Goal: Task Accomplishment & Management: Manage account settings

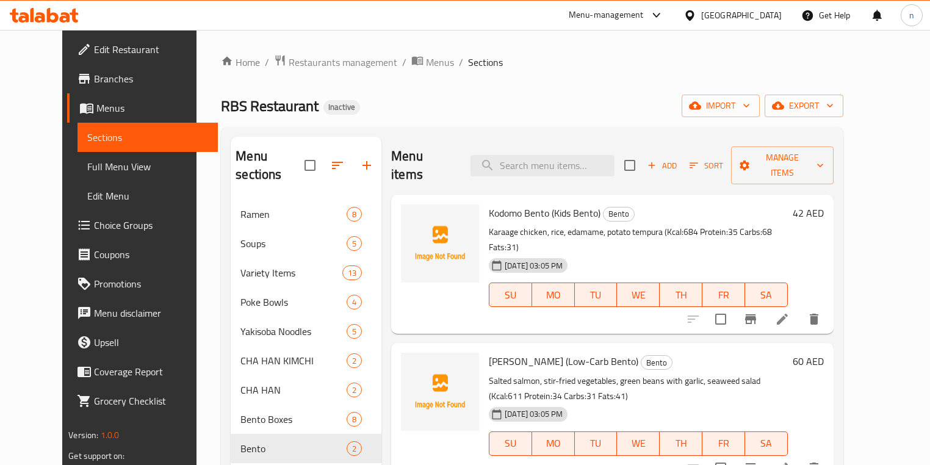
click at [457, 114] on div "RBS Restaurant Inactive import export" at bounding box center [532, 106] width 622 height 23
click at [785, 107] on icon "button" at bounding box center [778, 106] width 12 height 8
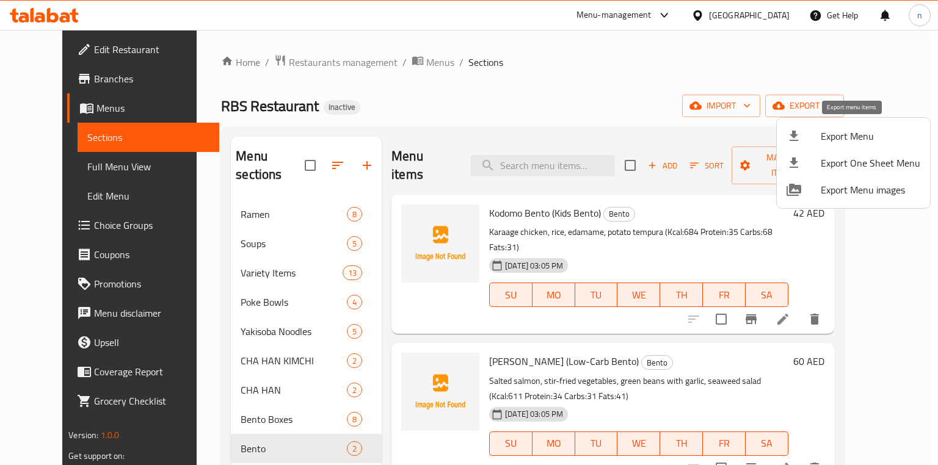
click at [846, 142] on span "Export Menu" at bounding box center [871, 136] width 100 height 15
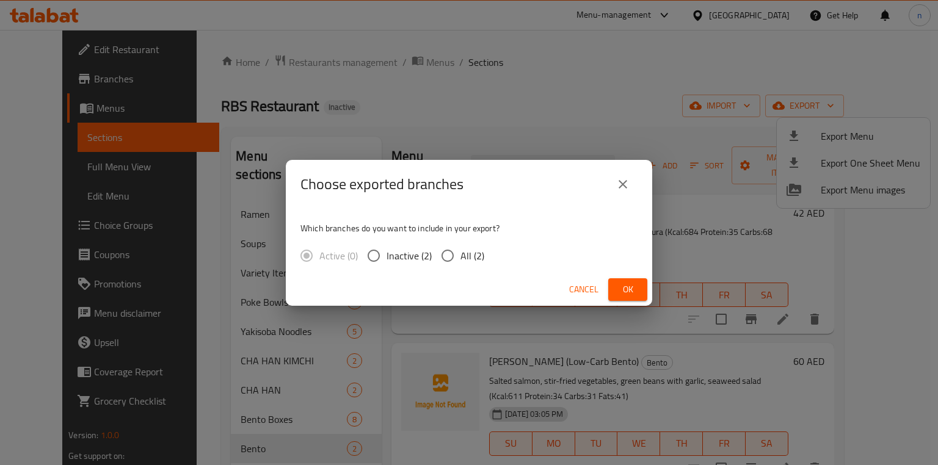
click at [630, 131] on div "Choose exported branches Which branches do you want to include in your export? …" at bounding box center [469, 232] width 938 height 465
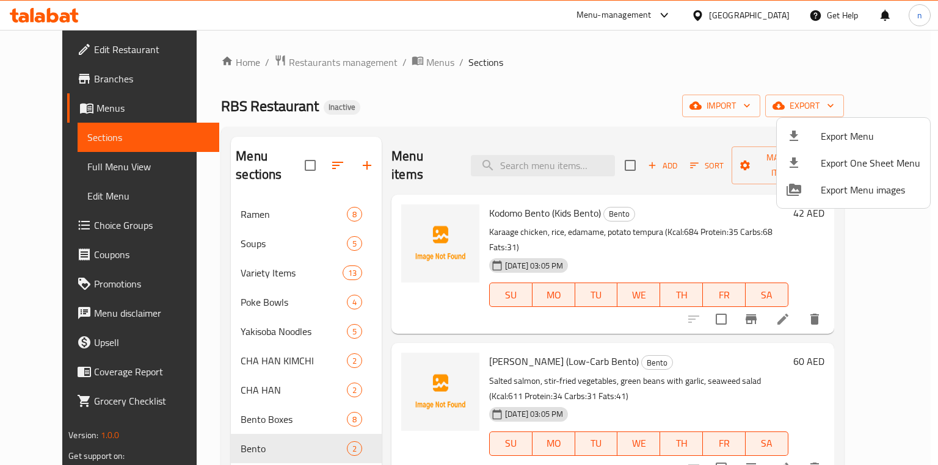
click at [770, 111] on div at bounding box center [469, 232] width 938 height 465
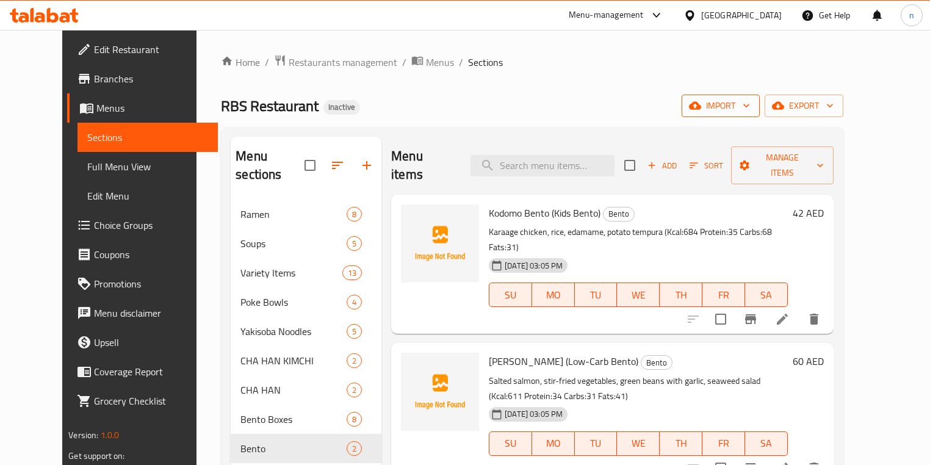
click at [750, 111] on span "import" at bounding box center [721, 105] width 59 height 15
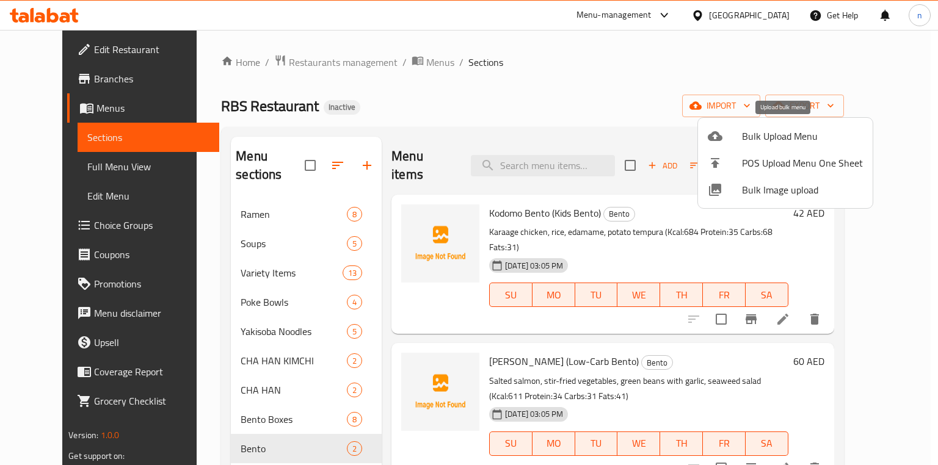
click at [774, 134] on span "Bulk Upload Menu" at bounding box center [802, 136] width 121 height 15
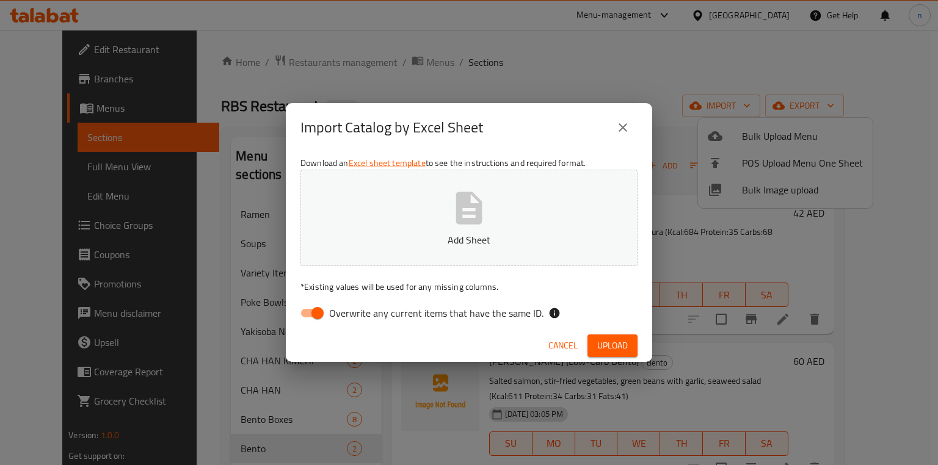
click at [327, 313] on input "Overwrite any current items that have the same ID." at bounding box center [318, 313] width 70 height 23
checkbox input "false"
click at [621, 347] on span "Upload" at bounding box center [612, 345] width 31 height 15
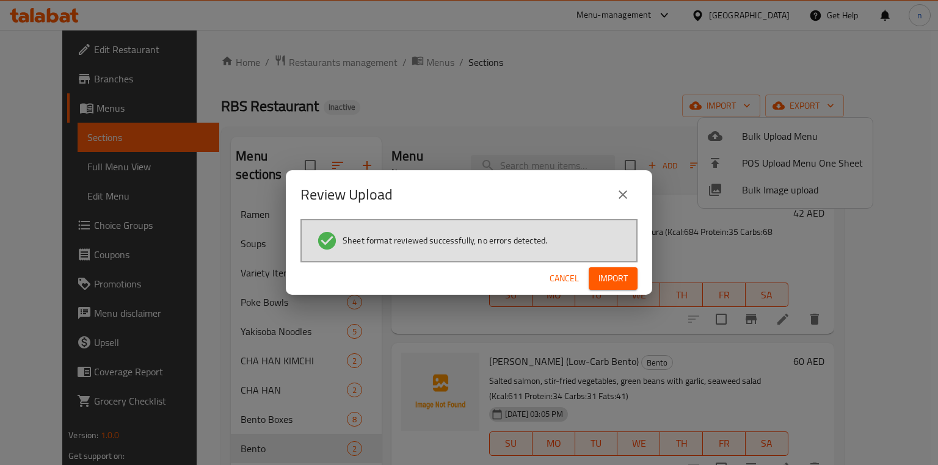
click at [608, 272] on span "Import" at bounding box center [612, 278] width 29 height 15
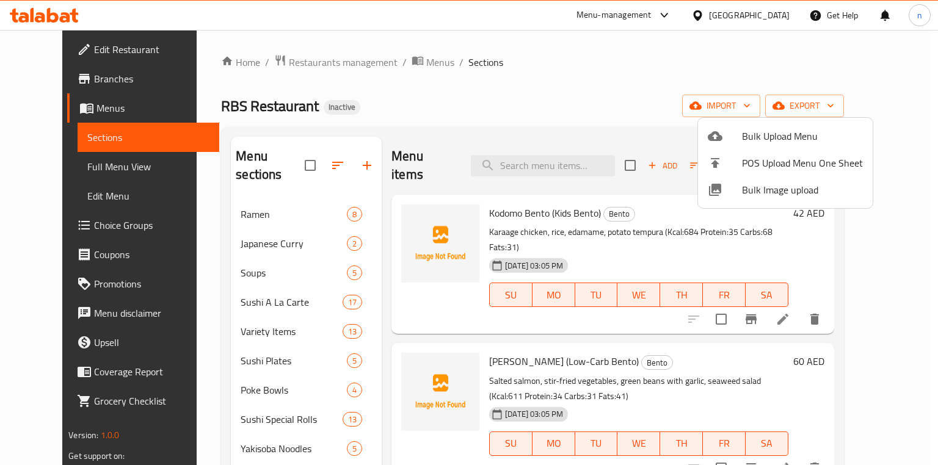
click at [509, 65] on div at bounding box center [469, 232] width 938 height 465
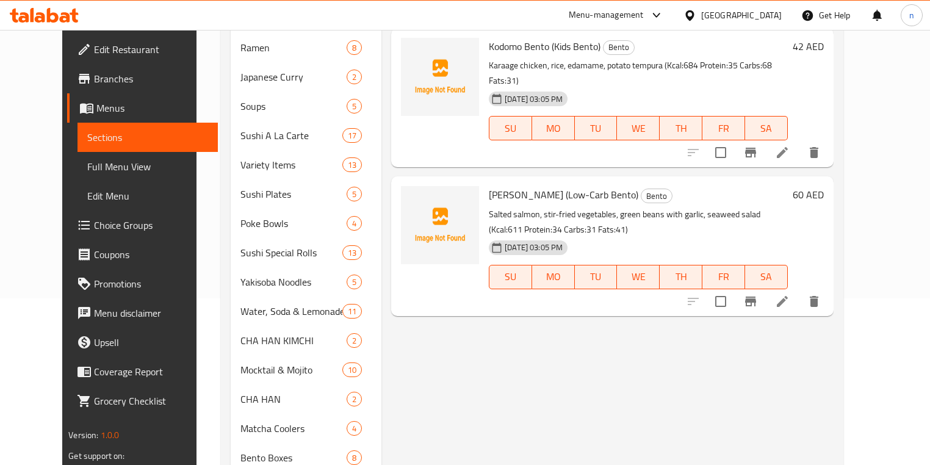
scroll to position [98, 0]
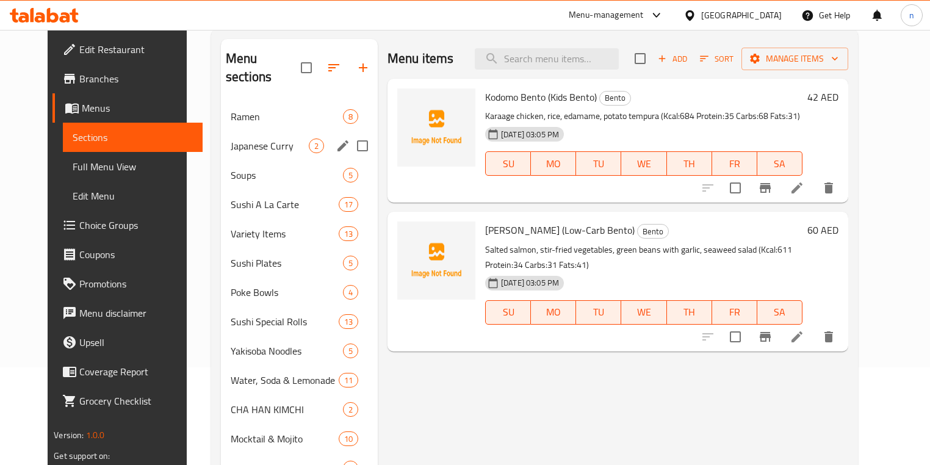
click at [239, 135] on div "Japanese [PERSON_NAME] 2" at bounding box center [299, 145] width 157 height 29
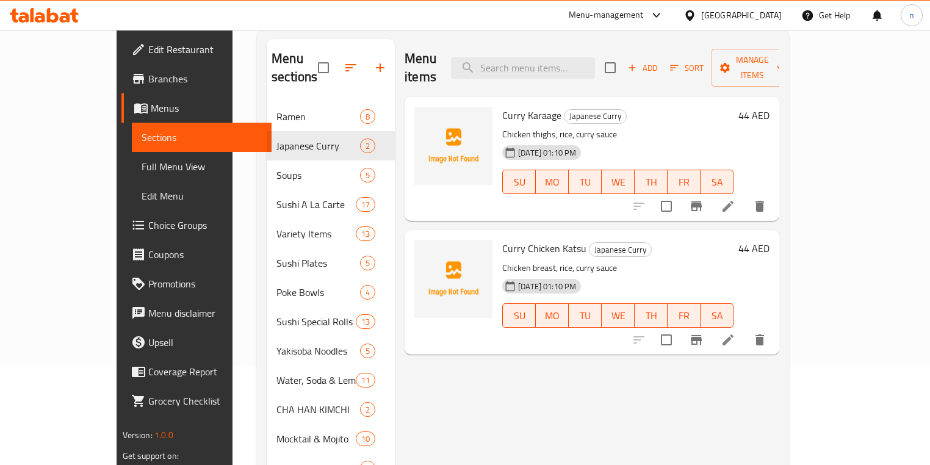
click at [745, 195] on li at bounding box center [728, 206] width 34 height 22
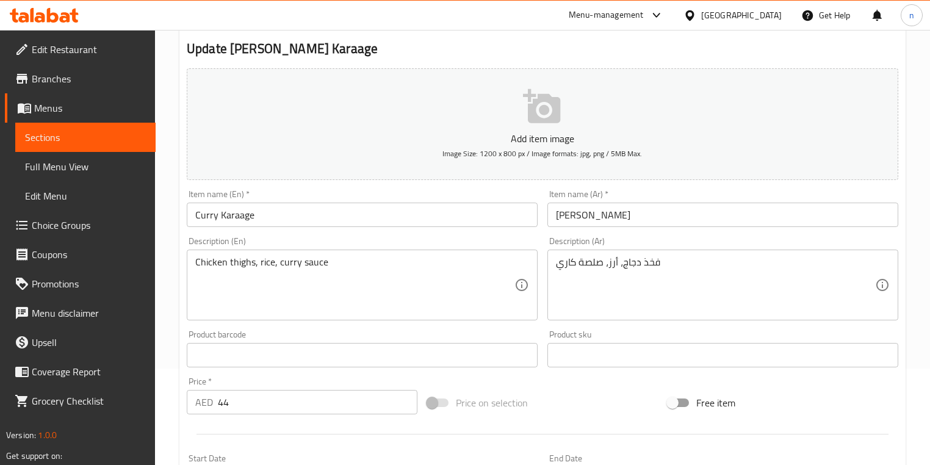
scroll to position [98, 0]
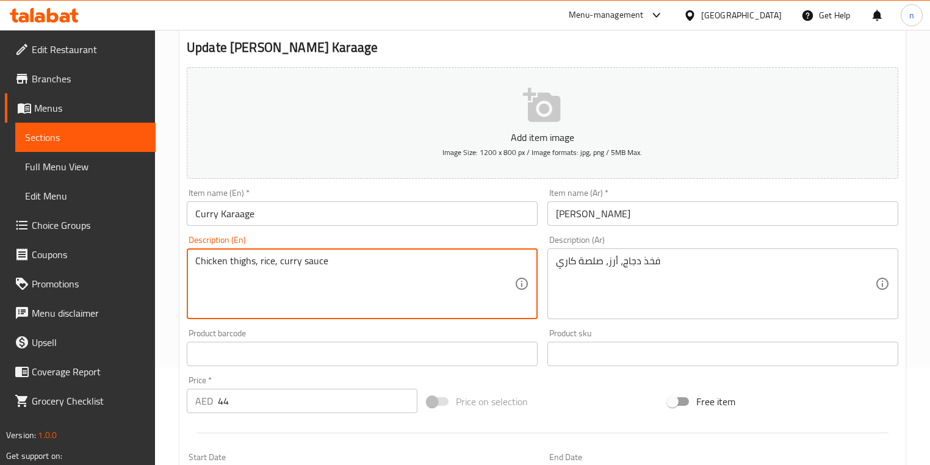
click at [247, 261] on textarea "Chicken thighs, rice, curry sauce" at bounding box center [354, 284] width 319 height 58
click at [240, 261] on textarea "Chicken thighs, rice, curry sauce" at bounding box center [354, 284] width 319 height 58
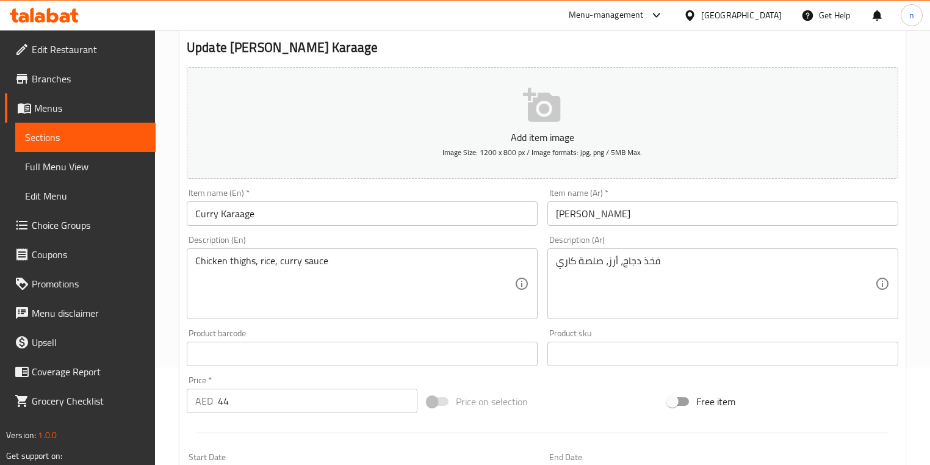
click at [248, 269] on textarea "Chicken thighs, rice, curry sauce" at bounding box center [354, 284] width 319 height 58
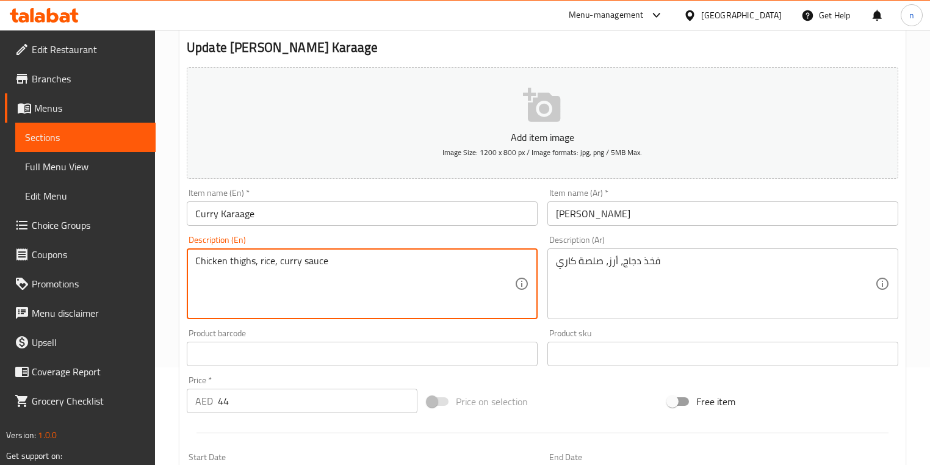
click at [248, 269] on textarea "Chicken thighs, rice, curry sauce" at bounding box center [354, 284] width 319 height 58
drag, startPoint x: 248, startPoint y: 269, endPoint x: 425, endPoint y: 306, distance: 181.1
click at [425, 306] on textarea "Chicken thighs, rice, curry sauce" at bounding box center [354, 284] width 319 height 58
click at [239, 259] on textarea "Chicken thighs, rice, curry sauce" at bounding box center [354, 284] width 319 height 58
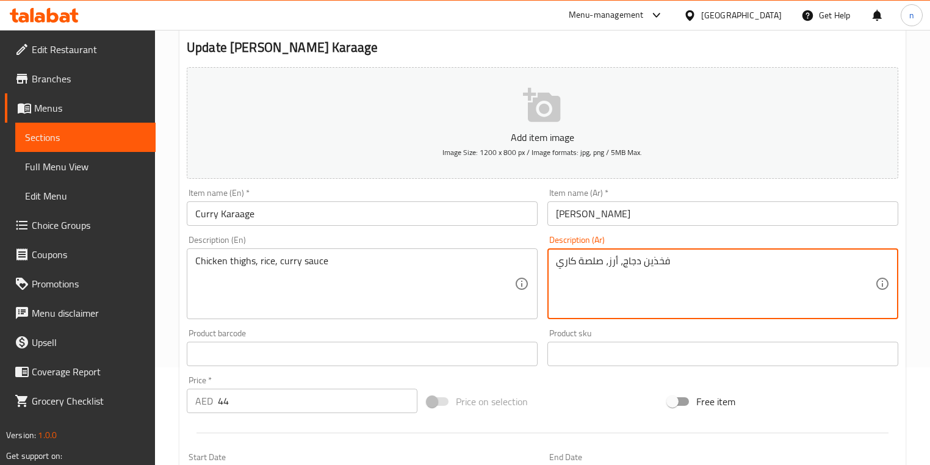
click at [593, 261] on textarea "فخذين دجاج، أرز، صلصة كاري" at bounding box center [715, 284] width 319 height 58
type textarea "فخذين دجاج، أرز، صوص كاري"
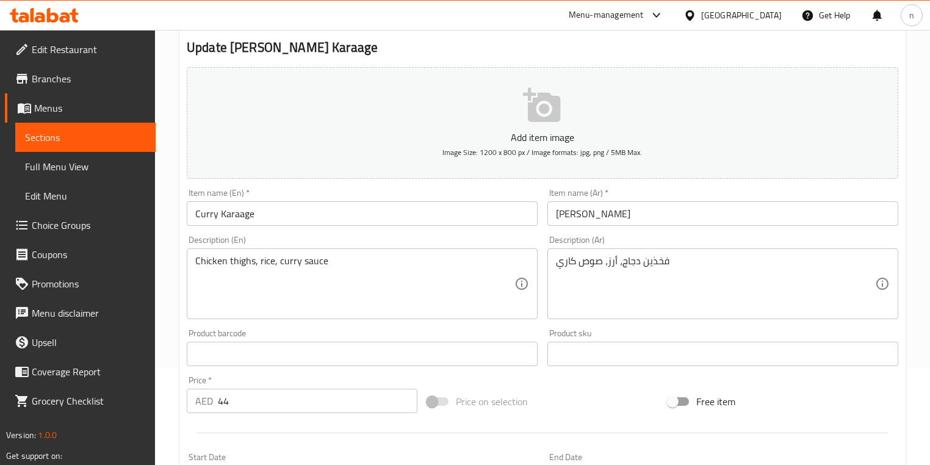
click at [159, 391] on div "Home / Restaurants management / Menus / Sections / item / update Japanese [PERS…" at bounding box center [542, 348] width 775 height 833
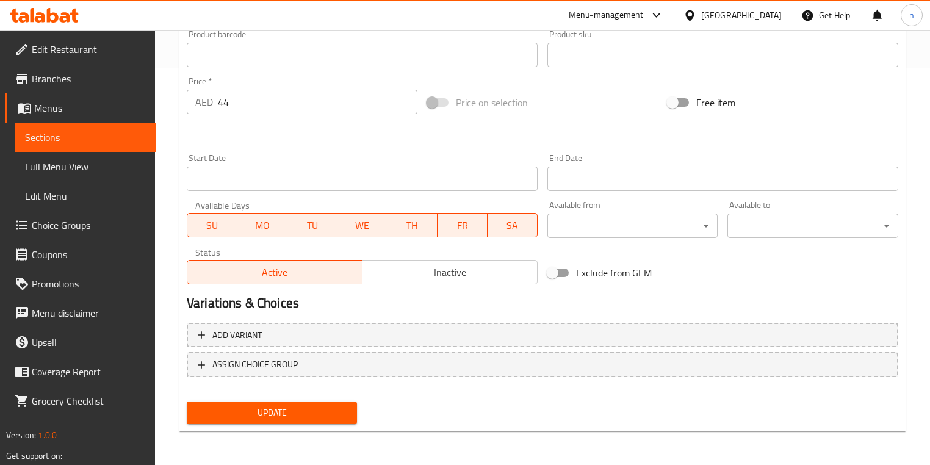
click at [250, 405] on span "Update" at bounding box center [272, 412] width 151 height 15
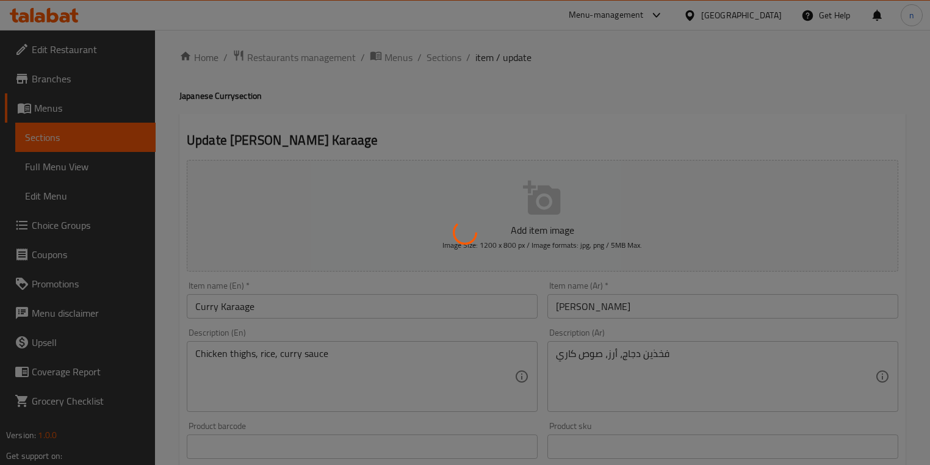
scroll to position [0, 0]
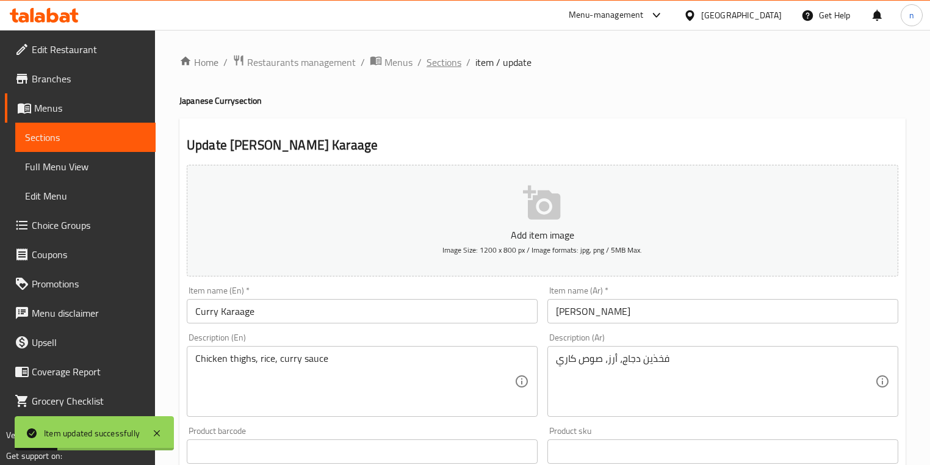
click at [455, 63] on span "Sections" at bounding box center [444, 62] width 35 height 15
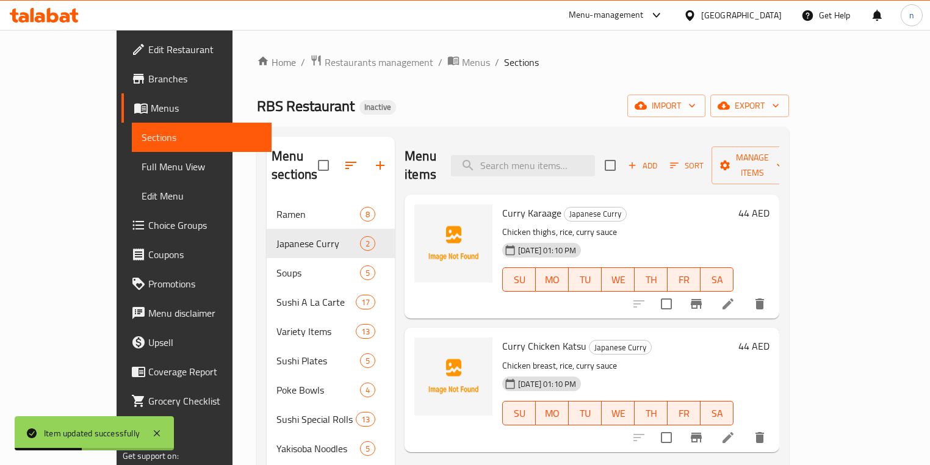
click at [736, 430] on icon at bounding box center [728, 437] width 15 height 15
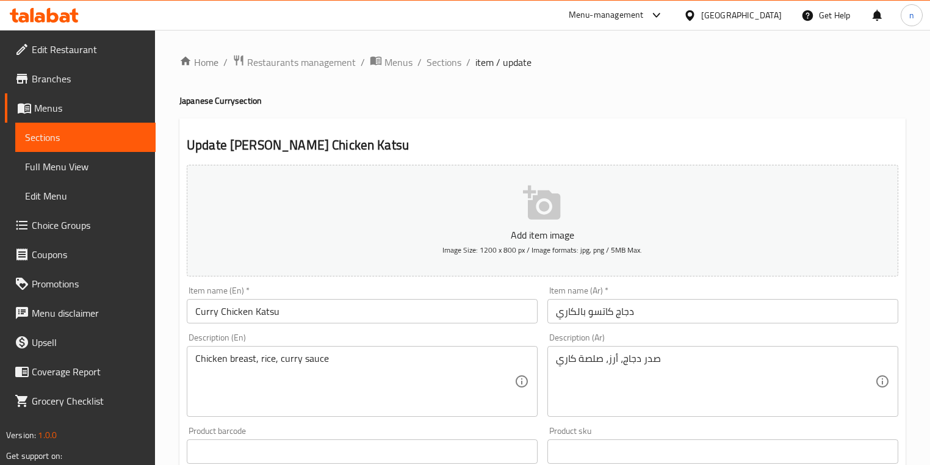
click at [176, 343] on div "Home / Restaurants management / Menus / Sections / item / update Japanese [PERS…" at bounding box center [542, 446] width 775 height 833
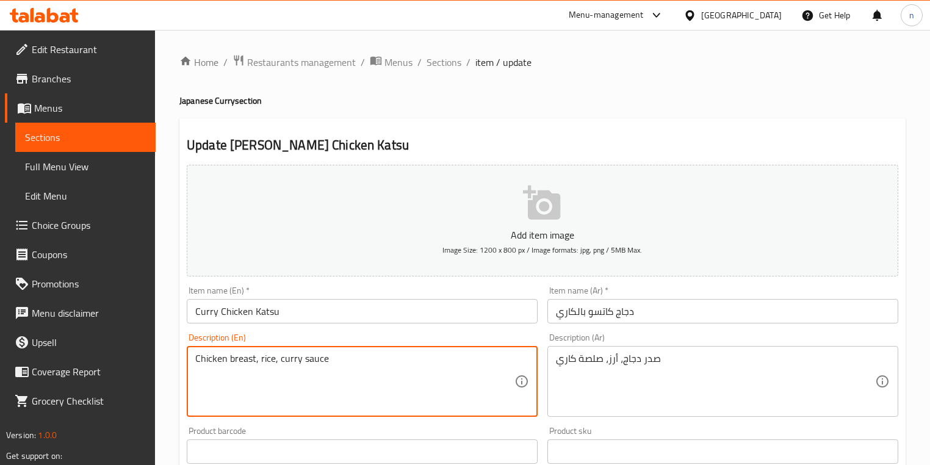
click at [248, 360] on textarea "Chicken breast, rice, curry sauce" at bounding box center [354, 382] width 319 height 58
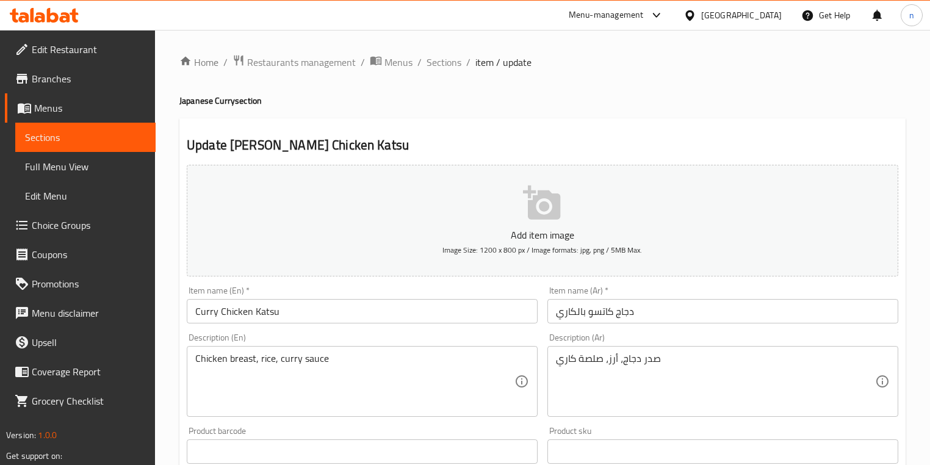
click at [381, 352] on div "Chicken breast, rice, [PERSON_NAME] sauce Description (En)" at bounding box center [362, 381] width 351 height 71
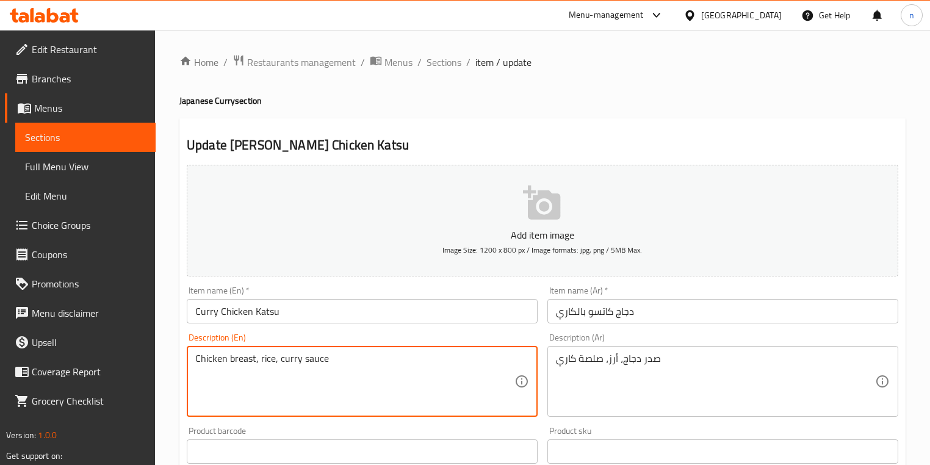
click at [176, 379] on div "Home / Restaurants management / Menus / Sections / item / update Japanese [PERS…" at bounding box center [542, 446] width 775 height 833
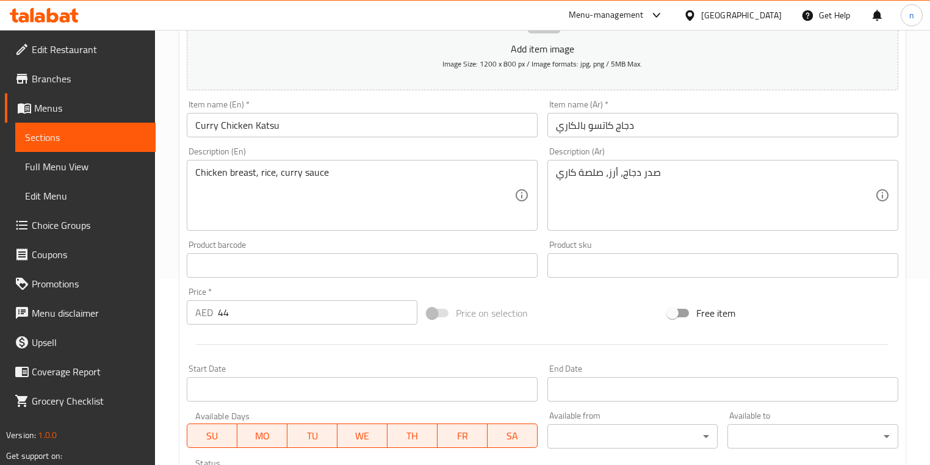
scroll to position [195, 0]
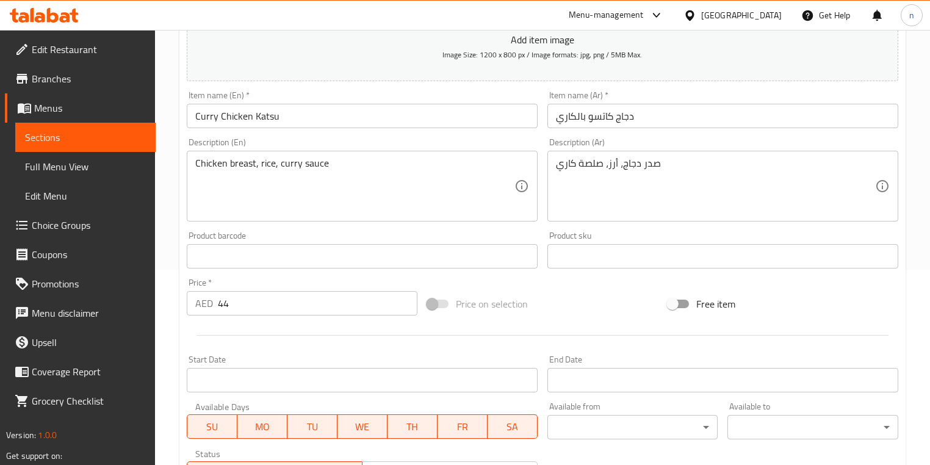
click at [171, 292] on div "Home / Restaurants management / Menus / Sections / item / update Japanese [PERS…" at bounding box center [542, 251] width 775 height 833
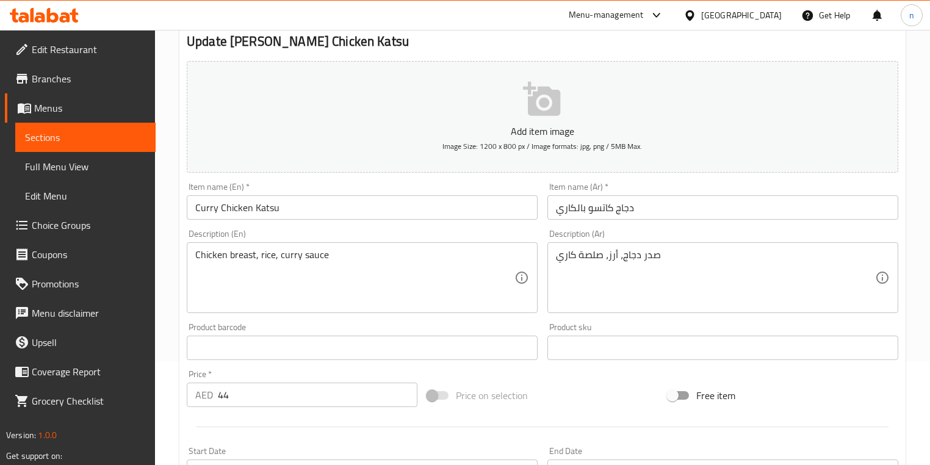
scroll to position [98, 0]
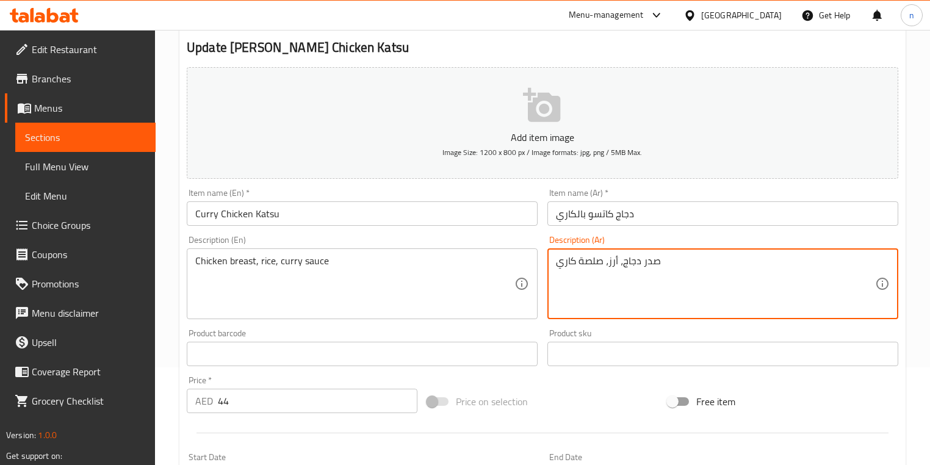
click at [592, 266] on textarea "صدر دجاج، أرز، صلصة كاري" at bounding box center [715, 284] width 319 height 58
type textarea "صدر دجاج، أرز، صوص كاري"
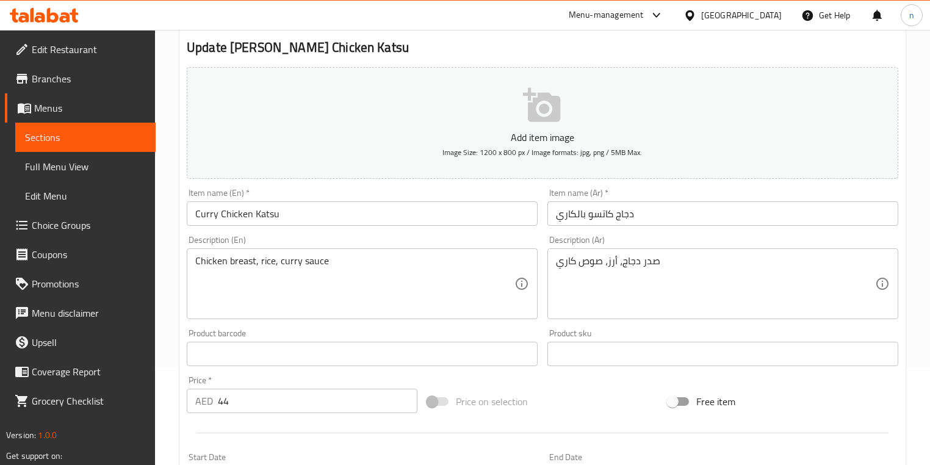
click at [159, 325] on div "Home / Restaurants management / Menus / Sections / item / update Japanese [PERS…" at bounding box center [542, 348] width 775 height 833
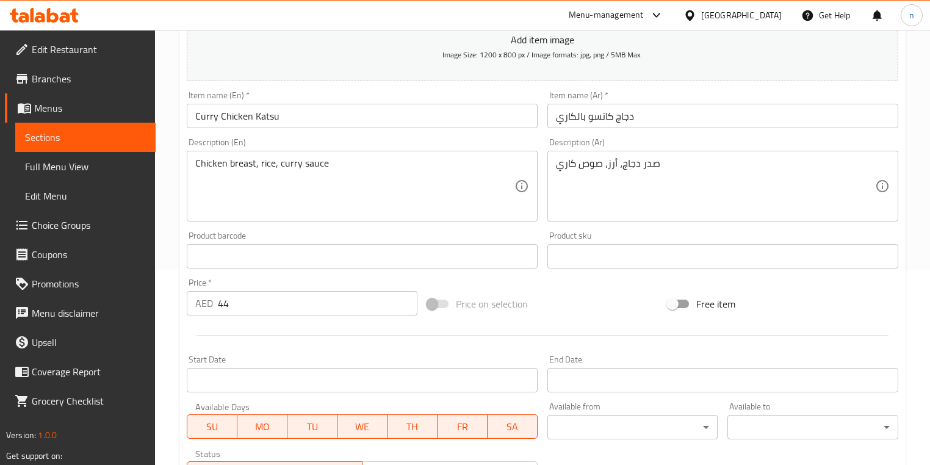
scroll to position [397, 0]
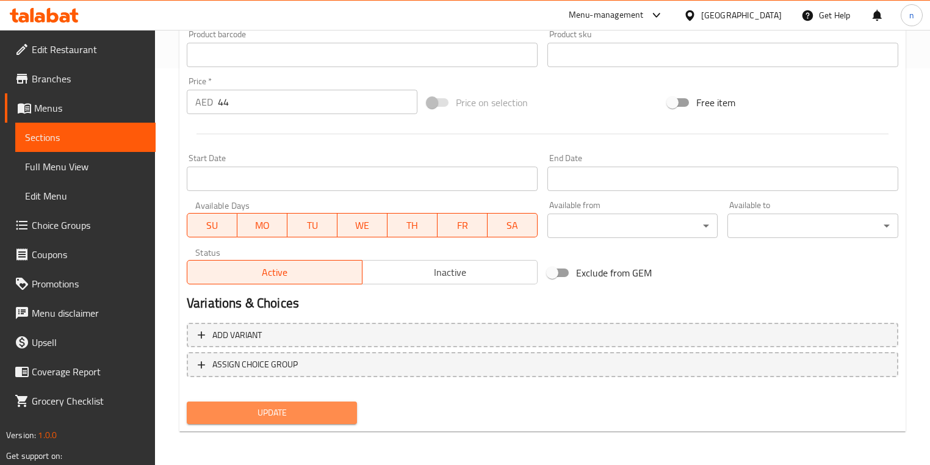
click at [211, 405] on span "Update" at bounding box center [272, 412] width 151 height 15
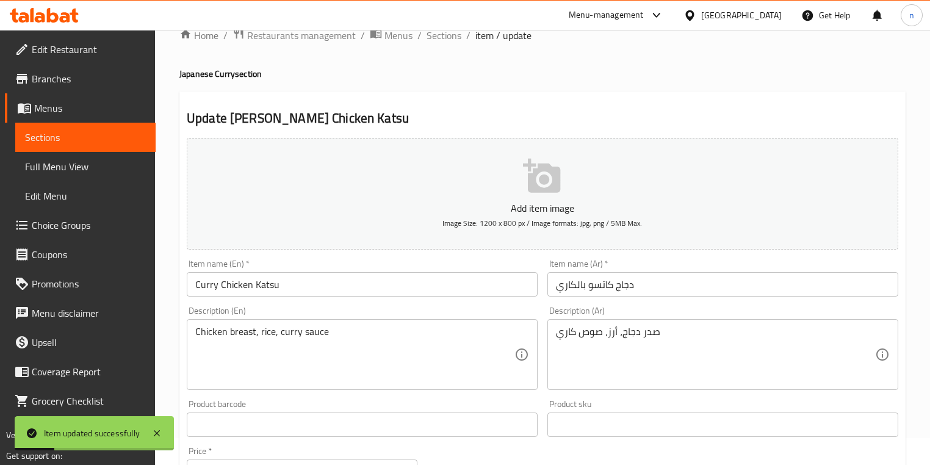
scroll to position [0, 0]
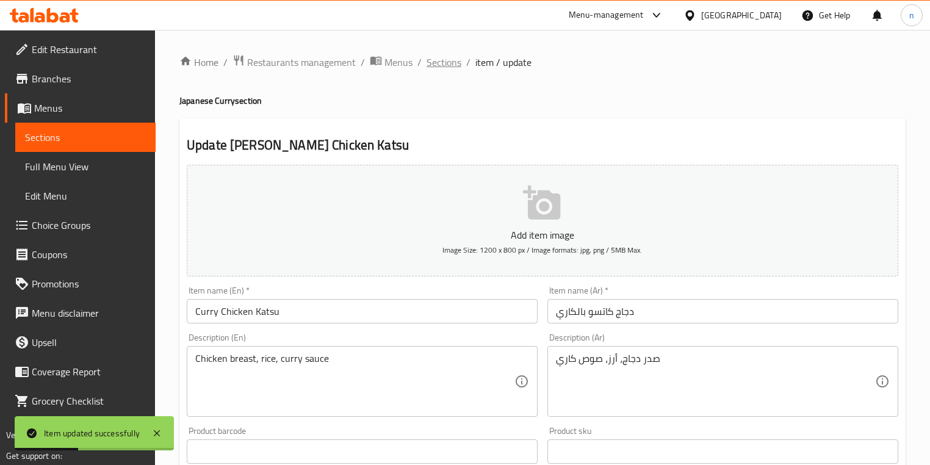
click at [438, 66] on span "Sections" at bounding box center [444, 62] width 35 height 15
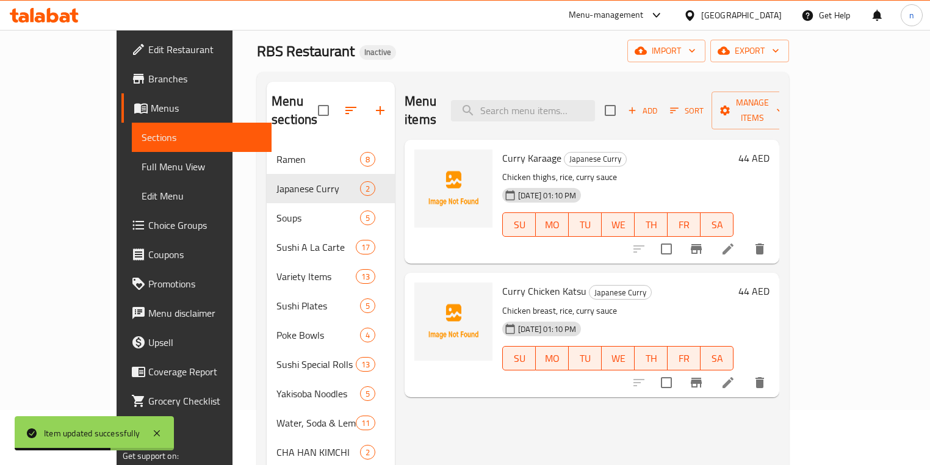
scroll to position [147, 0]
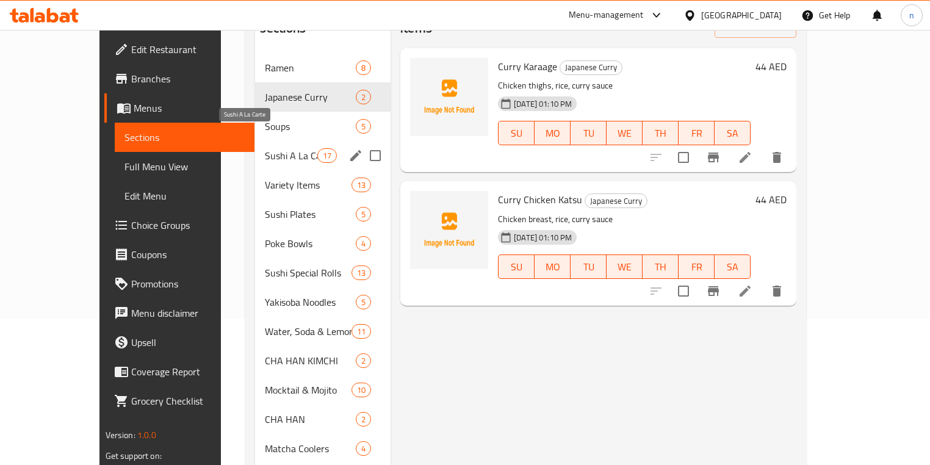
click at [265, 148] on span "Sushi A La Carte" at bounding box center [291, 155] width 52 height 15
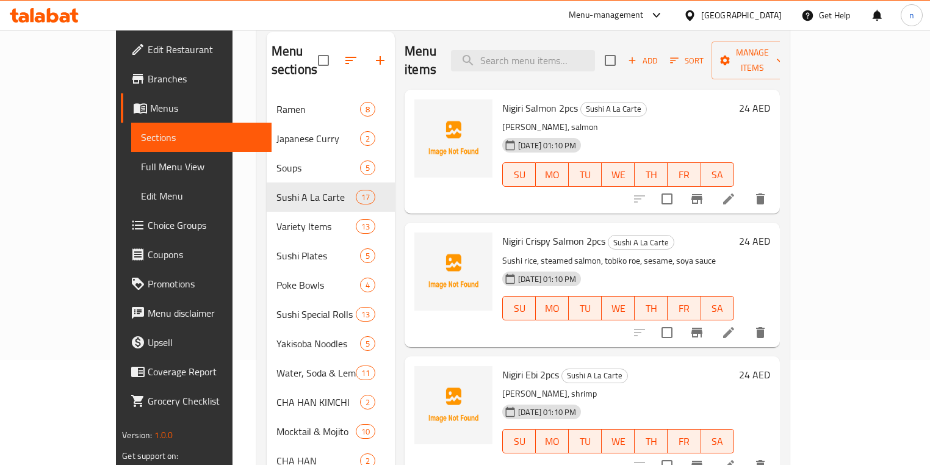
scroll to position [49, 0]
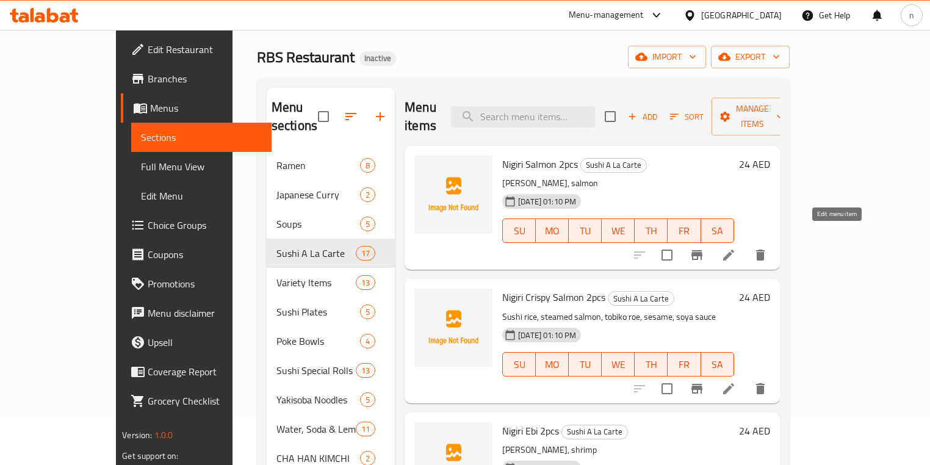
click at [736, 248] on icon at bounding box center [729, 255] width 15 height 15
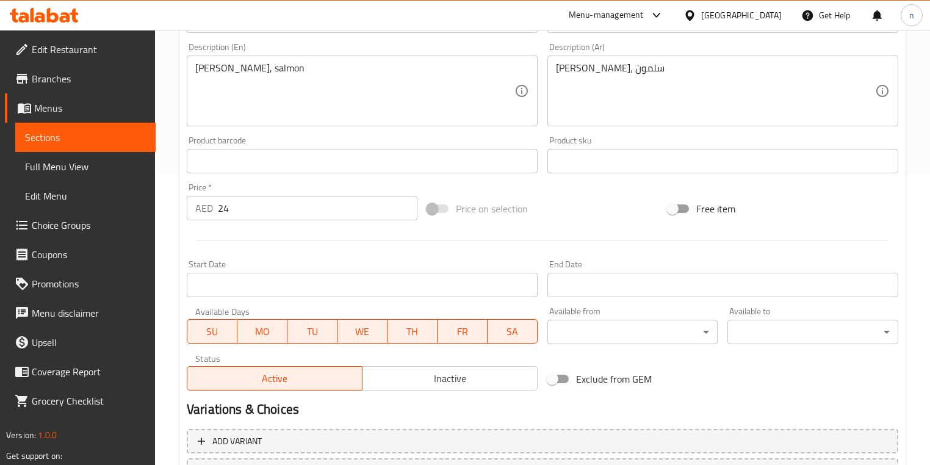
scroll to position [397, 0]
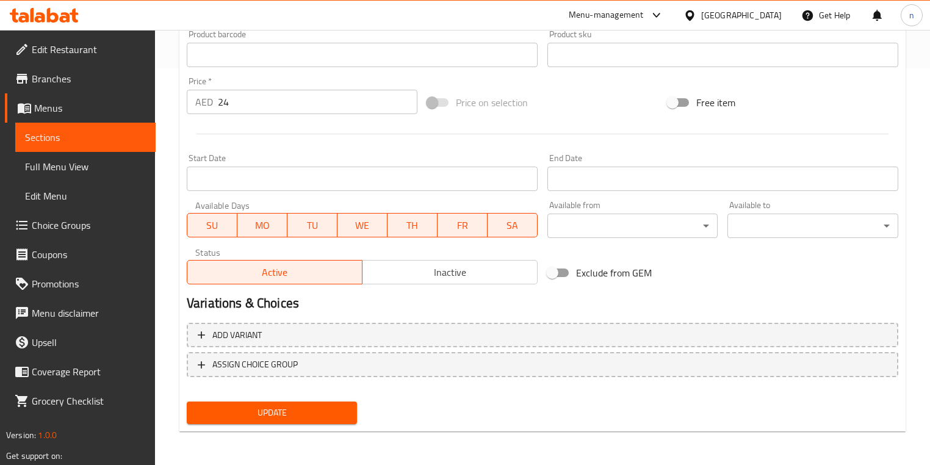
click at [334, 418] on span "Update" at bounding box center [272, 412] width 151 height 15
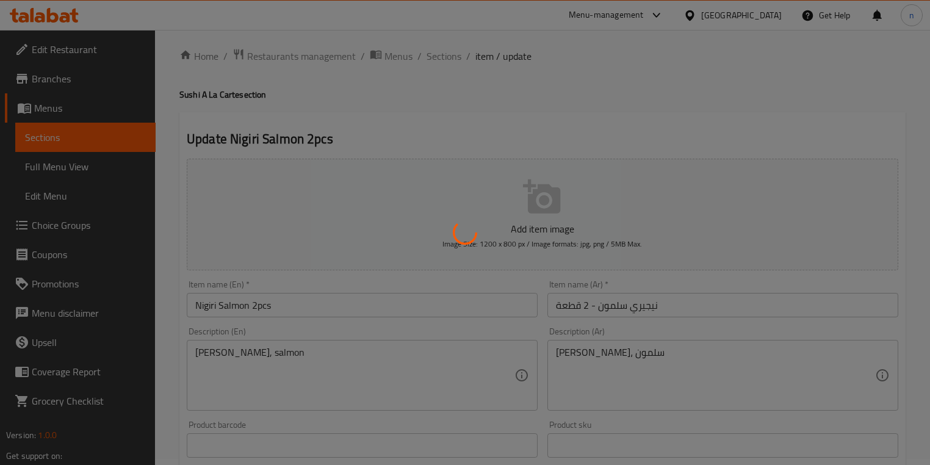
scroll to position [0, 0]
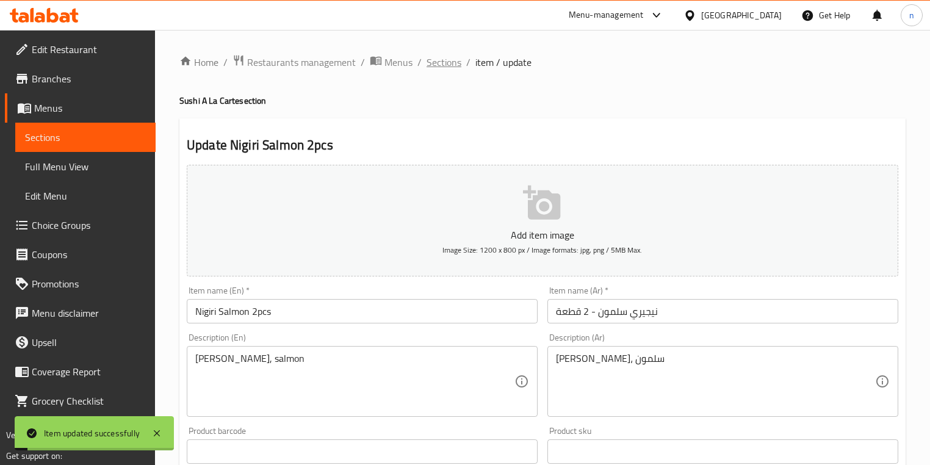
click at [450, 61] on span "Sections" at bounding box center [444, 62] width 35 height 15
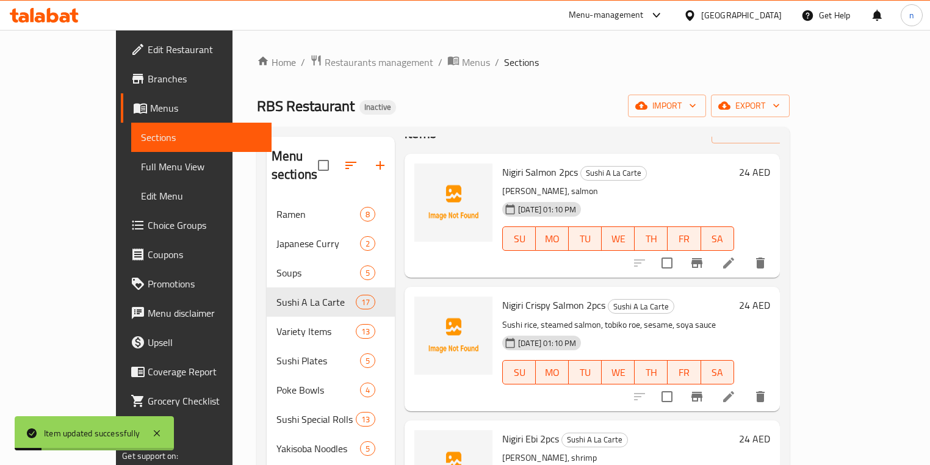
scroll to position [98, 0]
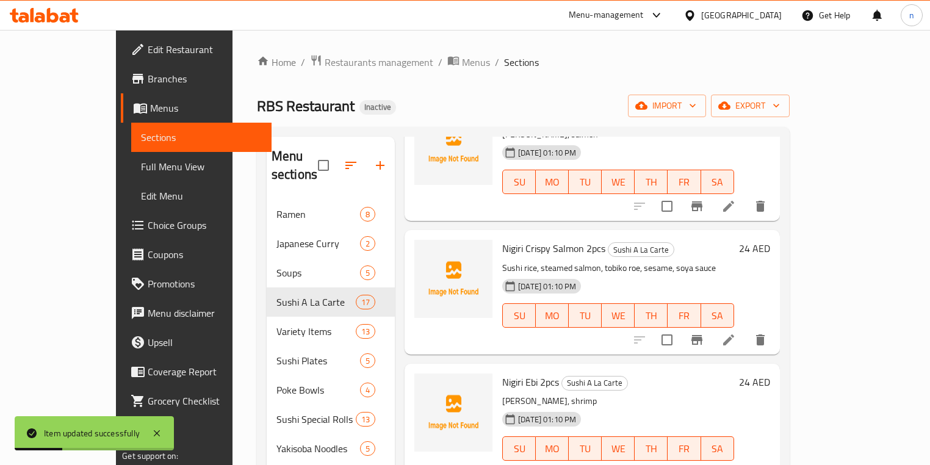
click at [746, 329] on li at bounding box center [729, 340] width 34 height 22
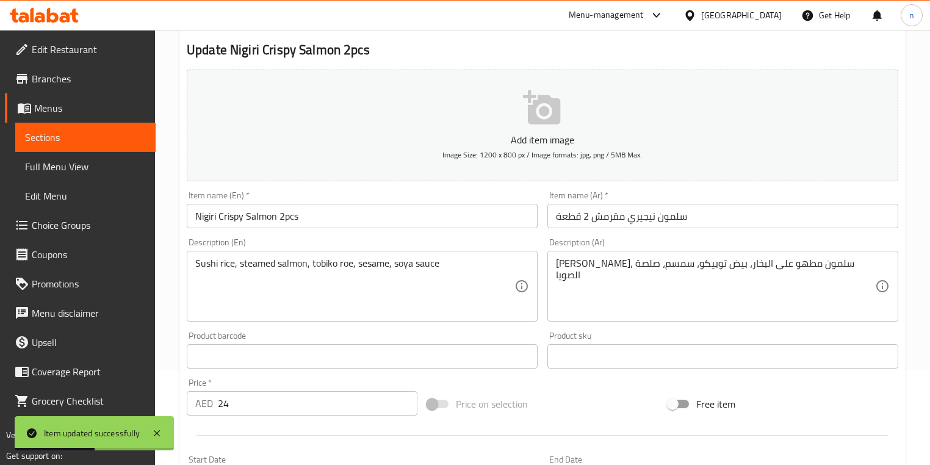
scroll to position [98, 0]
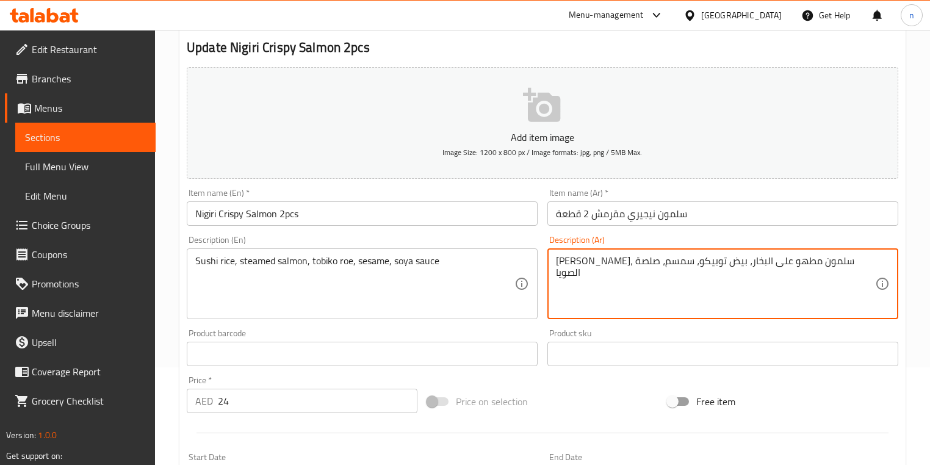
click at [750, 261] on textarea "[PERSON_NAME]، سلمون مطهو على البخار، بيض توبيكو، سمسم، صلصة الصويا" at bounding box center [715, 284] width 319 height 58
type textarea "[PERSON_NAME]، سلمون على البخار، بيض توبيكو، سمسم، صلصة الصويا"
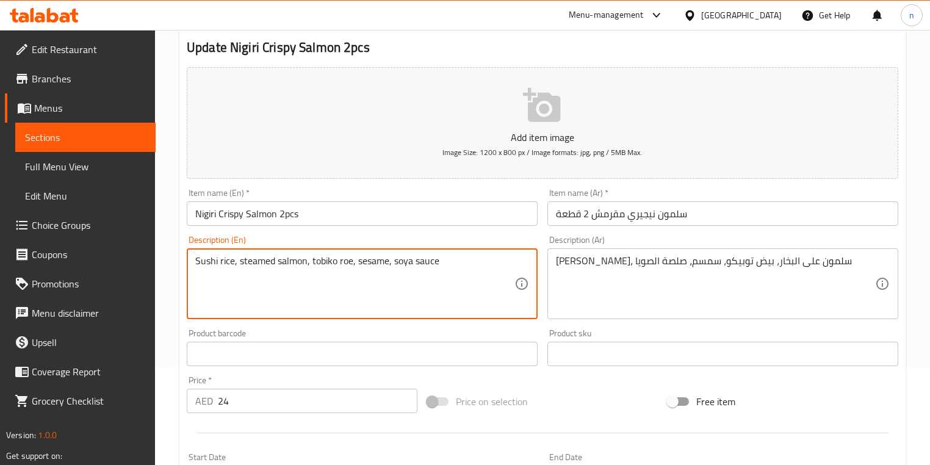
click at [376, 264] on textarea "Sushi rice, steamed salmon, tobiko roe, sesame, soya sauce" at bounding box center [354, 284] width 319 height 58
type textarea "Sushi rice, steamed salmon, tobiko roe, sesame, soya sauce"
click at [380, 260] on textarea "Sushi rice, steamed salmon, tobiko roe, sesame, soya sauce" at bounding box center [354, 284] width 319 height 58
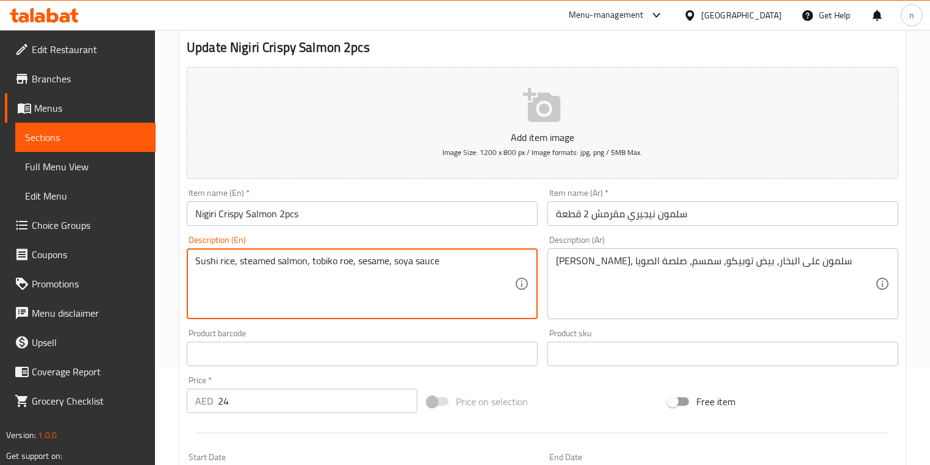
click at [379, 298] on textarea "Sushi rice, steamed salmon, tobiko roe, sesame, soya sauce" at bounding box center [354, 284] width 319 height 58
click at [376, 263] on textarea "Sushi rice, steamed salmon, tobiko roe, sesame, soya sauce" at bounding box center [354, 284] width 319 height 58
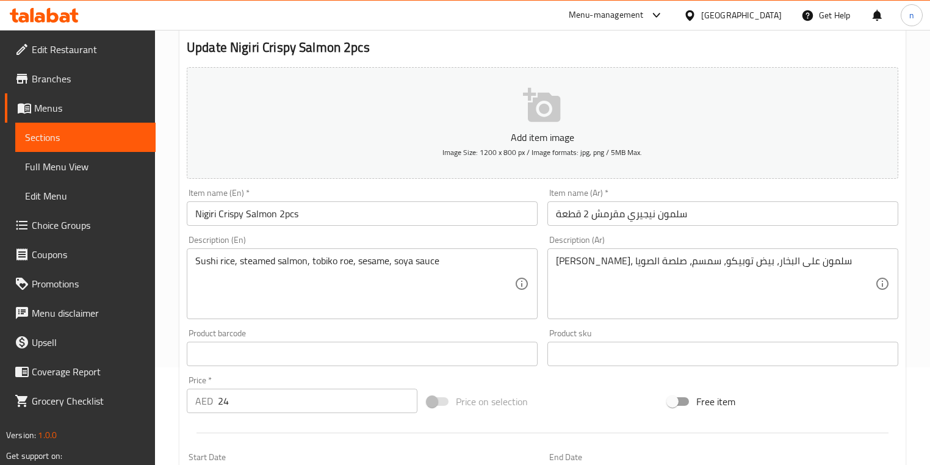
click at [471, 265] on textarea "Sushi rice, steamed salmon, tobiko roe, sesame, soya sauce" at bounding box center [354, 284] width 319 height 58
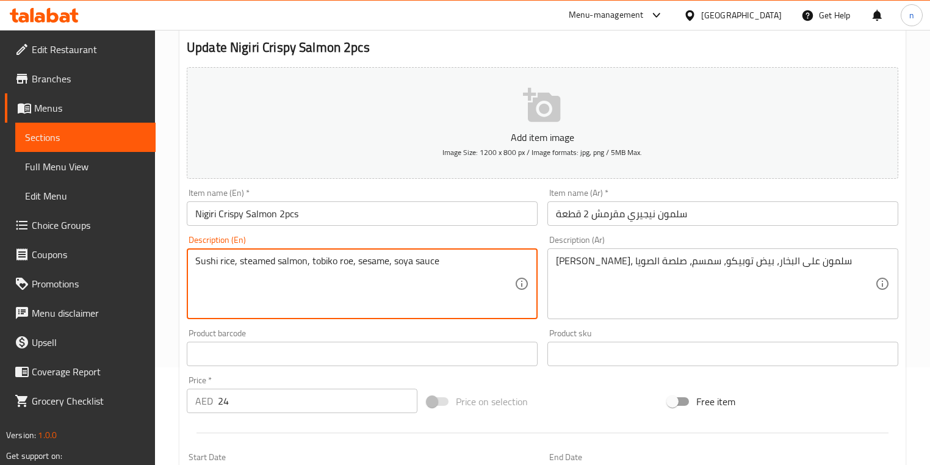
click at [348, 262] on textarea "Sushi rice, steamed salmon, tobiko roe, sesame, soya sauce" at bounding box center [354, 284] width 319 height 58
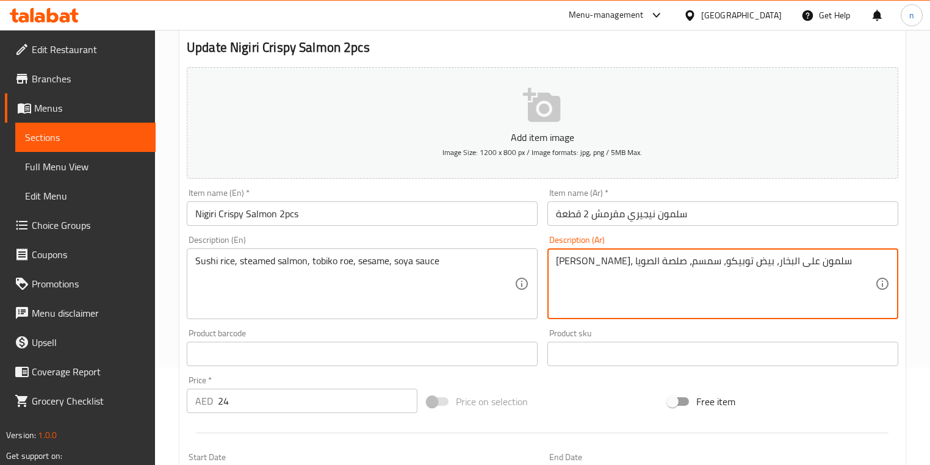
click at [687, 262] on textarea "[PERSON_NAME]، سلمون على البخار، بيض توبيكو، سمسم، صلصة الصويا" at bounding box center [715, 284] width 319 height 58
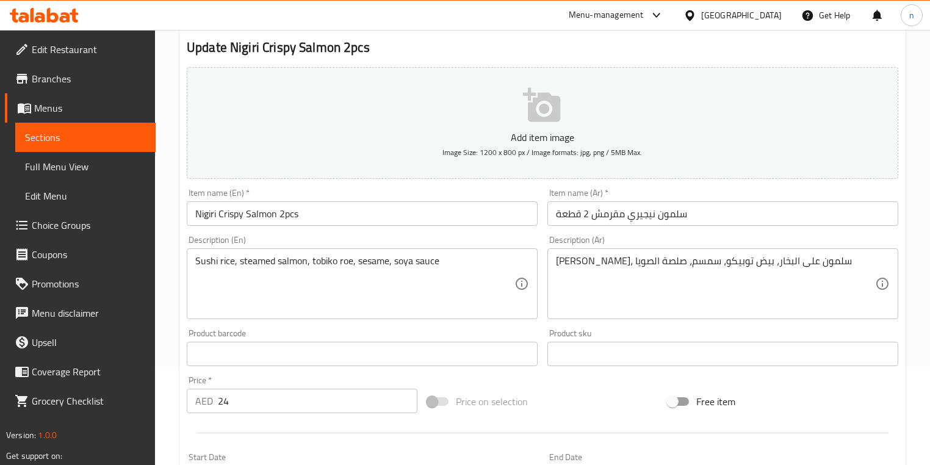
click at [690, 264] on textarea "[PERSON_NAME]، سلمون على البخار، بيض توبيكو، سمسم، صلصة الصويا" at bounding box center [715, 284] width 319 height 58
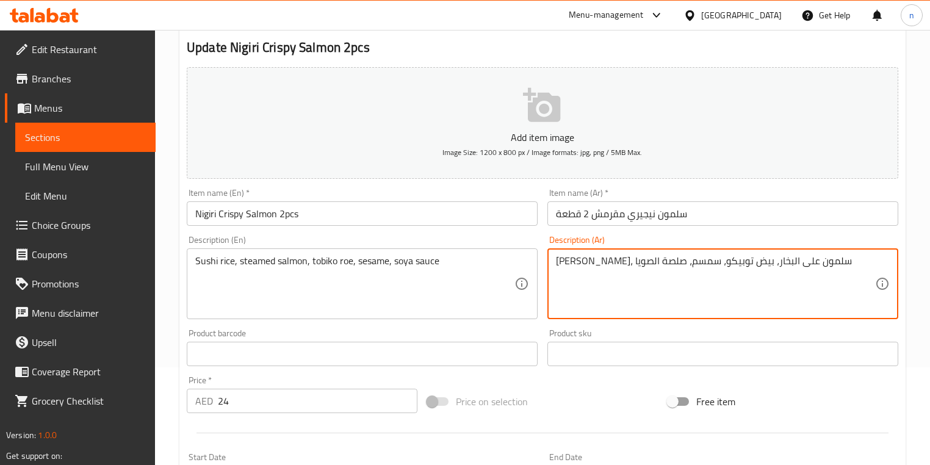
click at [690, 264] on textarea "[PERSON_NAME]، سلمون على البخار، بيض توبيكو، سمسم، صلصة الصويا" at bounding box center [715, 284] width 319 height 58
paste textarea "طارخ"
type textarea "[PERSON_NAME]، سلمون على البخار، بطارخ توبيكو، سمسم، صلصة الصويا"
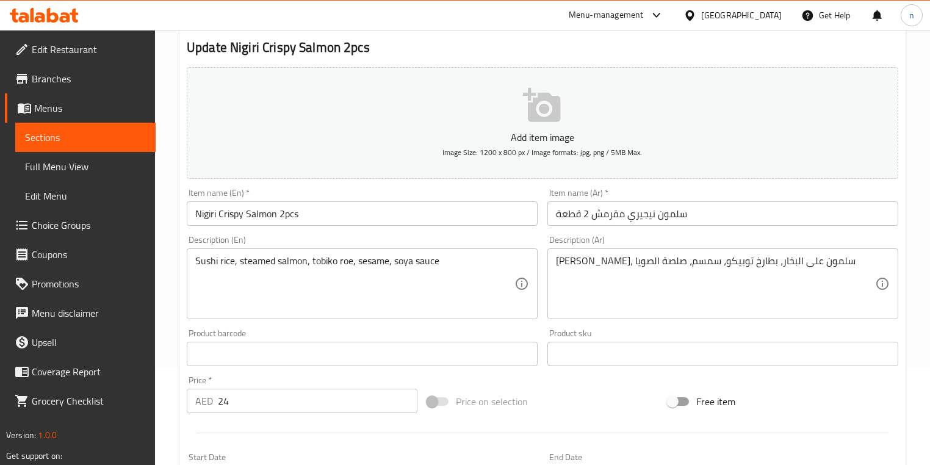
click at [169, 374] on div "Home / Restaurants management / Menus / Sections / item / update Sushi A La Car…" at bounding box center [542, 348] width 775 height 833
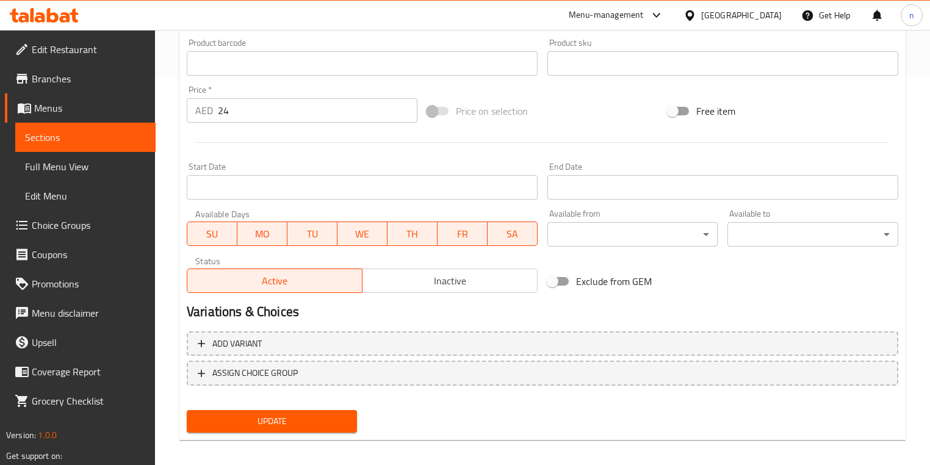
scroll to position [397, 0]
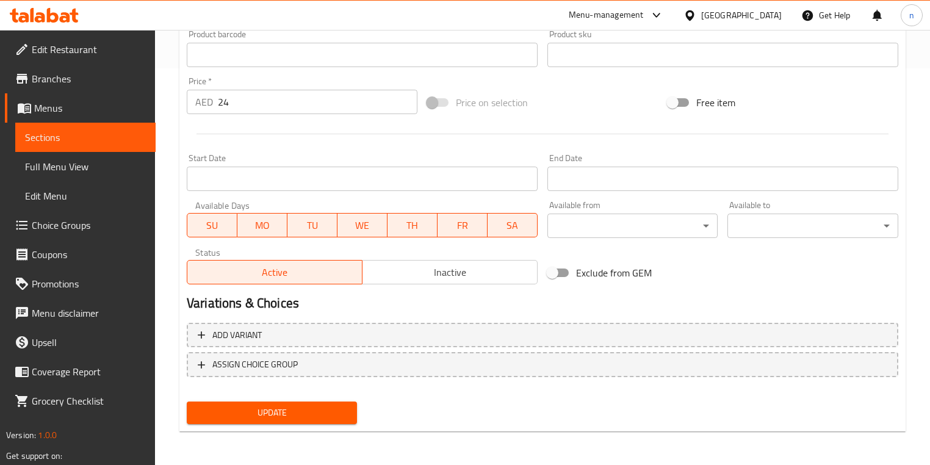
click at [254, 413] on span "Update" at bounding box center [272, 412] width 151 height 15
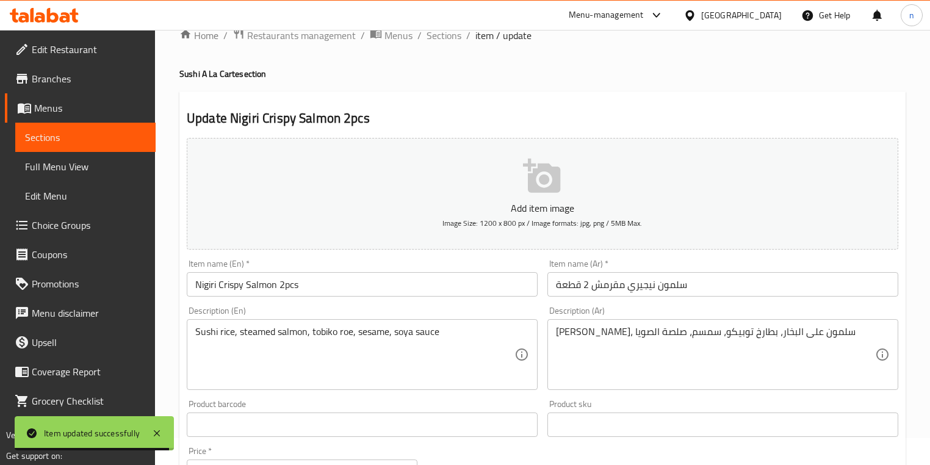
scroll to position [0, 0]
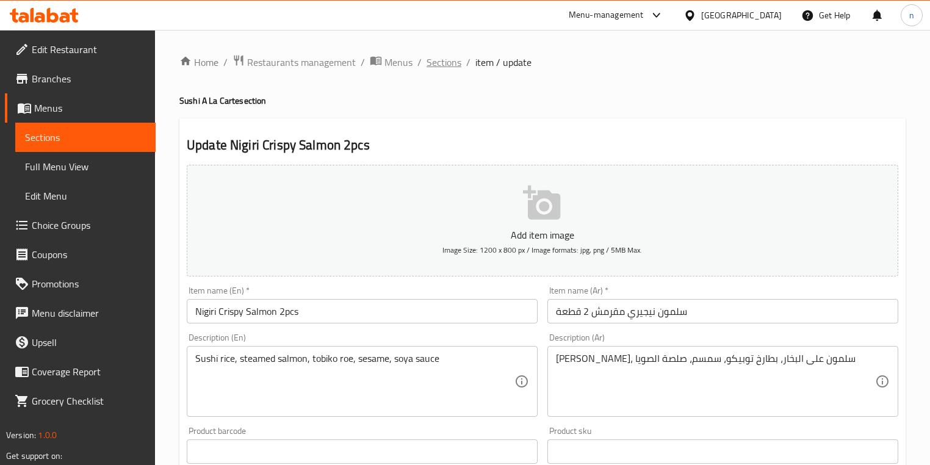
click at [428, 67] on span "Sections" at bounding box center [444, 62] width 35 height 15
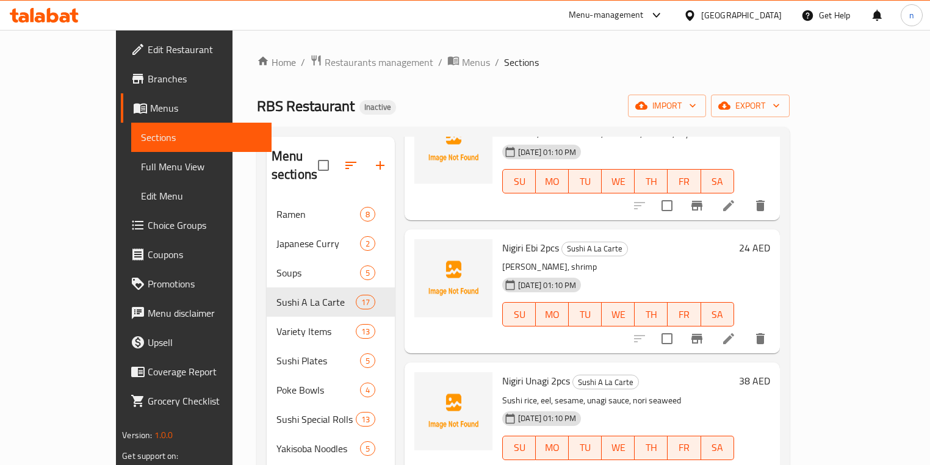
scroll to position [244, 0]
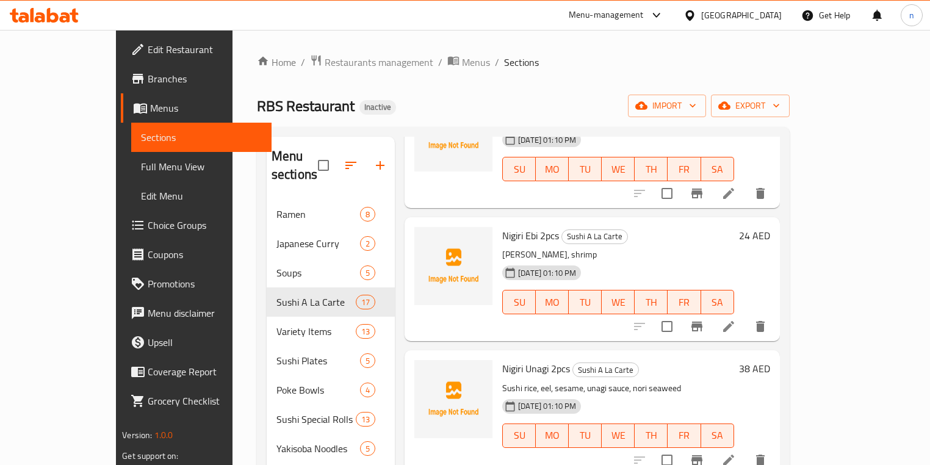
click at [746, 317] on li at bounding box center [729, 327] width 34 height 22
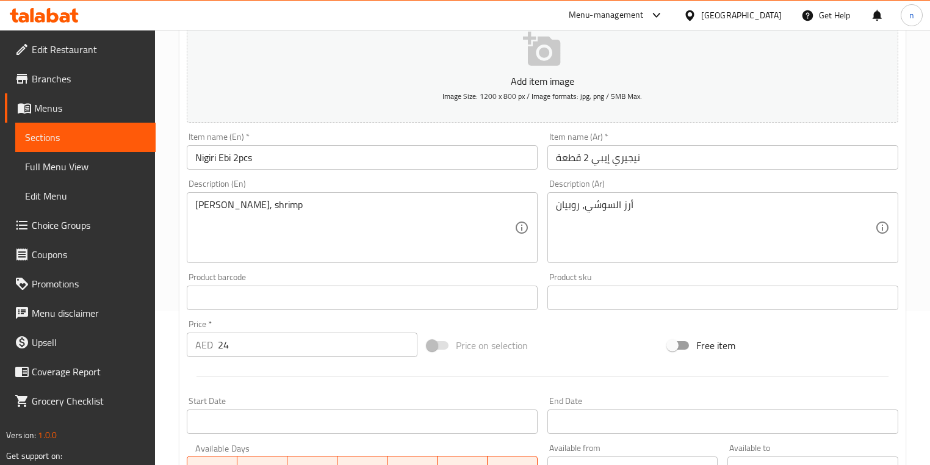
scroll to position [195, 0]
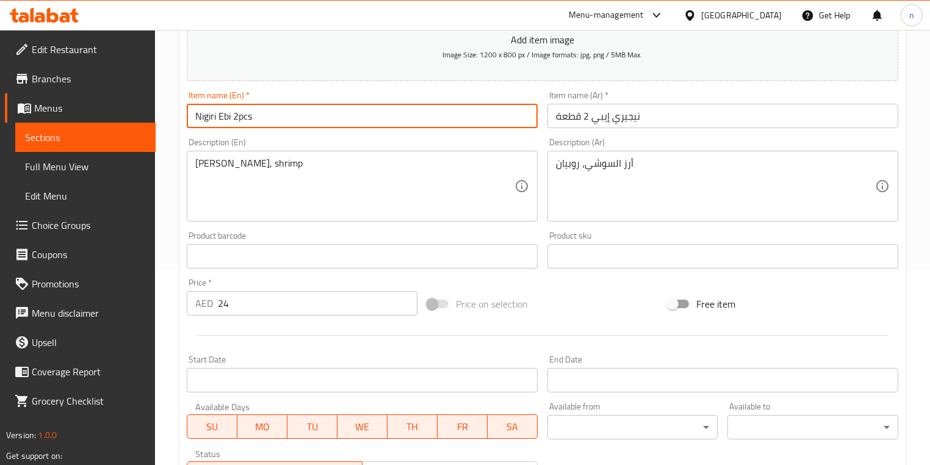
click at [227, 120] on input "Nigiri Ebi 2pcs" at bounding box center [362, 116] width 351 height 24
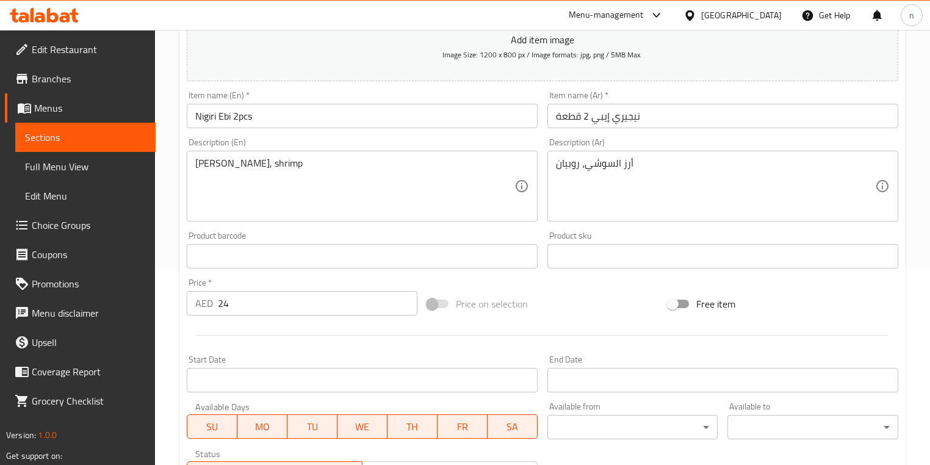
drag, startPoint x: 264, startPoint y: 98, endPoint x: 264, endPoint y: 109, distance: 11.0
click at [264, 105] on div "Item name (En)   * [PERSON_NAME] 2pcs Item name (En) *" at bounding box center [362, 109] width 351 height 37
click at [274, 129] on div "Item name (En)   * [PERSON_NAME] 2pcs Item name (En) *" at bounding box center [362, 109] width 361 height 47
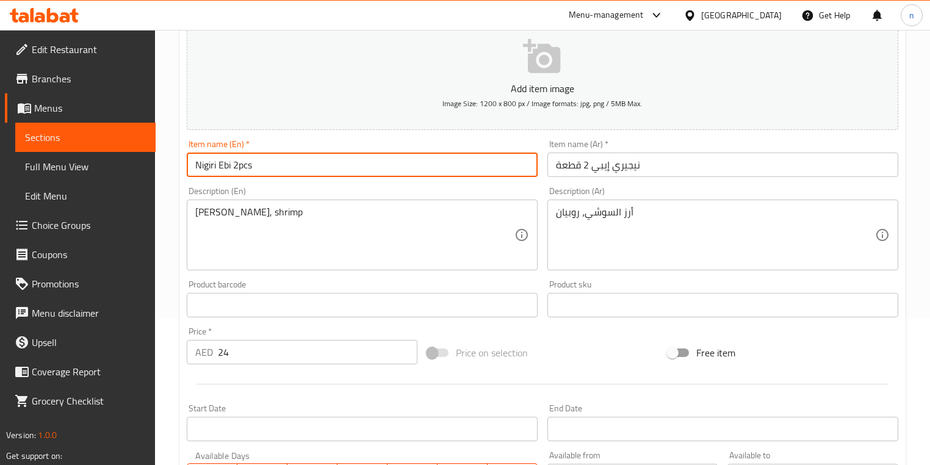
scroll to position [147, 0]
click at [176, 275] on div "Home / Restaurants management / Menus / Sections / item / update Sushi A La Car…" at bounding box center [542, 299] width 775 height 833
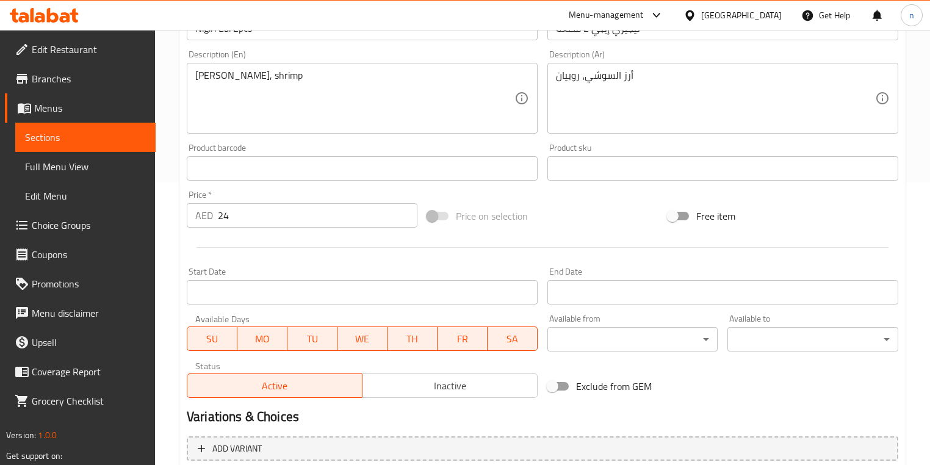
scroll to position [397, 0]
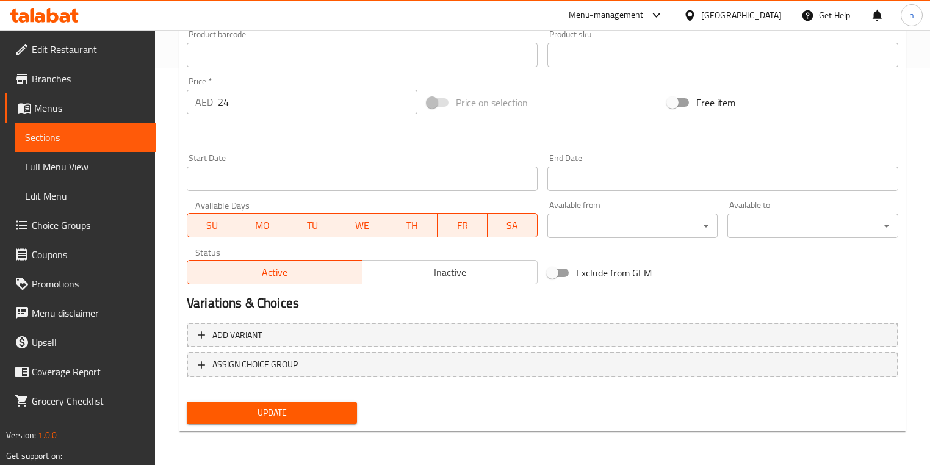
click at [308, 413] on span "Update" at bounding box center [272, 412] width 151 height 15
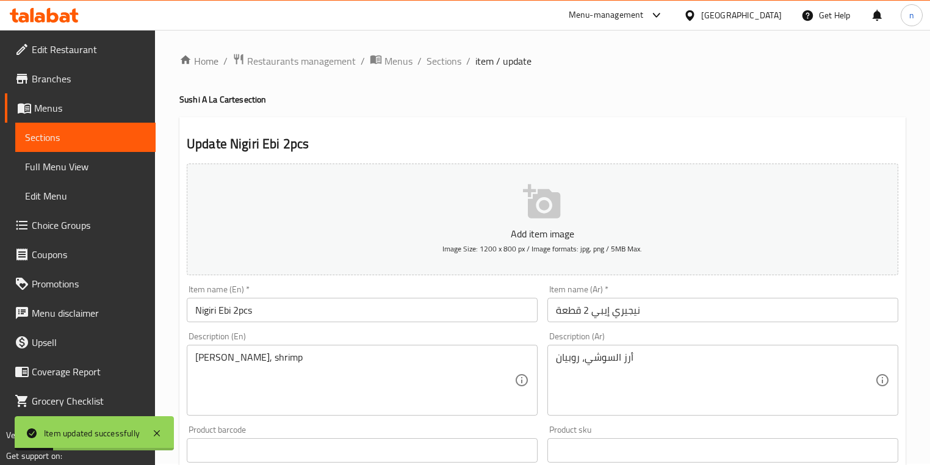
scroll to position [0, 0]
click at [445, 61] on span "Sections" at bounding box center [444, 62] width 35 height 15
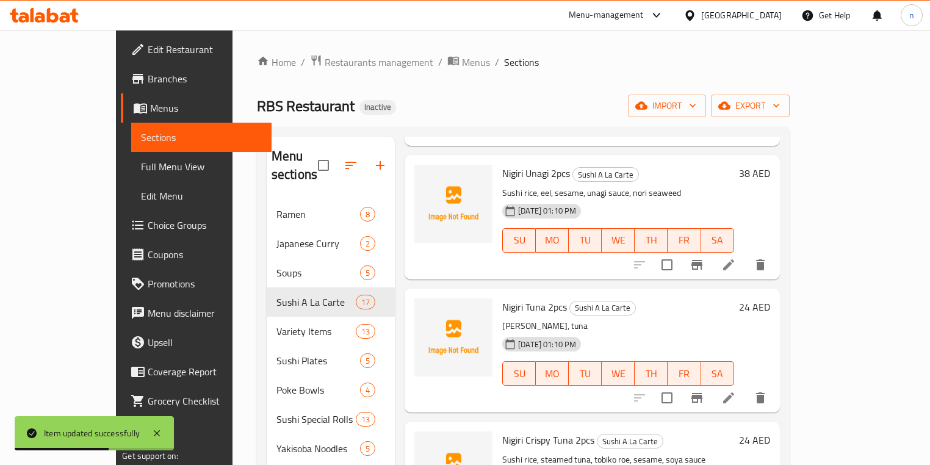
scroll to position [391, 0]
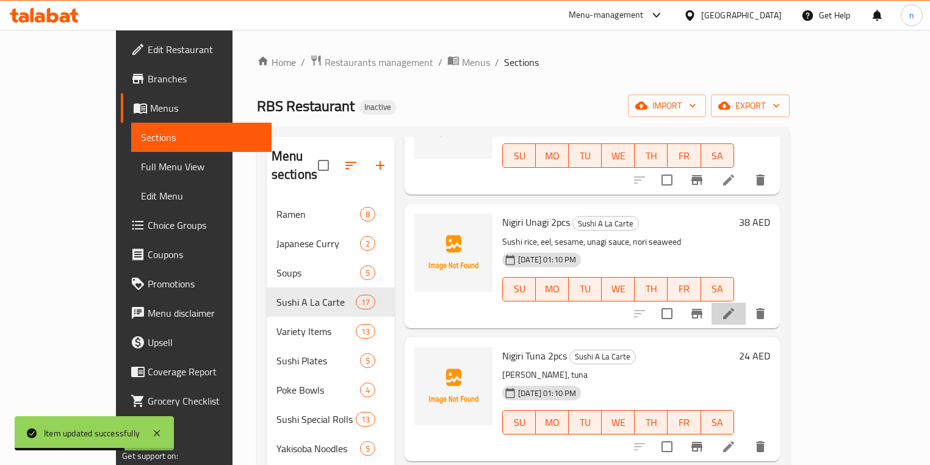
click at [746, 303] on li at bounding box center [729, 314] width 34 height 22
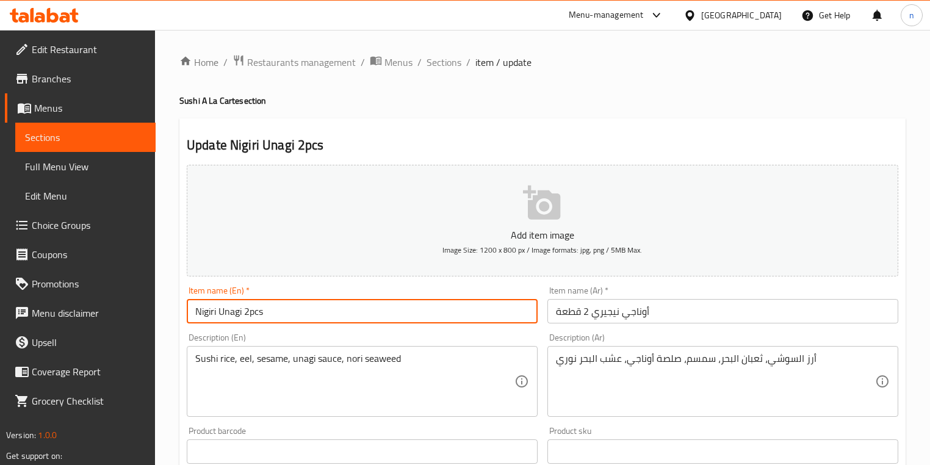
click at [225, 313] on input "Nigiri Unagi 2pcs" at bounding box center [362, 311] width 351 height 24
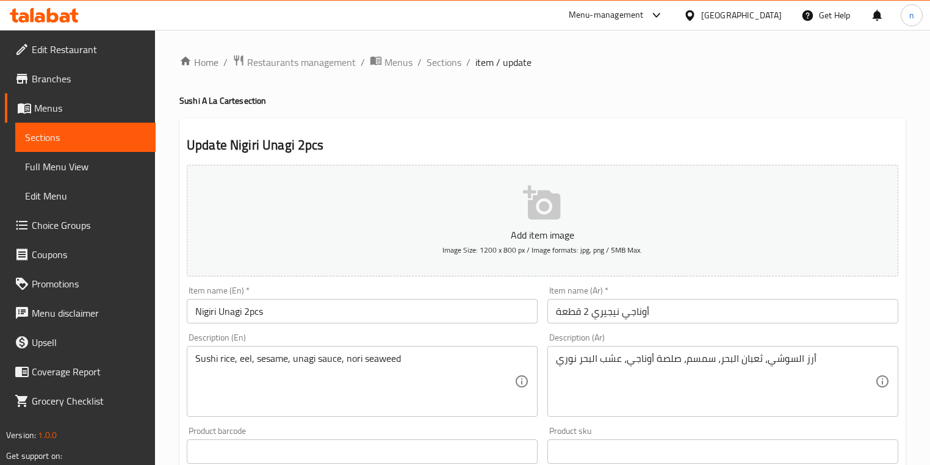
click at [167, 408] on div "Home / Restaurants management / Menus / Sections / item / update Sushi A La Car…" at bounding box center [542, 446] width 775 height 833
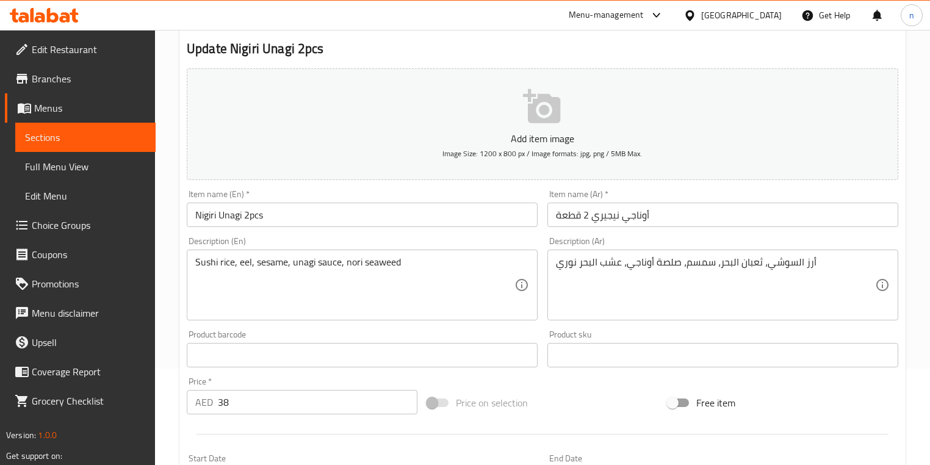
scroll to position [98, 0]
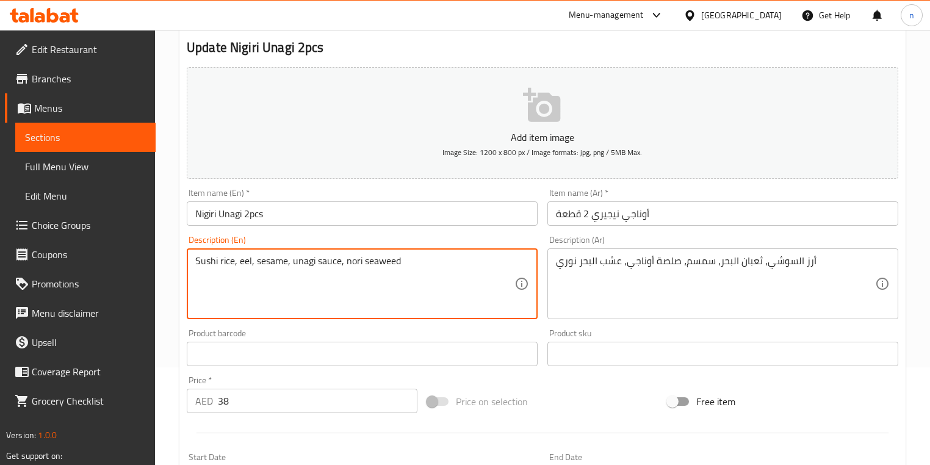
click at [246, 261] on textarea "Sushi rice, eel, sesame, unagi sauce, nori seaweed" at bounding box center [354, 284] width 319 height 58
click at [422, 266] on textarea "Sushi rice, eel, sesame, unagi sauce, nori seaweed" at bounding box center [354, 284] width 319 height 58
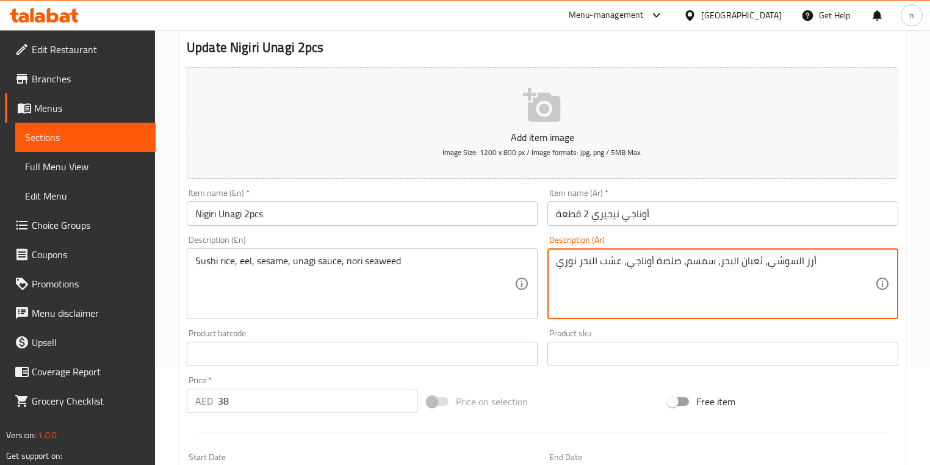
click at [670, 261] on textarea "أرز السوشي، ثعبان البحر، سمسم، صلصة أوناجي، عشب البحر نوري" at bounding box center [715, 284] width 319 height 58
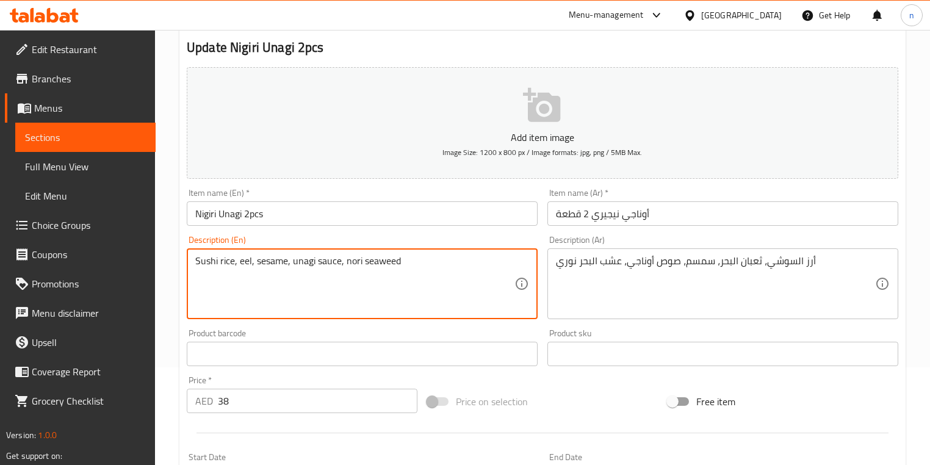
drag, startPoint x: 362, startPoint y: 261, endPoint x: 438, endPoint y: 256, distance: 75.9
click at [244, 262] on textarea "Sushi rice, eel, sesame, unagi sauce, nori seaweed" at bounding box center [354, 284] width 319 height 58
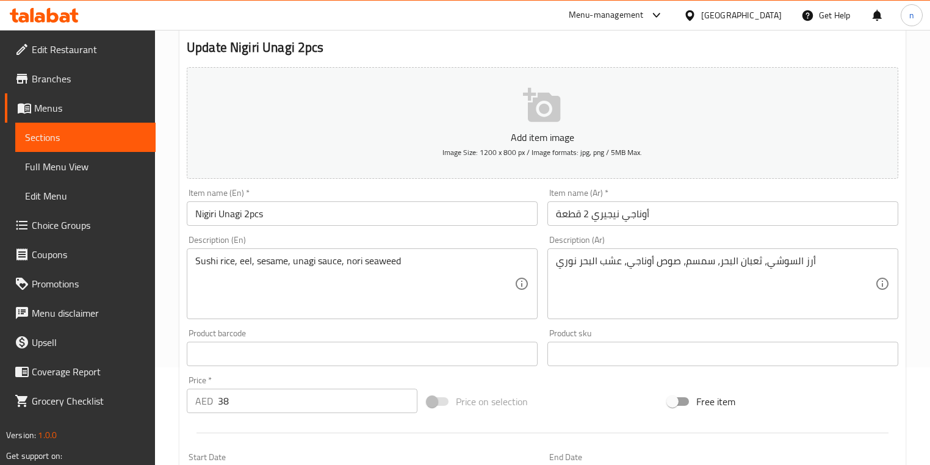
click at [433, 274] on textarea "Sushi rice, eel, sesame, unagi sauce, nori seaweed" at bounding box center [354, 284] width 319 height 58
click at [239, 264] on textarea "Sushi rice, eel, sesame, unagi sauce, nori seaweed" at bounding box center [354, 284] width 319 height 58
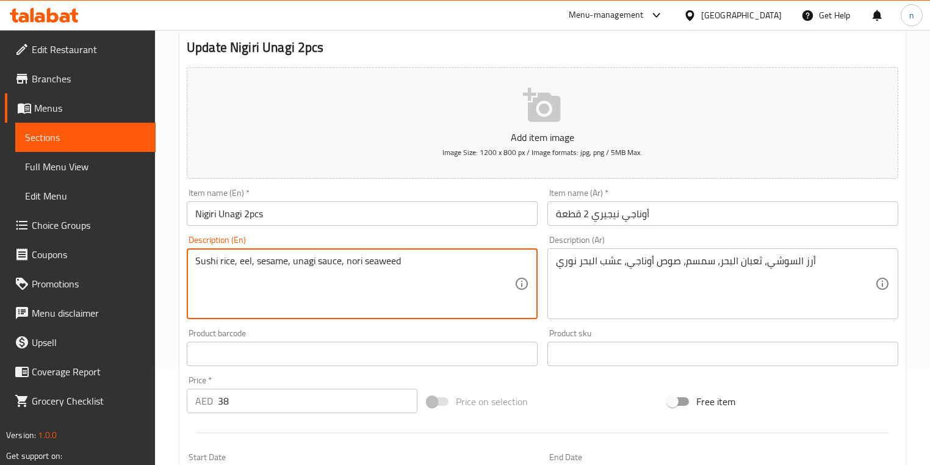
click at [239, 264] on textarea "Sushi rice, eel, sesame, unagi sauce, nori seaweed" at bounding box center [354, 284] width 319 height 58
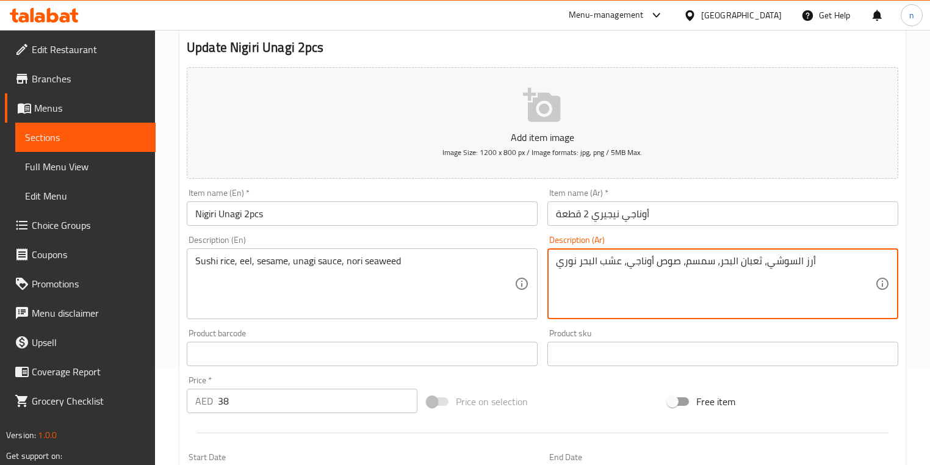
drag, startPoint x: 755, startPoint y: 262, endPoint x: 719, endPoint y: 264, distance: 35.5
paste textarea "بين"
type textarea "أرز السوشي، ثعابين، سمسم، صوص أوناجي، عشب البحر نوري"
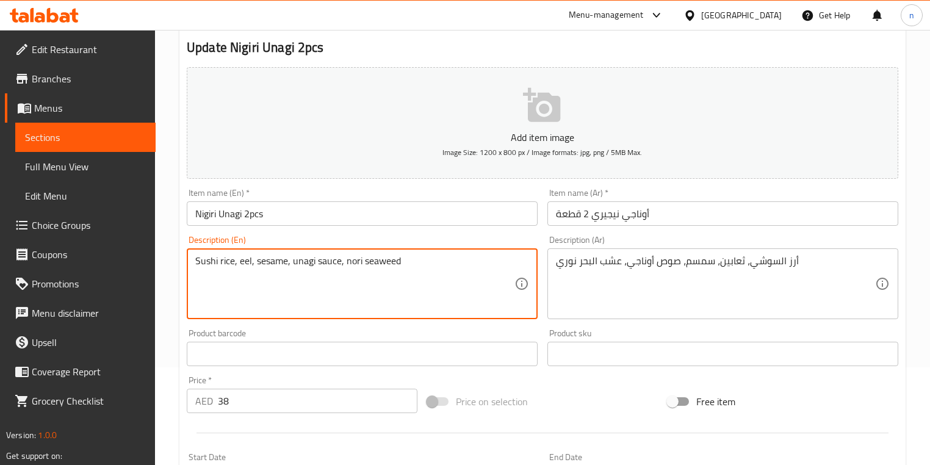
click at [308, 285] on textarea "Sushi rice, eel, sesame, unagi sauce, nori seaweed" at bounding box center [354, 284] width 319 height 58
click at [425, 276] on textarea "Sushi rice, eel, sesame, unagi sauce, nori seaweed" at bounding box center [354, 284] width 319 height 58
click at [462, 281] on textarea "Sushi rice, eel, sesame, unagi sauce, nori seaweed" at bounding box center [354, 284] width 319 height 58
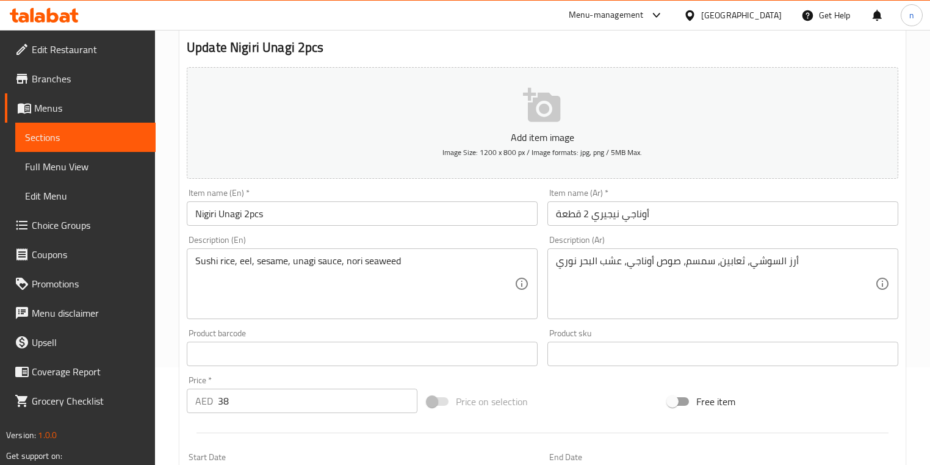
click at [174, 332] on div "Home / Restaurants management / Menus / Sections / item / update Sushi A La Car…" at bounding box center [542, 348] width 775 height 833
click at [178, 312] on div "Home / Restaurants management / Menus / Sections / item / update Sushi A La Car…" at bounding box center [542, 348] width 775 height 833
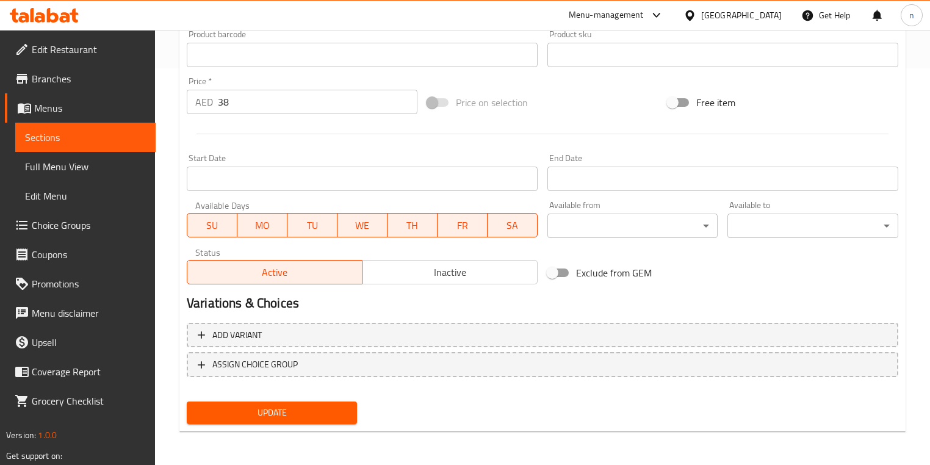
click at [305, 402] on button "Update" at bounding box center [272, 413] width 170 height 23
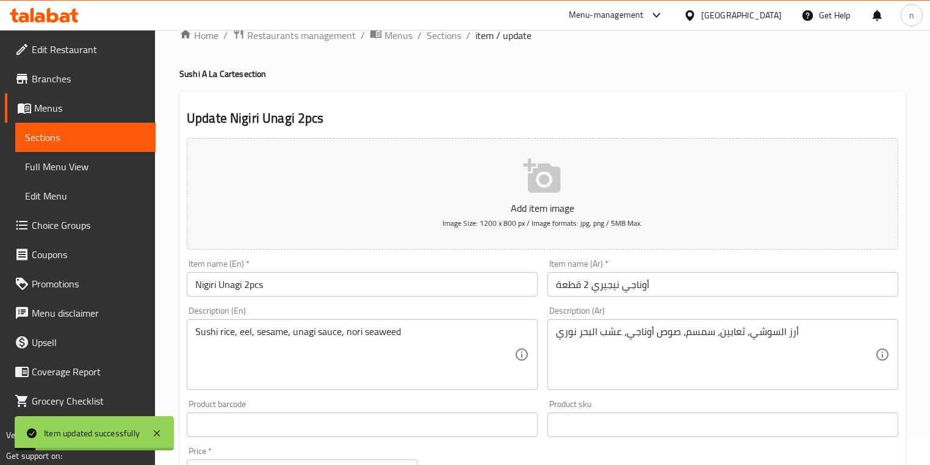
scroll to position [0, 0]
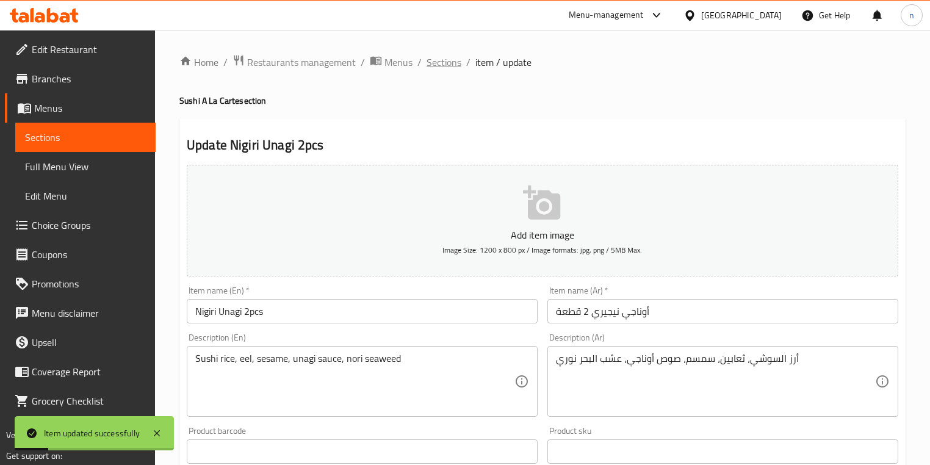
click at [441, 60] on span "Sections" at bounding box center [444, 62] width 35 height 15
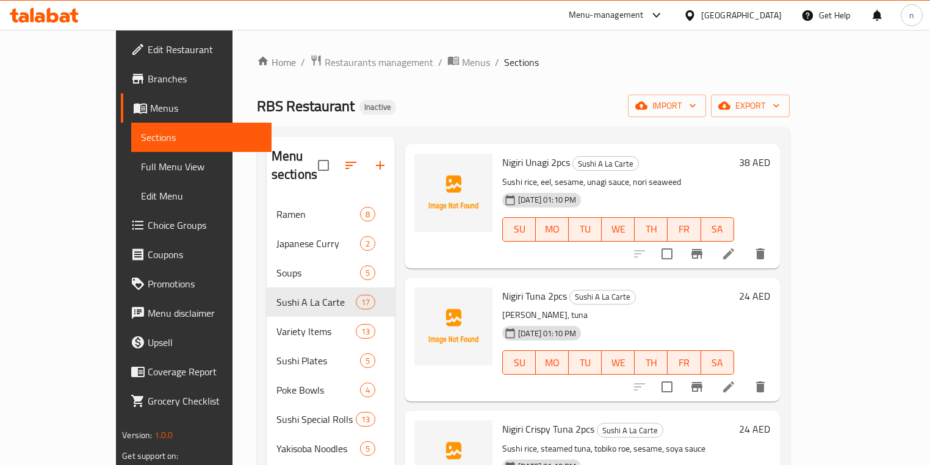
scroll to position [488, 0]
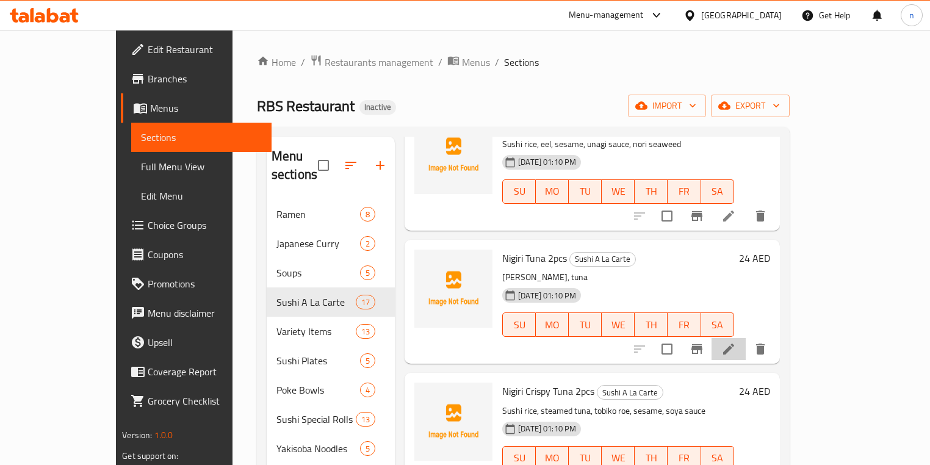
click at [746, 338] on li at bounding box center [729, 349] width 34 height 22
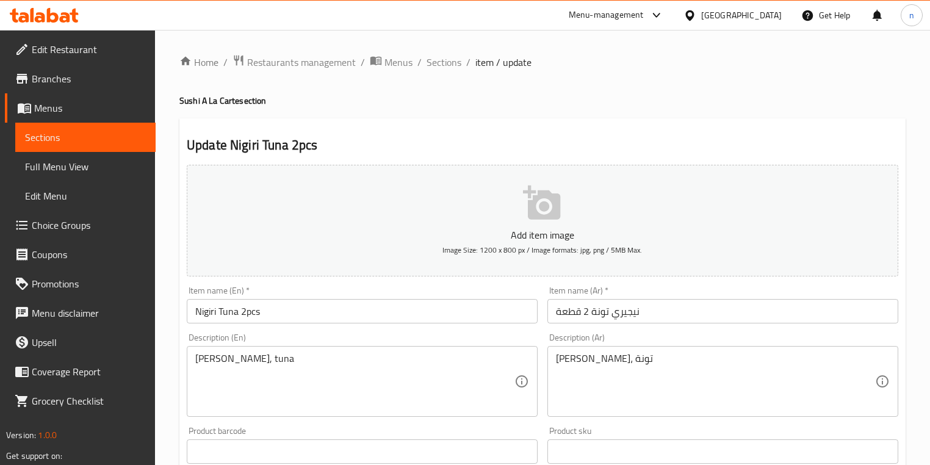
click at [169, 388] on div "Home / Restaurants management / Menus / Sections / item / update Sushi A La Car…" at bounding box center [542, 446] width 775 height 833
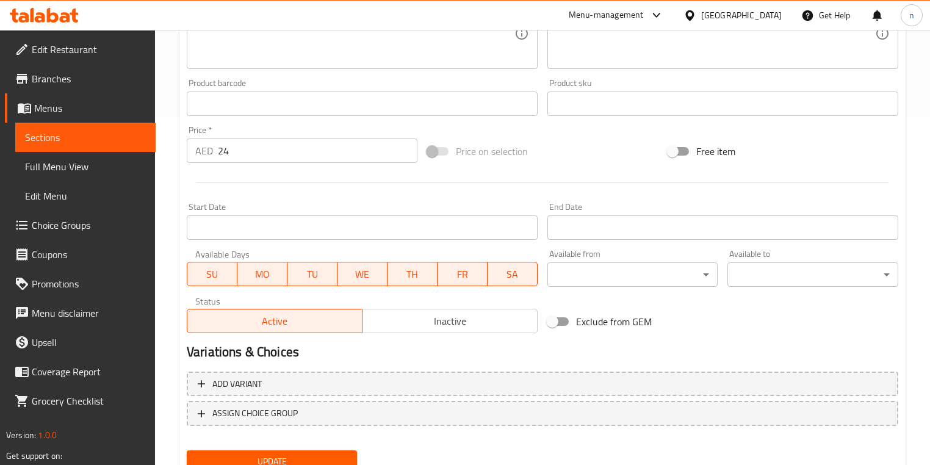
scroll to position [391, 0]
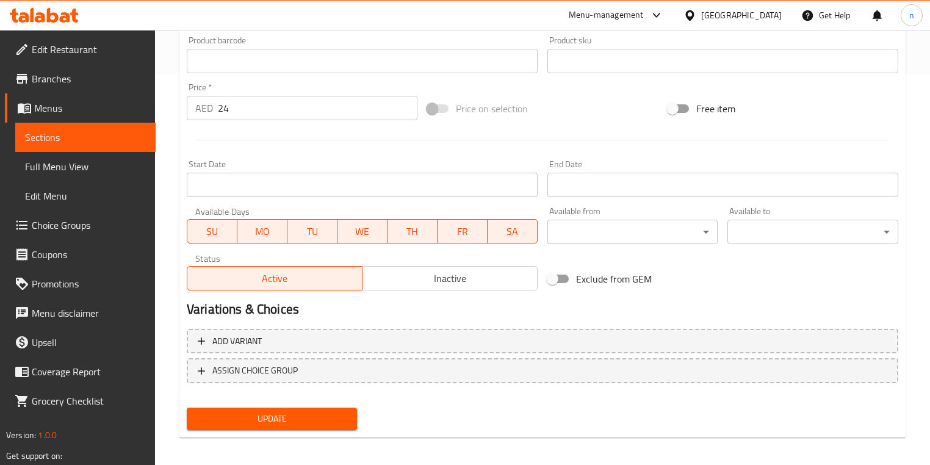
click at [274, 420] on span "Update" at bounding box center [272, 418] width 151 height 15
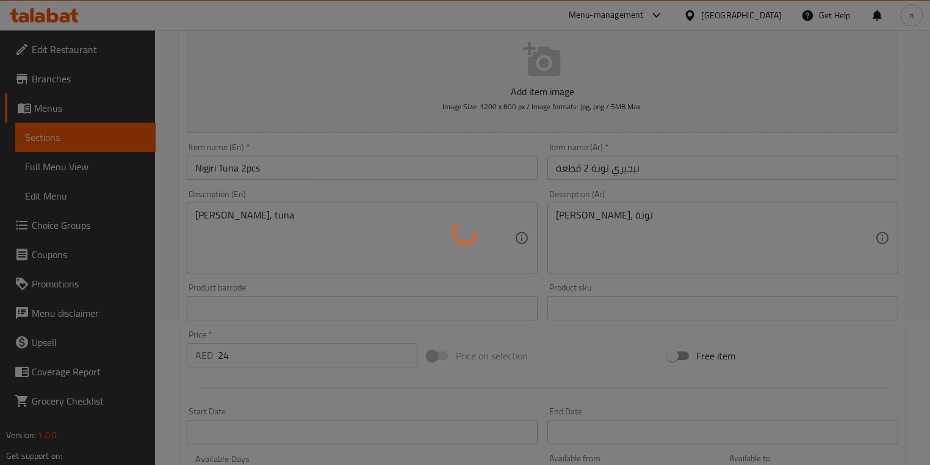
scroll to position [0, 0]
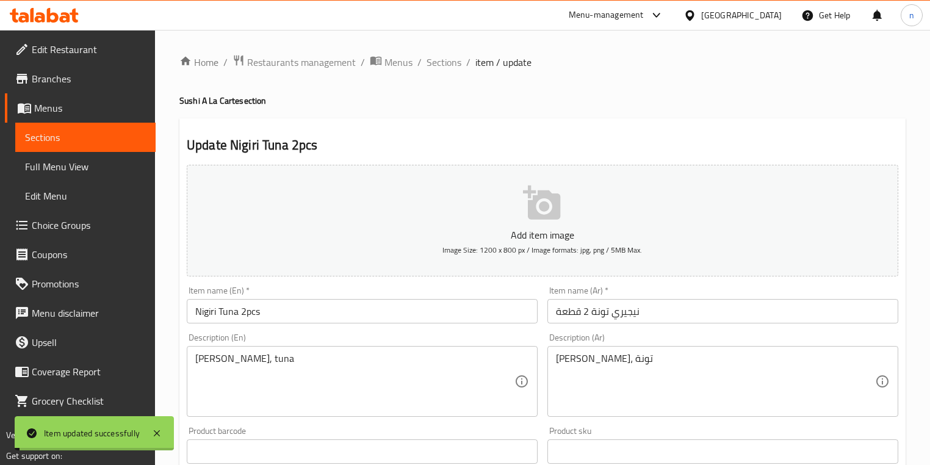
click at [452, 62] on span "Sections" at bounding box center [444, 62] width 35 height 15
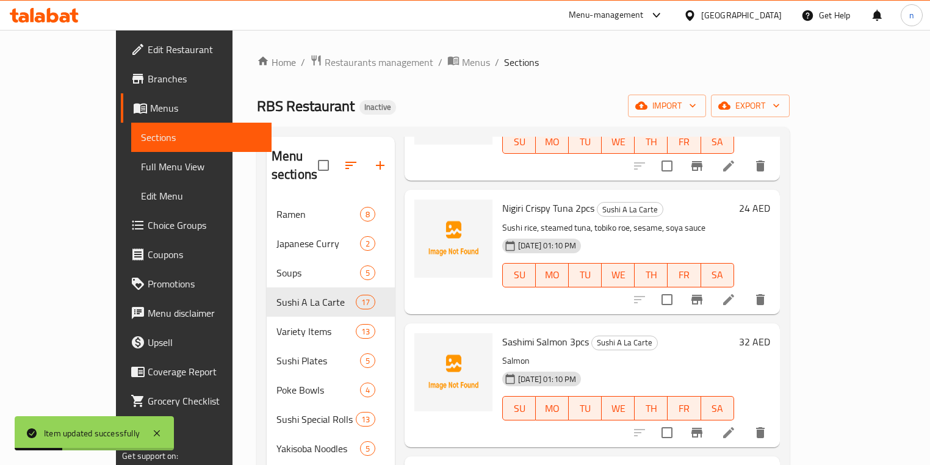
scroll to position [684, 0]
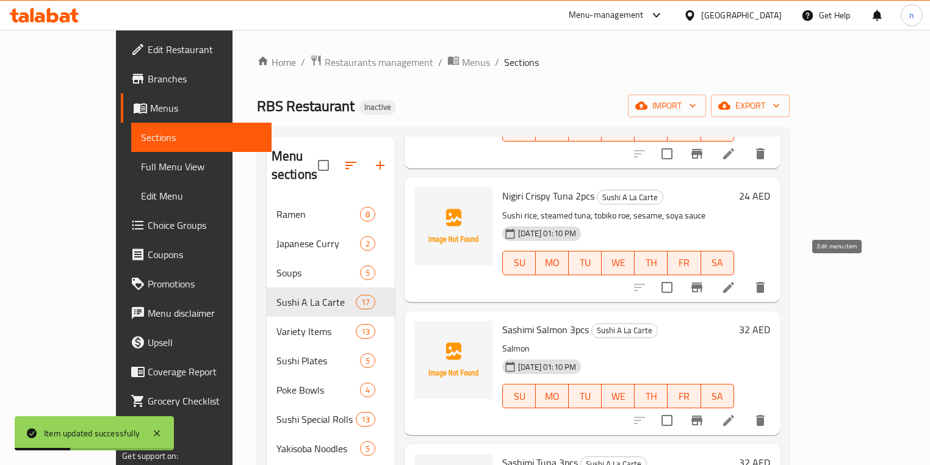
click at [734, 282] on icon at bounding box center [728, 287] width 11 height 11
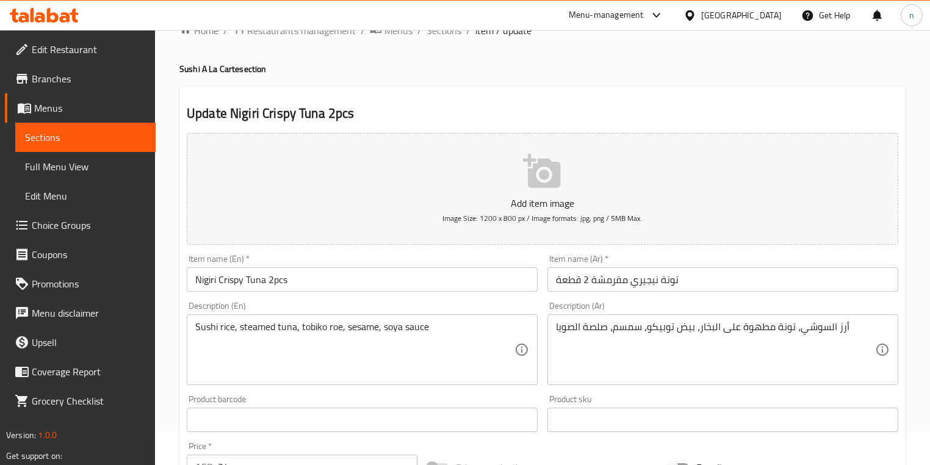
scroll to position [49, 0]
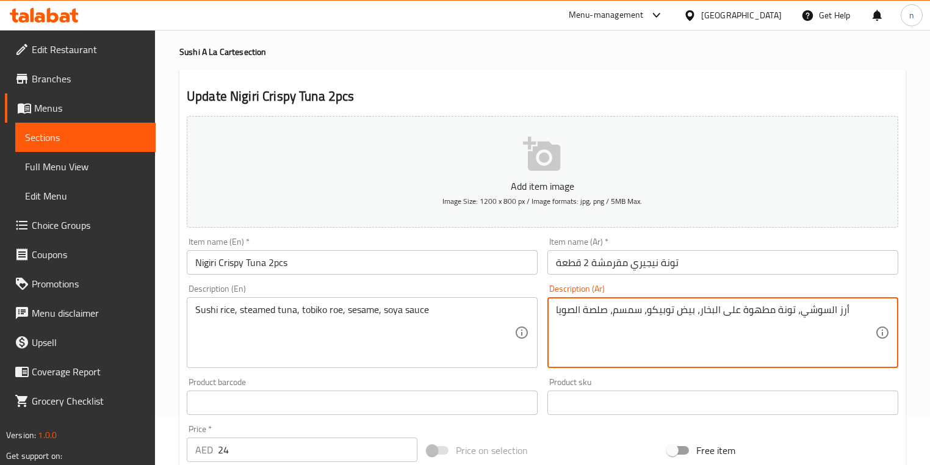
click at [756, 314] on textarea "أرز السوشي، تونة مطهوة على البخار، بيض توبيكو، سمسم، صلصة الصويا" at bounding box center [715, 333] width 319 height 58
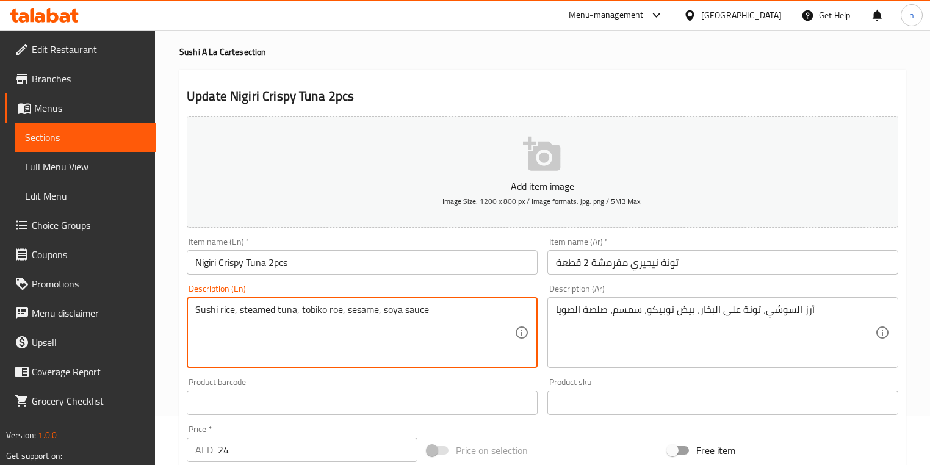
click at [250, 309] on textarea "Sushi rice, steamed tuna, tobiko roe, sesame, soya sauce" at bounding box center [354, 333] width 319 height 58
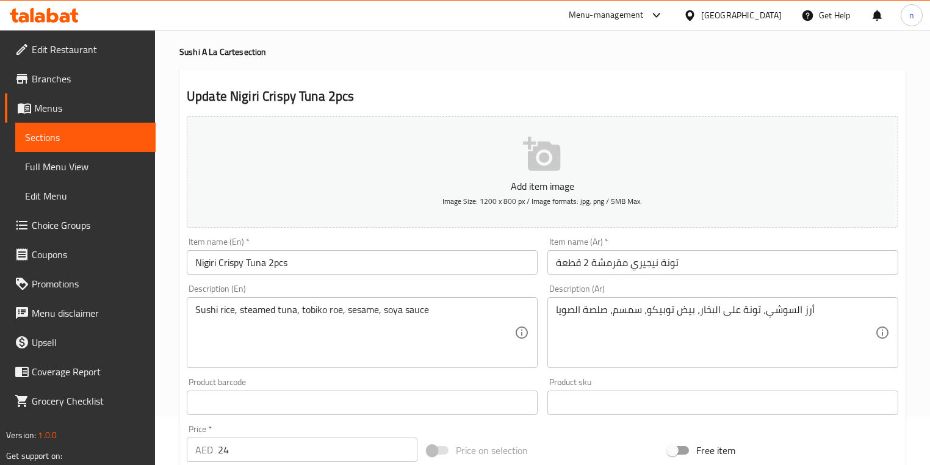
click at [440, 313] on textarea "Sushi rice, steamed tuna, tobiko roe, sesame, soya sauce" at bounding box center [354, 333] width 319 height 58
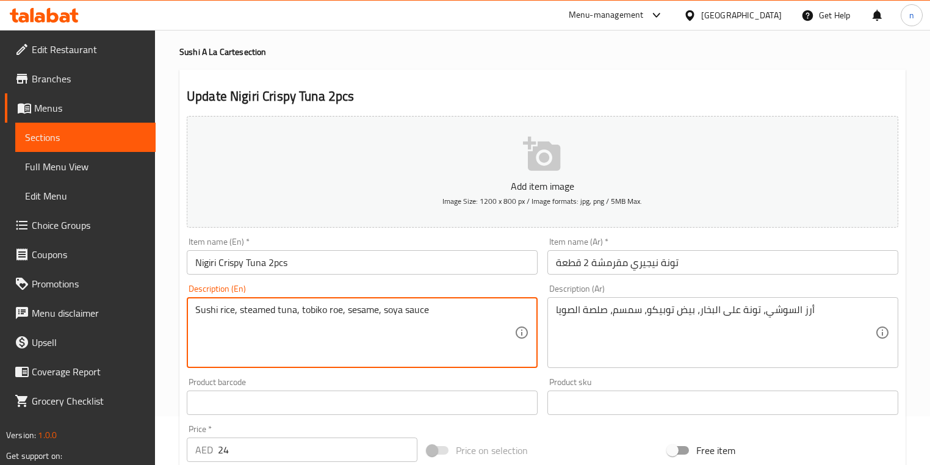
click at [332, 310] on textarea "Sushi rice, steamed tuna, tobiko roe, sesame, soya sauce" at bounding box center [354, 333] width 319 height 58
click at [408, 344] on textarea "Sushi rice, steamed tuna, tobiko roe, sesame, soya sauce" at bounding box center [354, 333] width 319 height 58
click at [335, 311] on textarea "Sushi rice, steamed tuna, tobiko roe, sesame, soya sauce" at bounding box center [354, 333] width 319 height 58
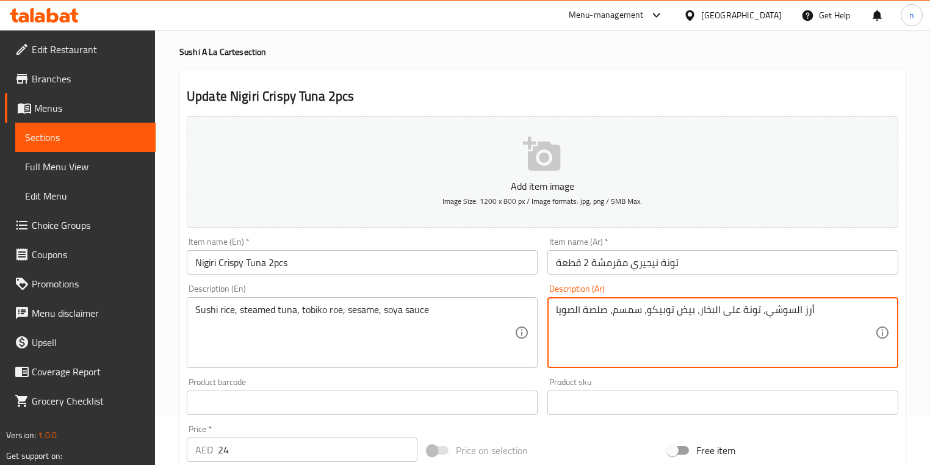
click at [689, 310] on textarea "أرز السوشي، تونة على البخار، بيض توبيكو، سمسم، صلصة الصويا" at bounding box center [715, 333] width 319 height 58
paste textarea "طارخ"
click at [598, 312] on textarea "أرز السوشي، تونة على البخار، بطارخ توبيكو، سمسم، صلصة الصويا" at bounding box center [715, 333] width 319 height 58
type textarea "أرز السوشي، تونة على البخار، بطارخ توبيكو، سمسم، صوص الصويا"
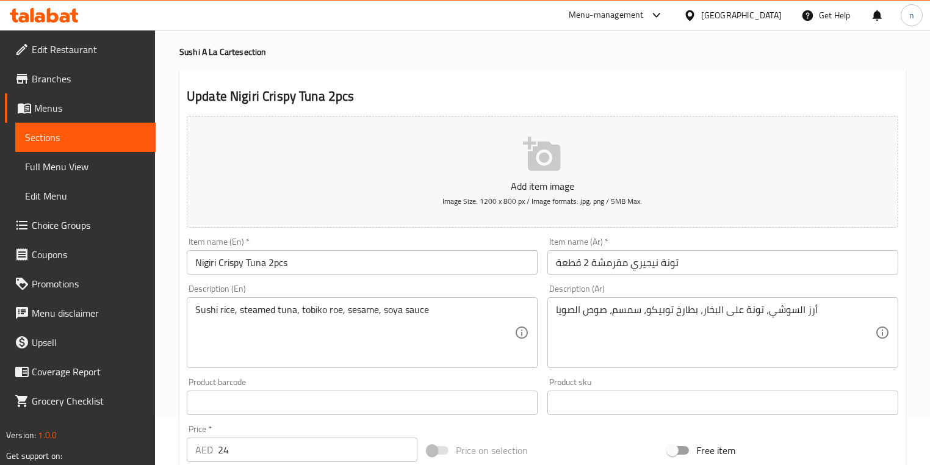
click at [176, 369] on div "Home / Restaurants management / Menus / Sections / item / update Sushi A La Car…" at bounding box center [542, 397] width 775 height 833
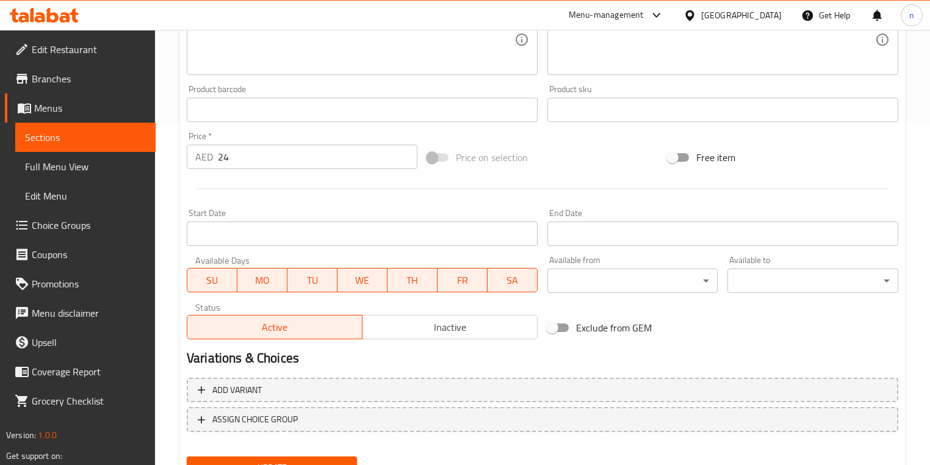
scroll to position [397, 0]
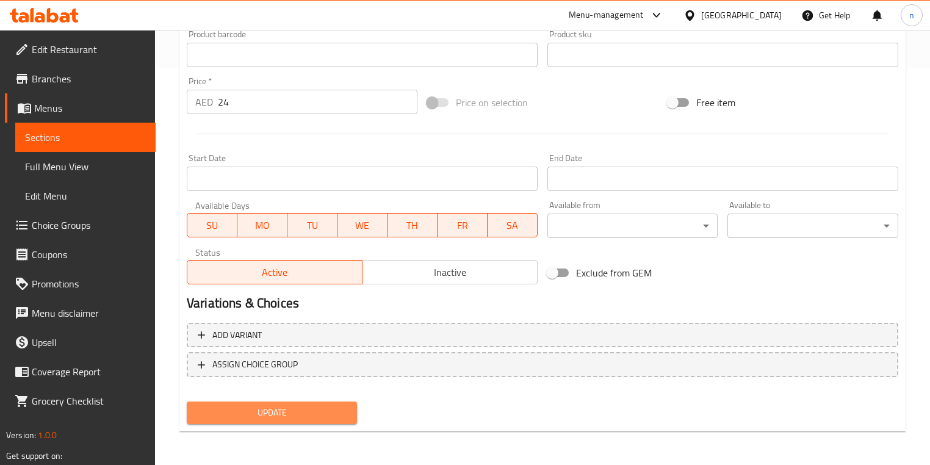
click at [248, 411] on span "Update" at bounding box center [272, 412] width 151 height 15
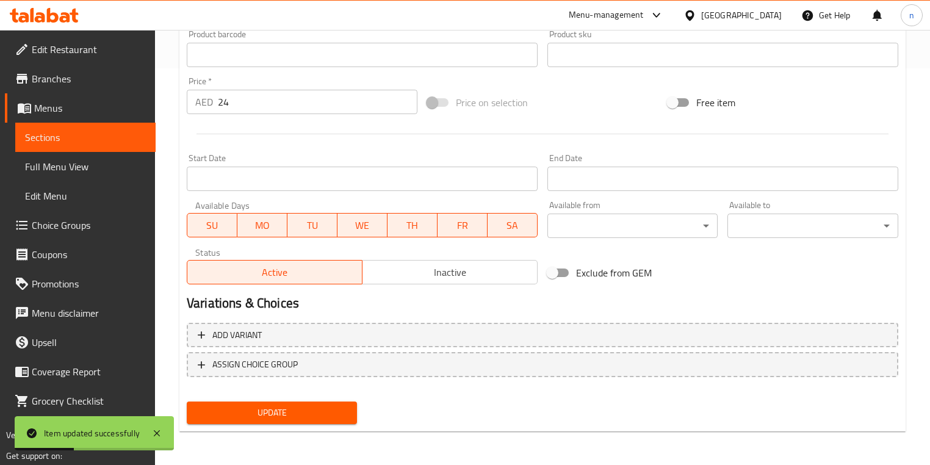
scroll to position [0, 0]
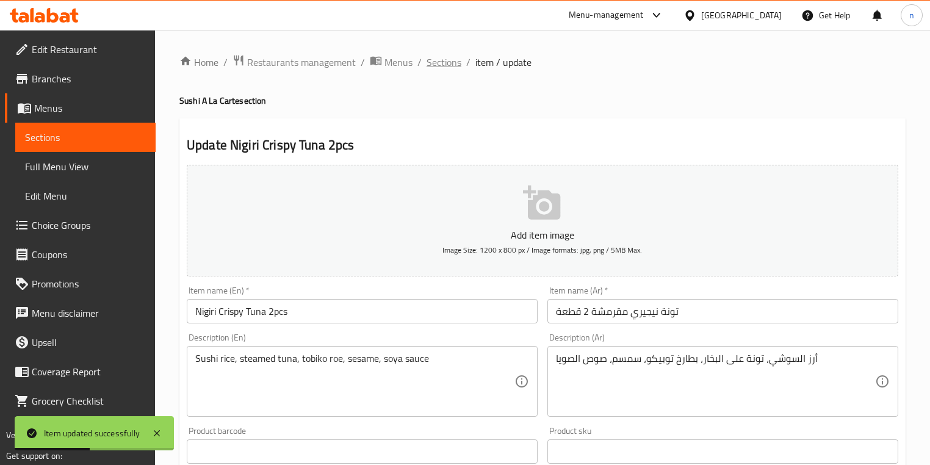
click at [435, 59] on span "Sections" at bounding box center [444, 62] width 35 height 15
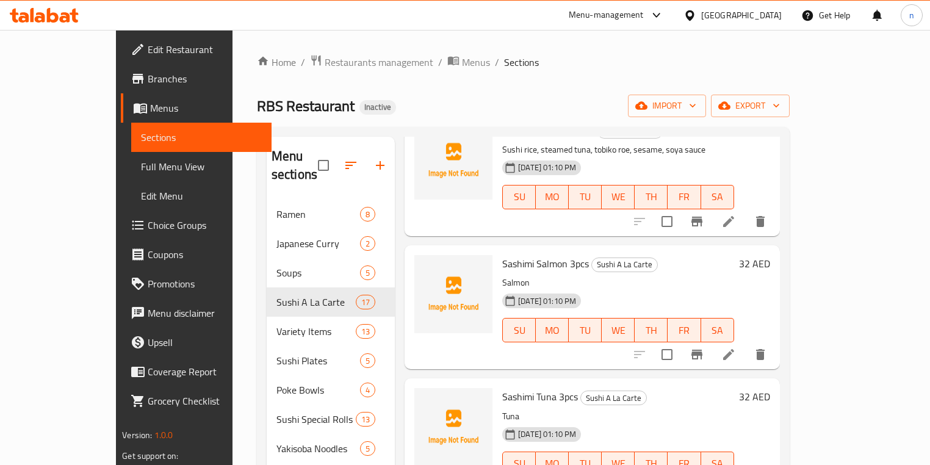
scroll to position [733, 0]
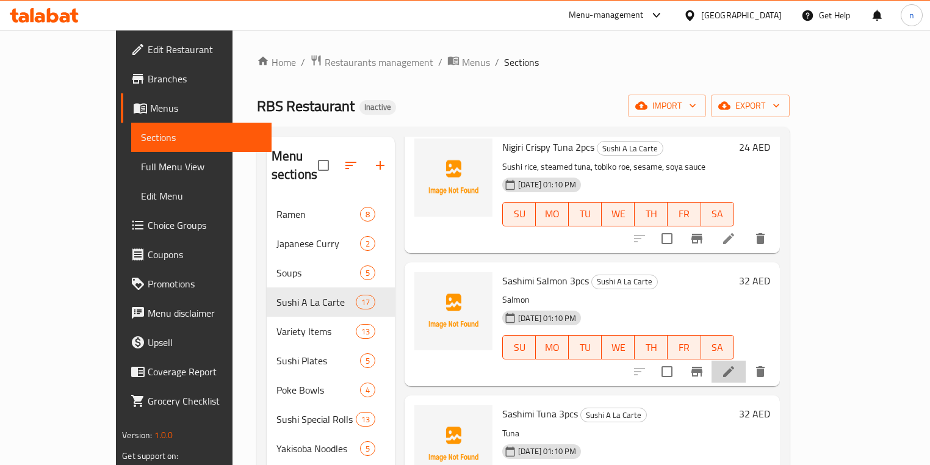
click at [746, 361] on li at bounding box center [729, 372] width 34 height 22
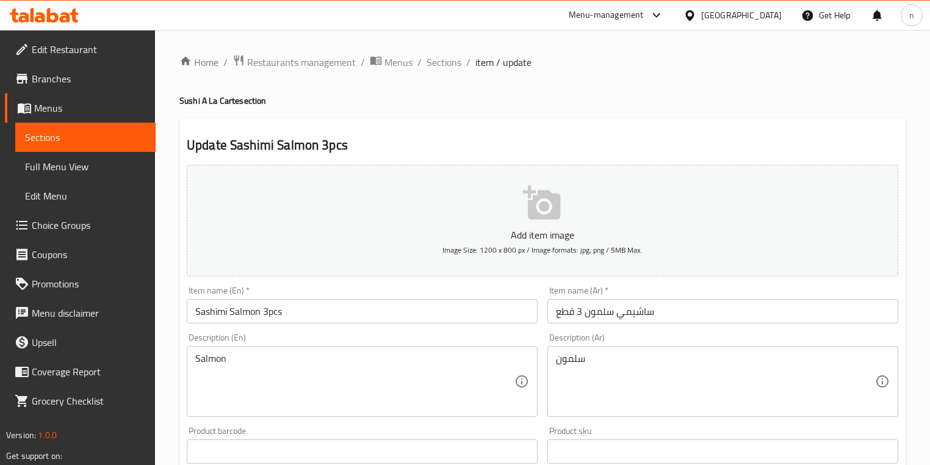
click at [173, 366] on div "Home / Restaurants management / Menus / Sections / item / update Sushi A La Car…" at bounding box center [542, 446] width 775 height 833
click at [206, 338] on div "Description (En) Salmon Description (En)" at bounding box center [362, 375] width 351 height 84
copy label "Description"
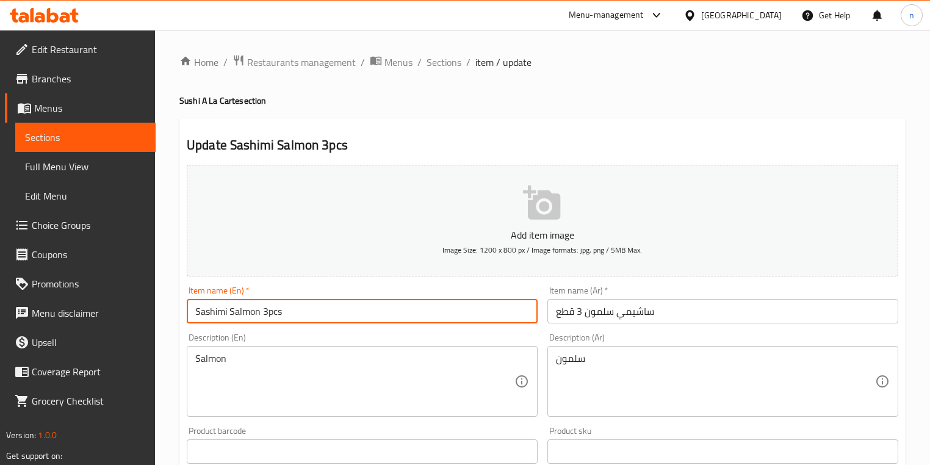
drag, startPoint x: 190, startPoint y: 313, endPoint x: 319, endPoint y: 313, distance: 128.8
click at [319, 313] on input "Sashimi Salmon 3pcs" at bounding box center [362, 311] width 351 height 24
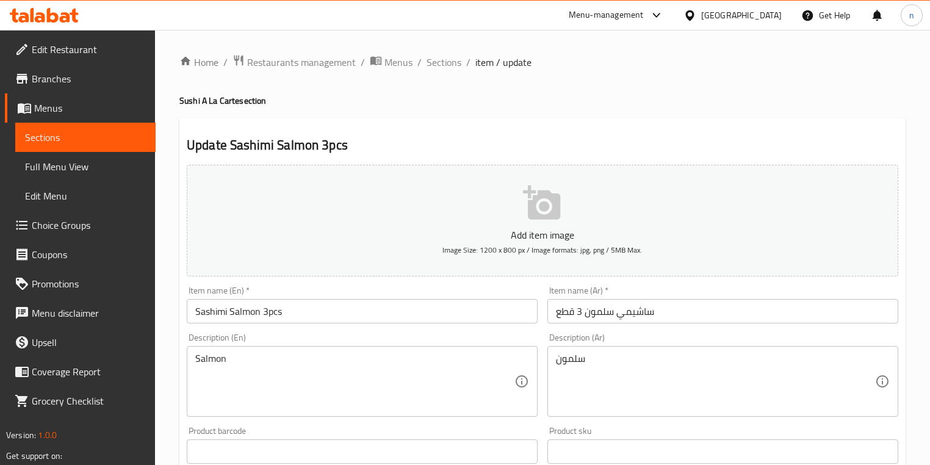
click at [183, 320] on div "Item name (En)   * [PERSON_NAME] 3pcs Item name (En) *" at bounding box center [362, 304] width 361 height 47
click at [166, 332] on div "Home / Restaurants management / Menus / Sections / item / update Sushi A La Car…" at bounding box center [542, 446] width 775 height 833
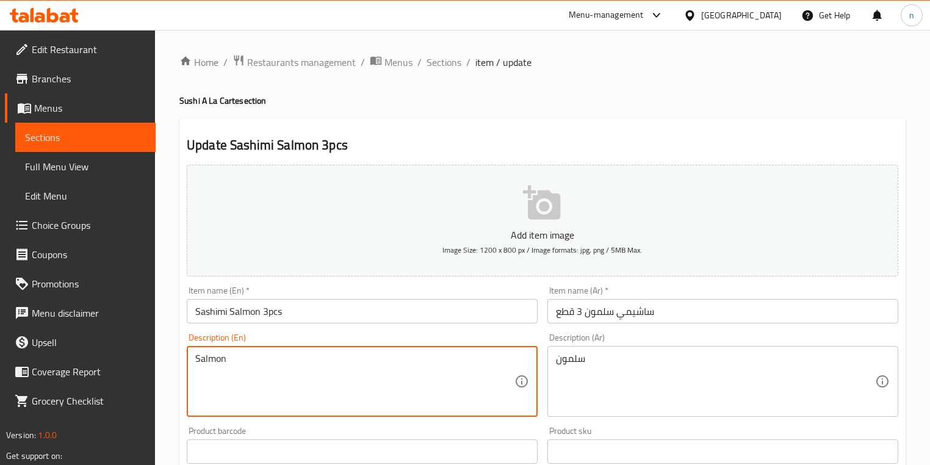
click at [206, 363] on textarea "Salmon" at bounding box center [354, 382] width 319 height 58
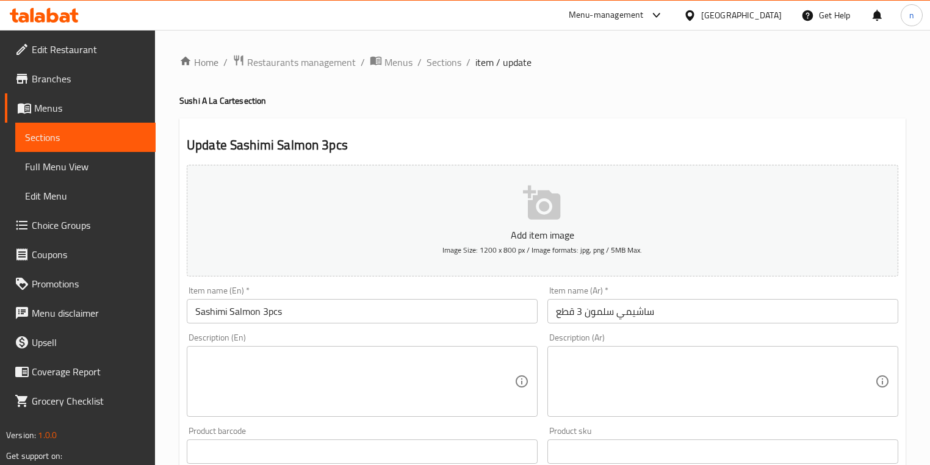
click at [172, 399] on div "Home / Restaurants management / Menus / Sections / item / update Sushi A La Car…" at bounding box center [542, 446] width 775 height 833
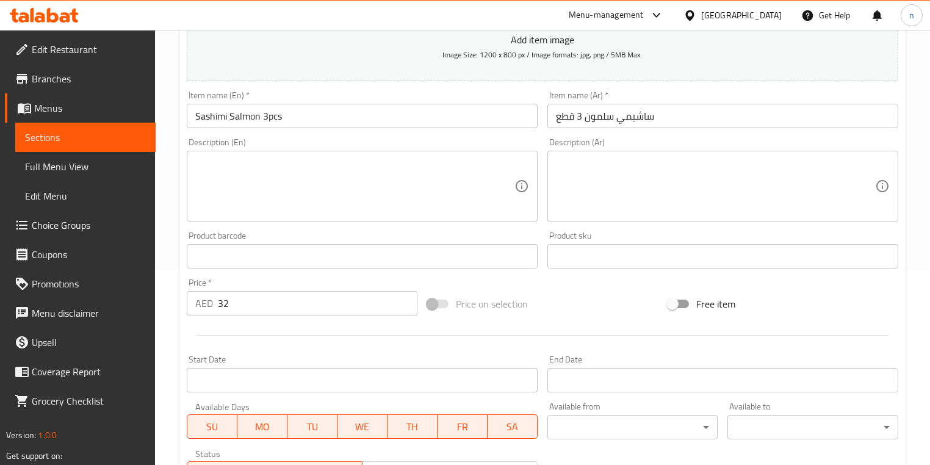
scroll to position [397, 0]
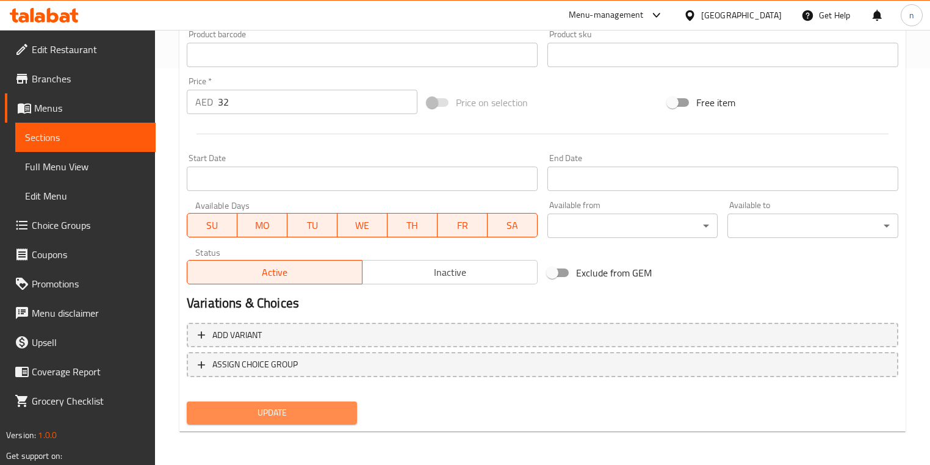
click at [288, 421] on button "Update" at bounding box center [272, 413] width 170 height 23
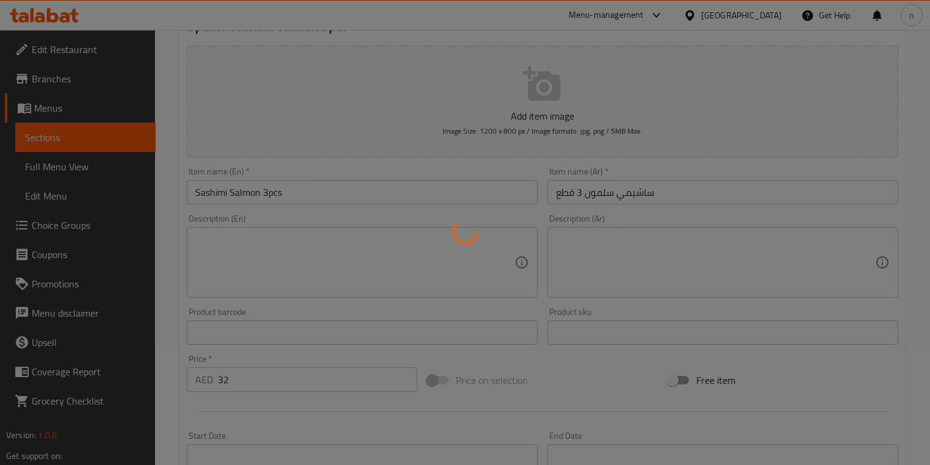
scroll to position [104, 0]
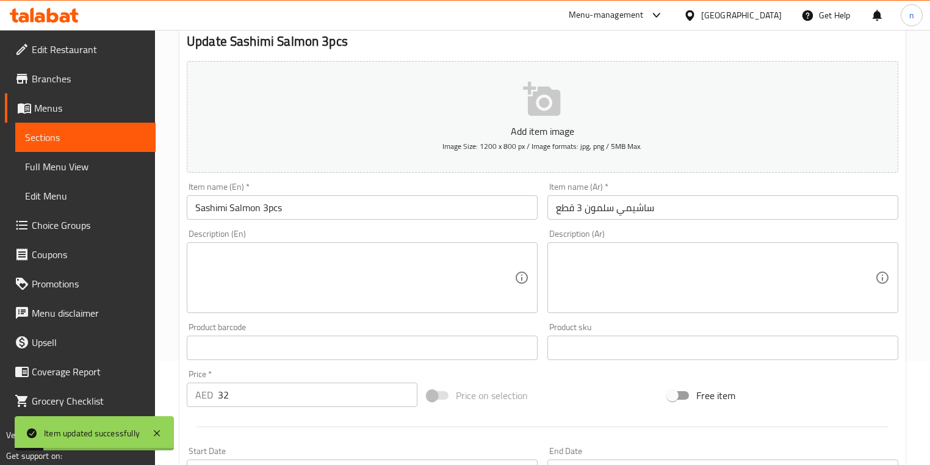
click at [244, 205] on input "Sashimi Salmon 3pcs" at bounding box center [362, 207] width 351 height 24
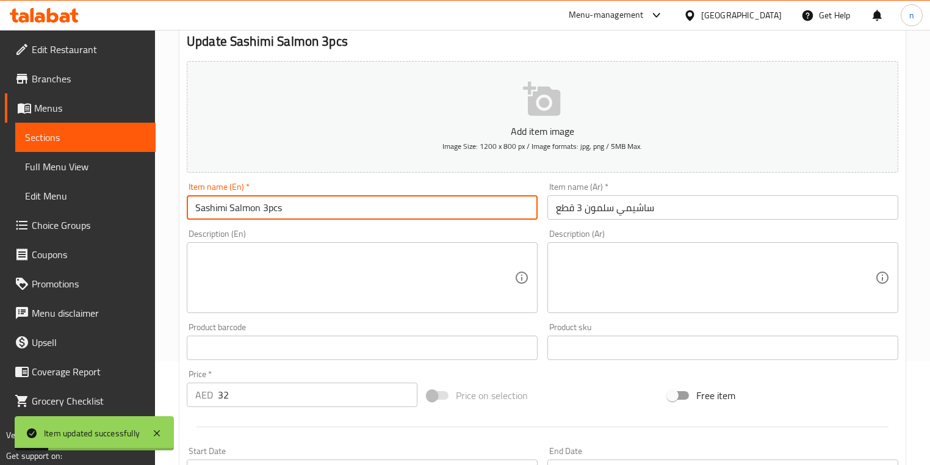
click at [244, 205] on input "Sashimi Salmon 3pcs" at bounding box center [362, 207] width 351 height 24
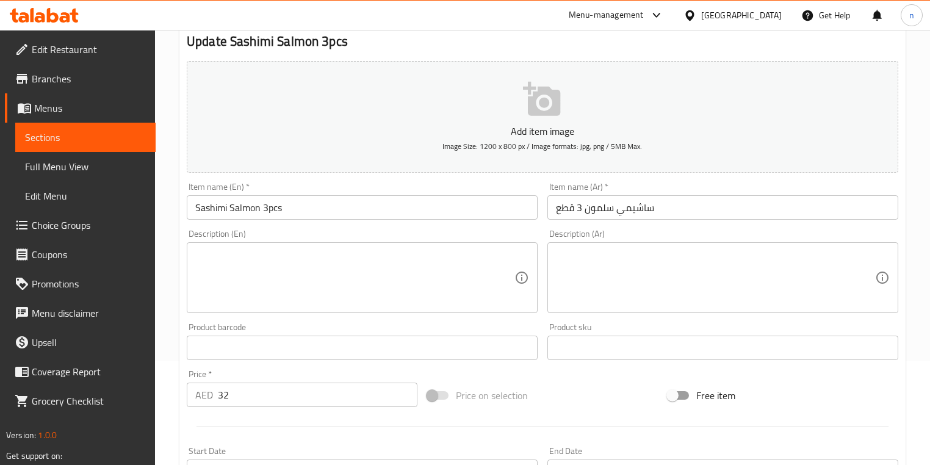
click at [353, 258] on textarea at bounding box center [354, 278] width 319 height 58
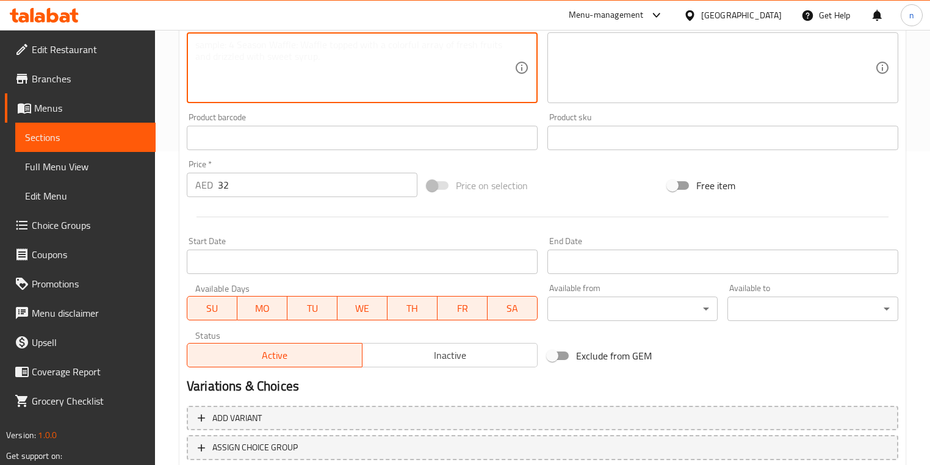
scroll to position [397, 0]
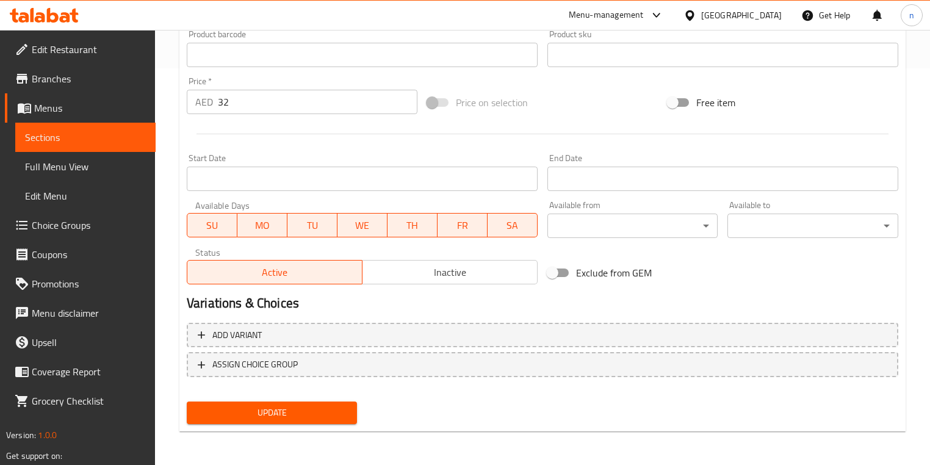
click at [303, 389] on nav at bounding box center [543, 387] width 712 height 10
click at [298, 408] on span "Update" at bounding box center [272, 412] width 151 height 15
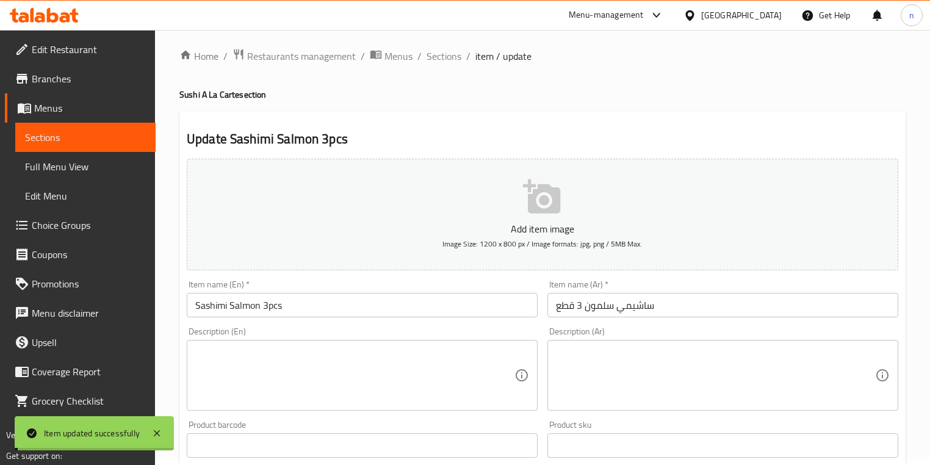
scroll to position [0, 0]
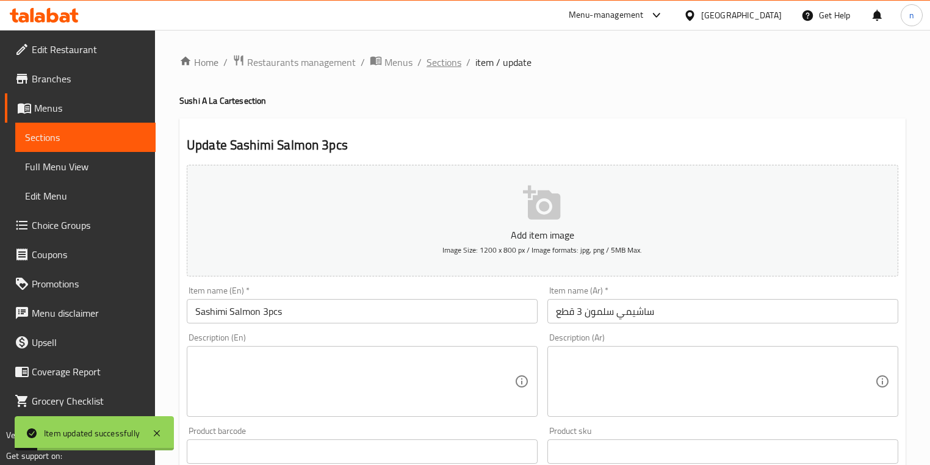
click at [446, 62] on span "Sections" at bounding box center [444, 62] width 35 height 15
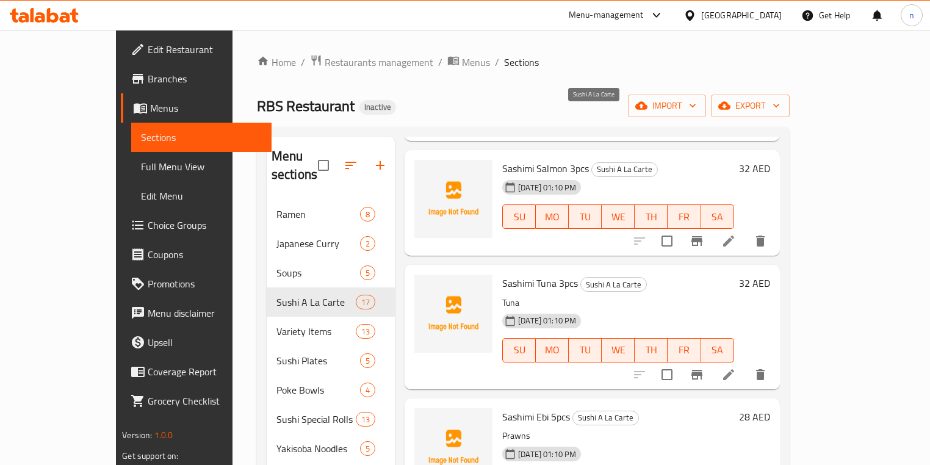
scroll to position [879, 0]
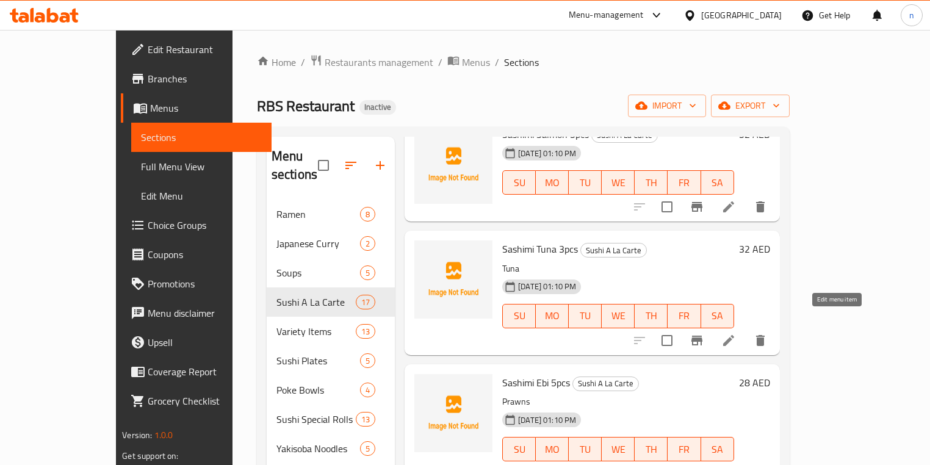
click at [736, 333] on icon at bounding box center [729, 340] width 15 height 15
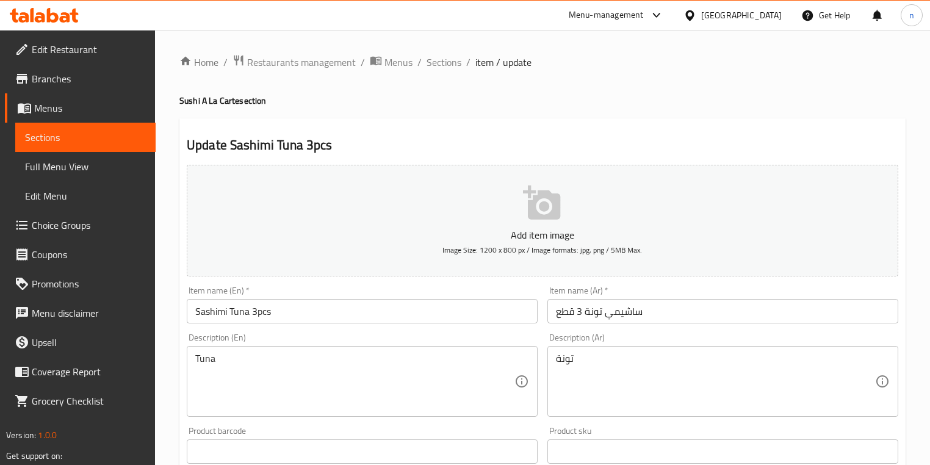
click at [229, 313] on input "Sashimi Tuna 3pcs" at bounding box center [362, 311] width 351 height 24
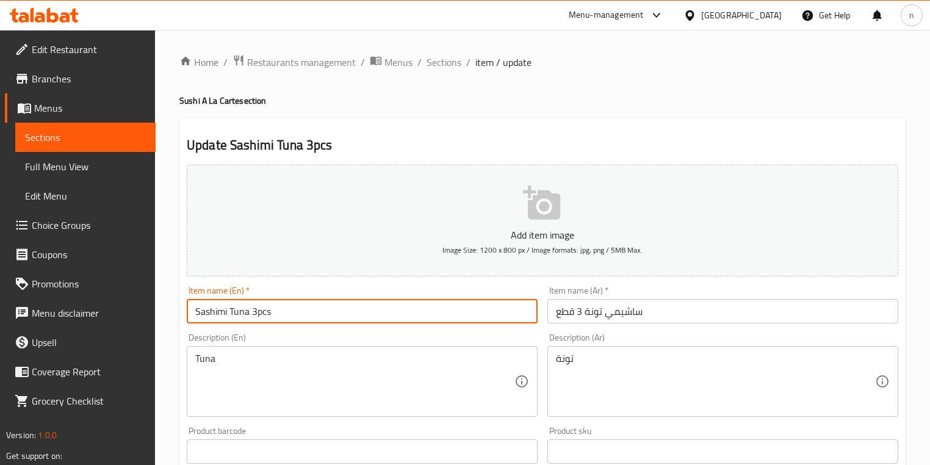
click at [229, 313] on input "Sashimi Tuna 3pcs" at bounding box center [362, 311] width 351 height 24
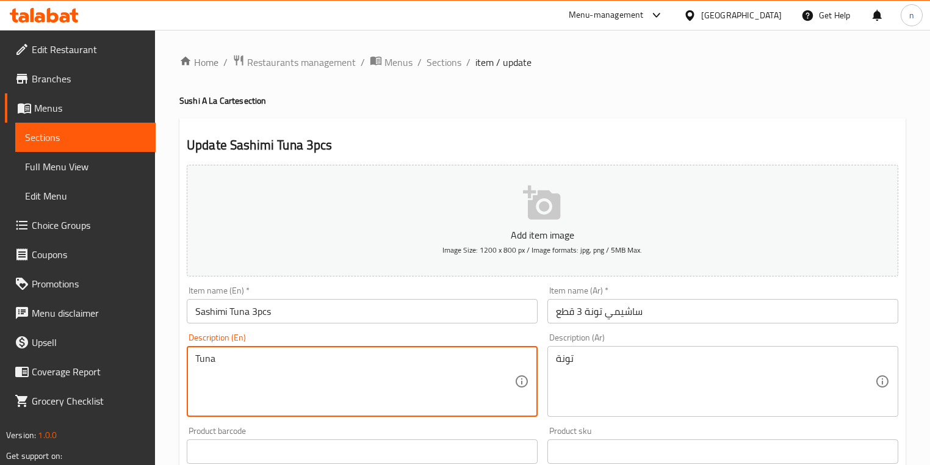
click at [201, 362] on textarea "Tuna" at bounding box center [354, 382] width 319 height 58
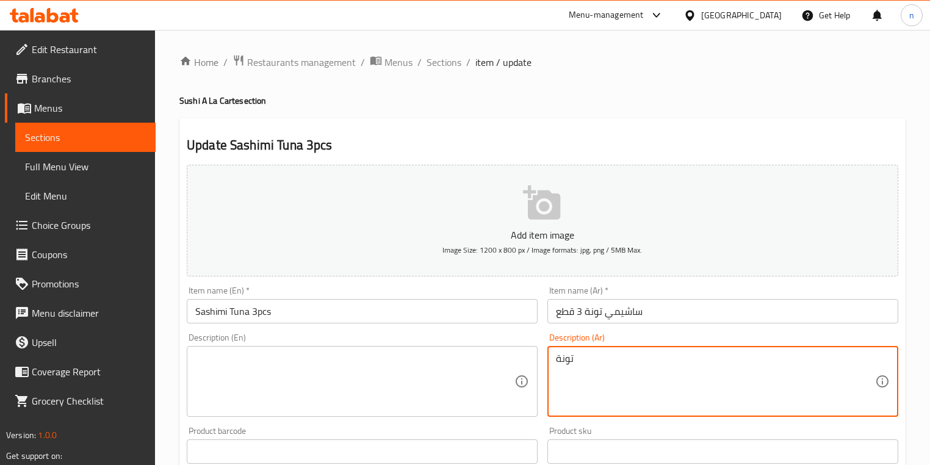
click at [562, 358] on textarea "تونة" at bounding box center [715, 382] width 319 height 58
click at [178, 376] on div "Home / Restaurants management / Menus / Sections / item / update Sushi A La Car…" at bounding box center [542, 446] width 775 height 833
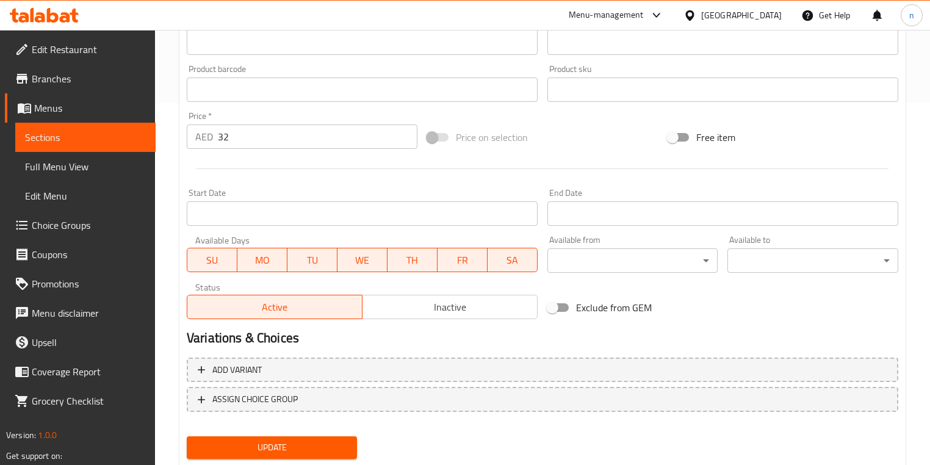
scroll to position [397, 0]
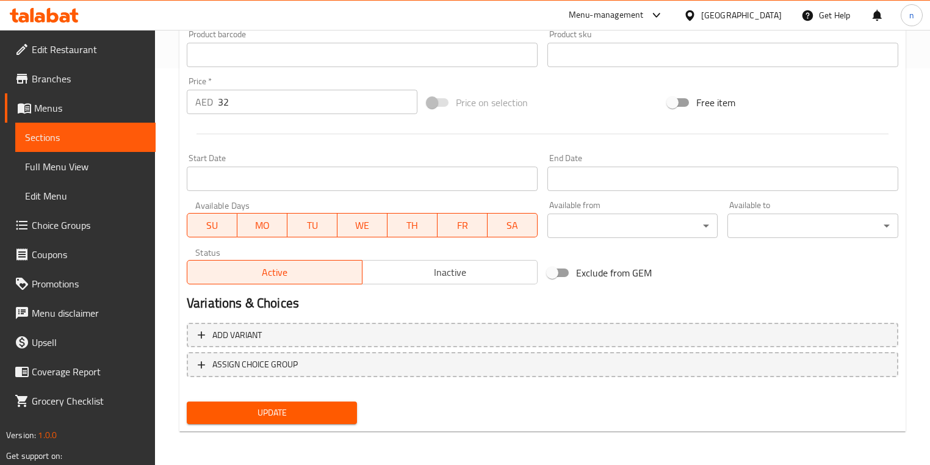
click at [223, 407] on span "Update" at bounding box center [272, 412] width 151 height 15
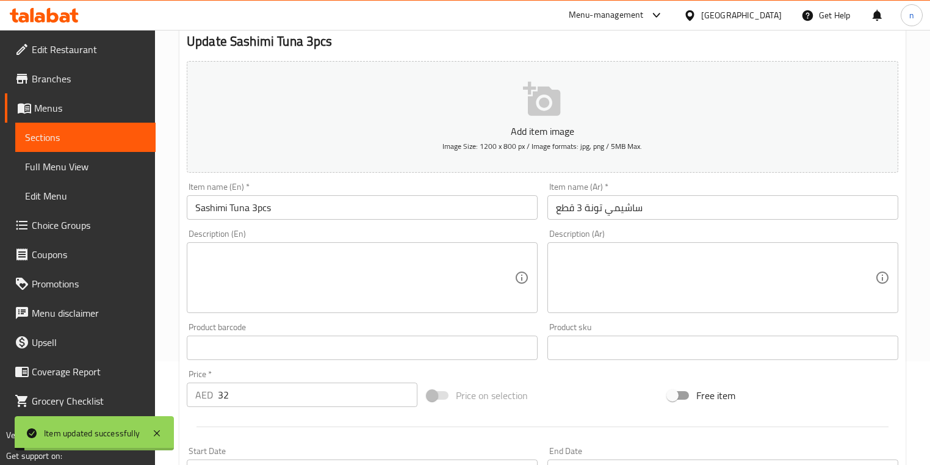
scroll to position [0, 0]
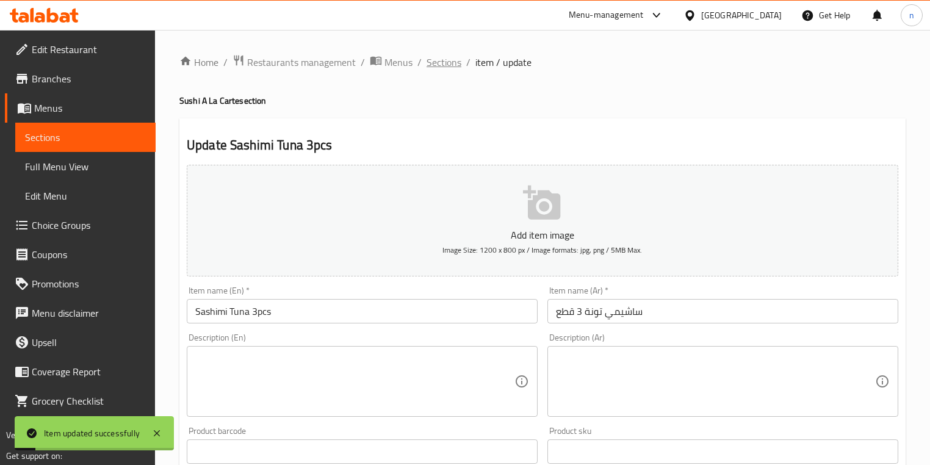
click at [450, 62] on span "Sections" at bounding box center [444, 62] width 35 height 15
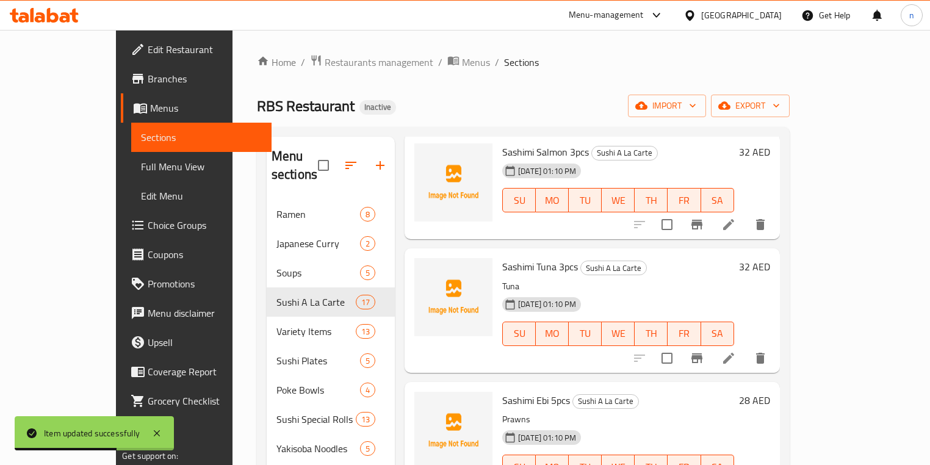
scroll to position [879, 0]
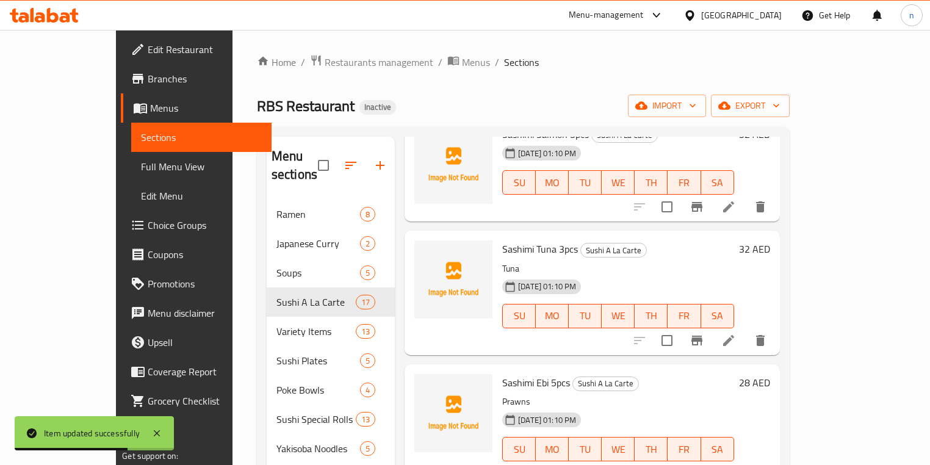
click at [520, 240] on span "Sashimi Tuna 3pcs" at bounding box center [540, 249] width 76 height 18
copy h6 "Sashimi Tuna 3pcs"
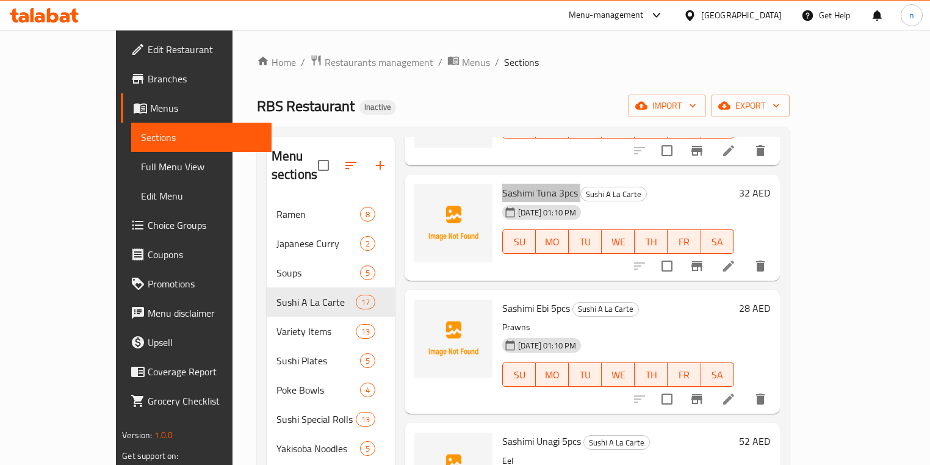
scroll to position [928, 0]
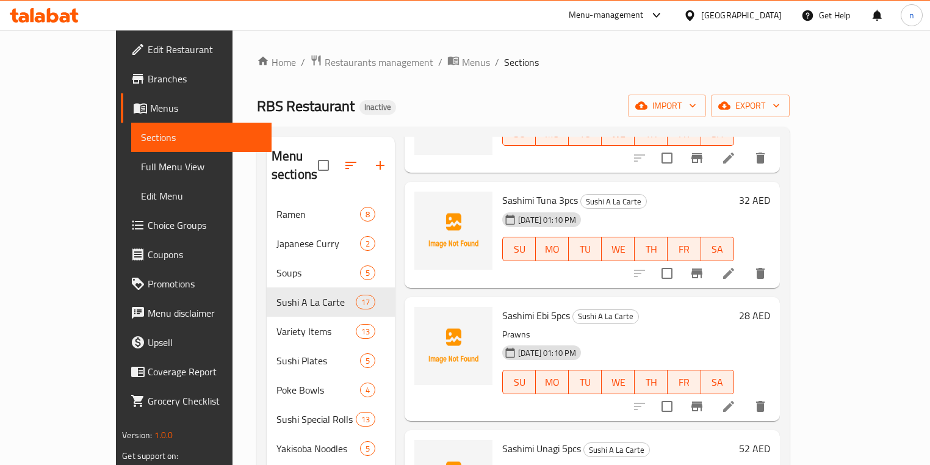
click at [636, 327] on p "Prawns" at bounding box center [618, 334] width 232 height 15
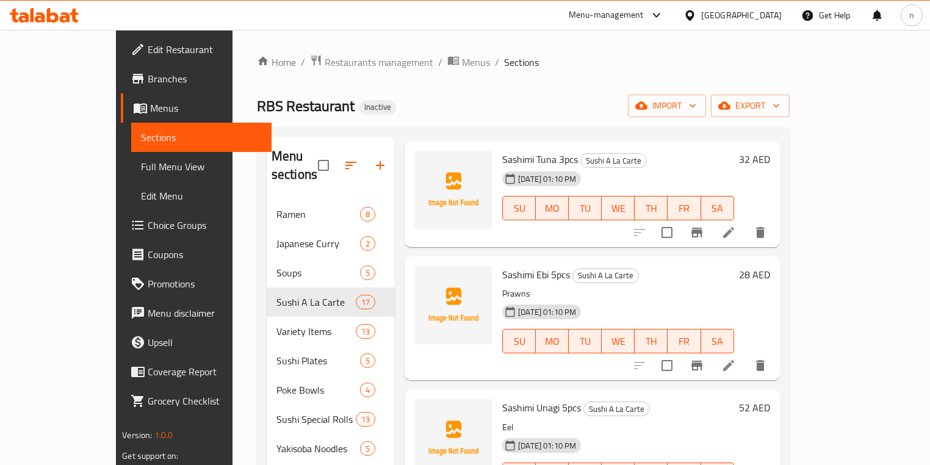
scroll to position [1026, 0]
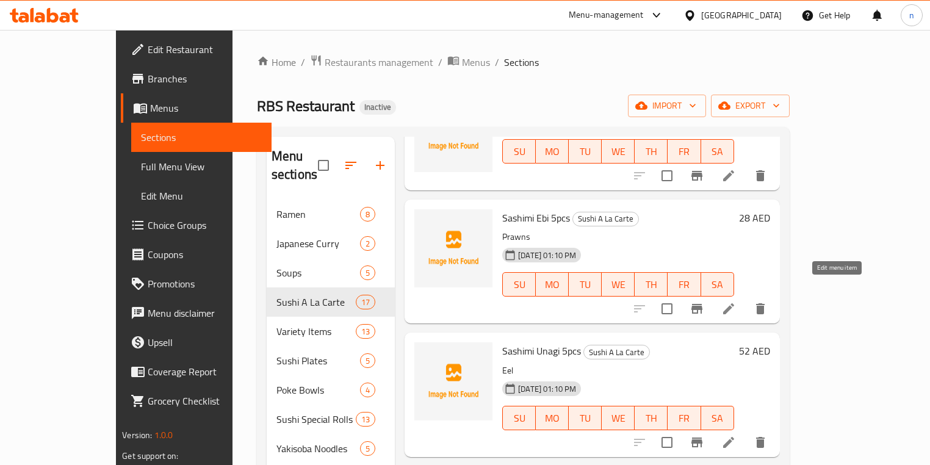
click at [736, 302] on icon at bounding box center [729, 309] width 15 height 15
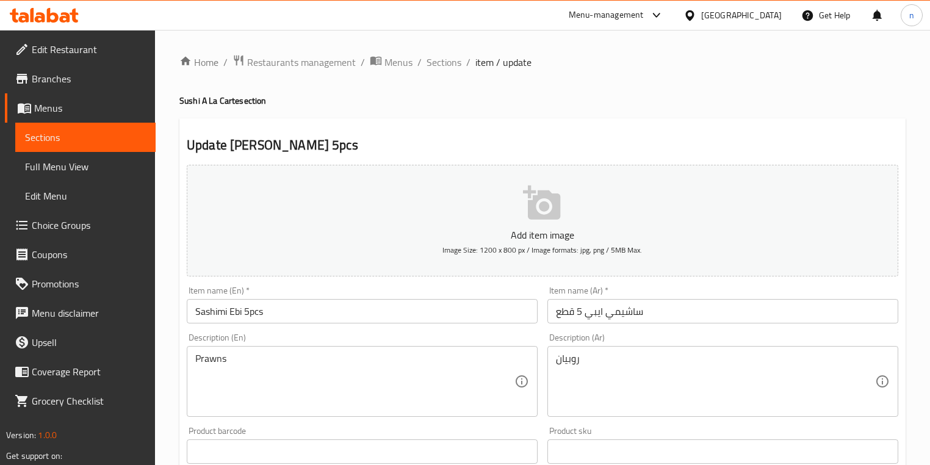
click at [223, 297] on div "Item name (En)   * [PERSON_NAME] 5pcs Item name (En) *" at bounding box center [362, 304] width 351 height 37
click at [222, 310] on input "Sashimi Ebi 5pcs" at bounding box center [362, 311] width 351 height 24
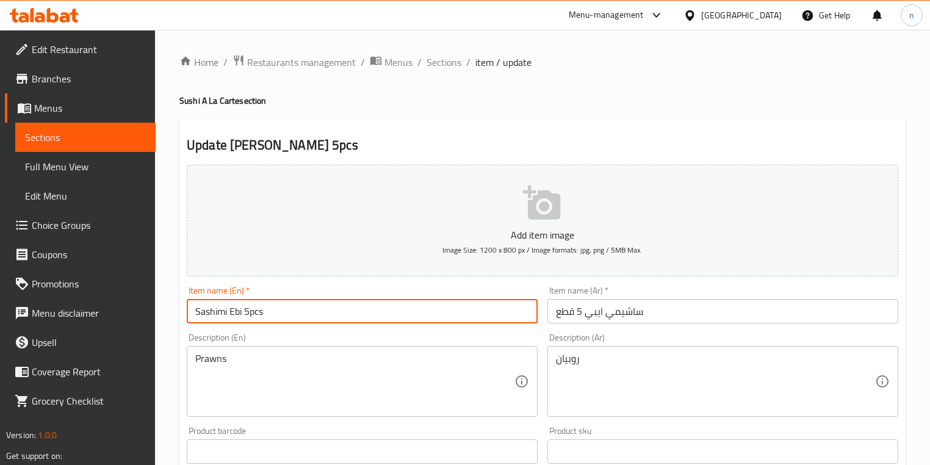
click at [222, 310] on input "Sashimi Ebi 5pcs" at bounding box center [362, 311] width 351 height 24
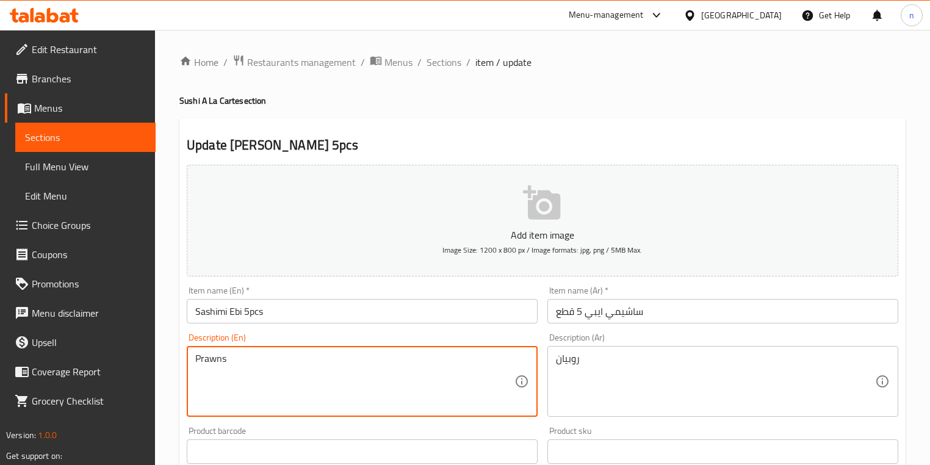
click at [222, 363] on textarea "Prawns" at bounding box center [354, 382] width 319 height 58
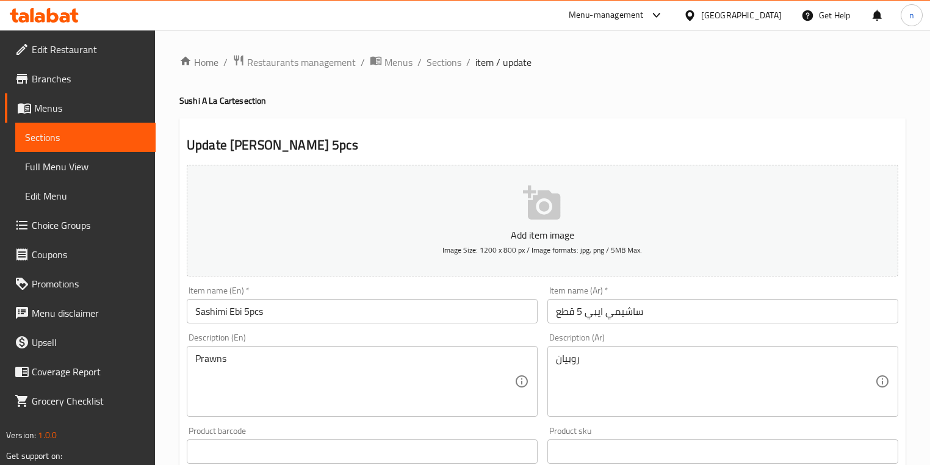
click at [175, 391] on div "Home / Restaurants management / Menus / Sections / item / update Sushi A La Car…" at bounding box center [542, 446] width 775 height 833
click at [171, 390] on div "Home / Restaurants management / Menus / Sections / item / update Sushi A La Car…" at bounding box center [542, 446] width 775 height 833
click at [169, 389] on div "Home / Restaurants management / Menus / Sections / item / update Sushi A La Car…" at bounding box center [542, 446] width 775 height 833
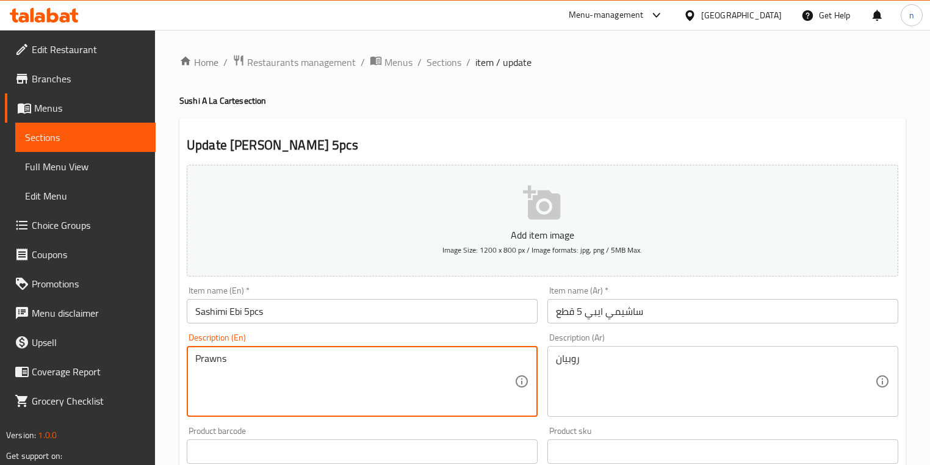
click at [214, 357] on textarea "Prawns" at bounding box center [354, 382] width 319 height 58
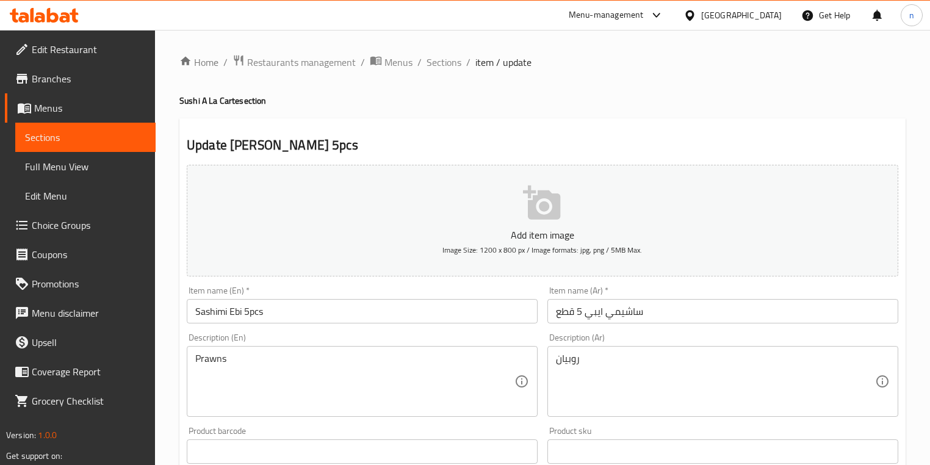
click at [176, 379] on div "Home / Restaurants management / Menus / Sections / item / update Sushi A La Car…" at bounding box center [542, 446] width 775 height 833
click at [166, 354] on div "Home / Restaurants management / Menus / Sections / item / update Sushi A La Car…" at bounding box center [542, 446] width 775 height 833
click at [169, 349] on div "Home / Restaurants management / Menus / Sections / item / update Sushi A La Car…" at bounding box center [542, 446] width 775 height 833
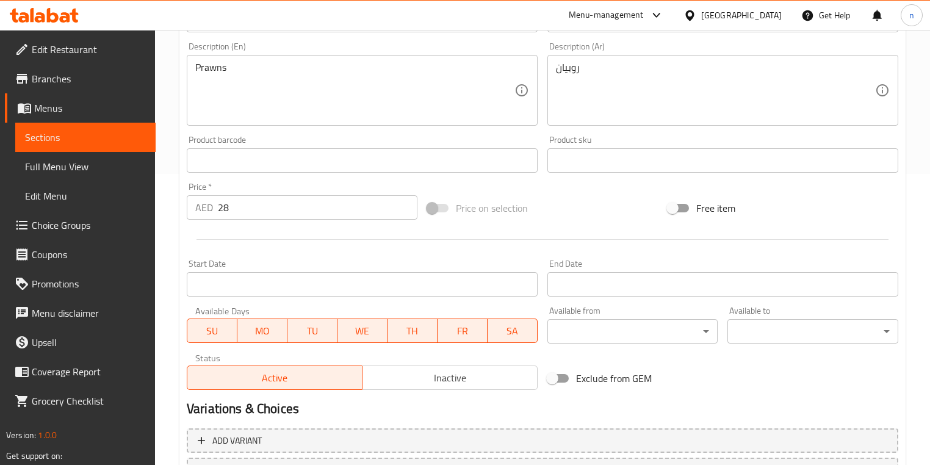
scroll to position [244, 0]
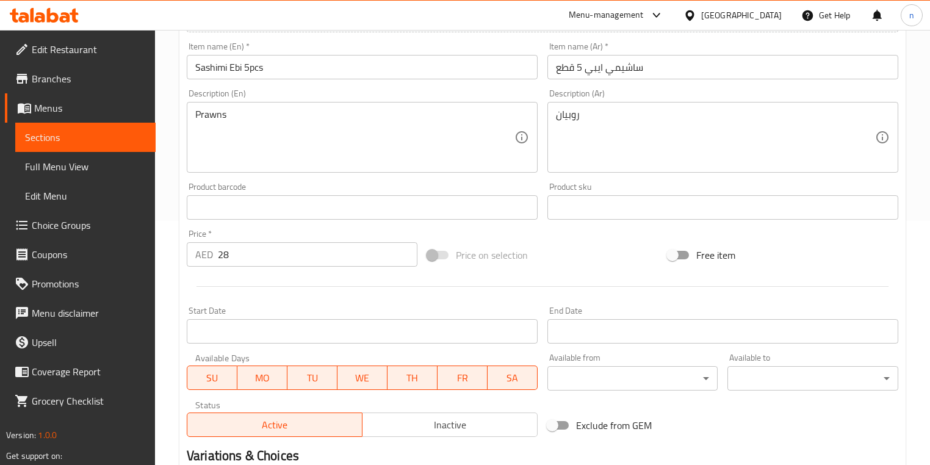
click at [176, 317] on div "Home / Restaurants management / Menus / Sections / item / update Sushi A La Car…" at bounding box center [542, 202] width 775 height 833
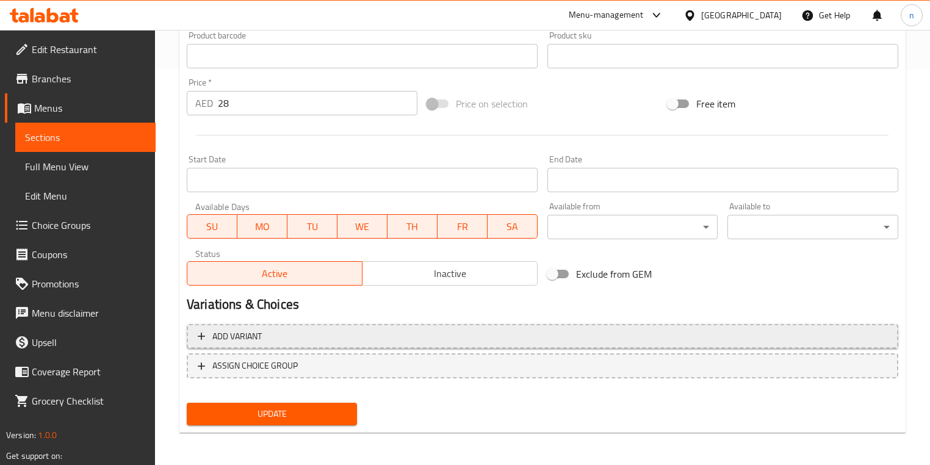
scroll to position [397, 0]
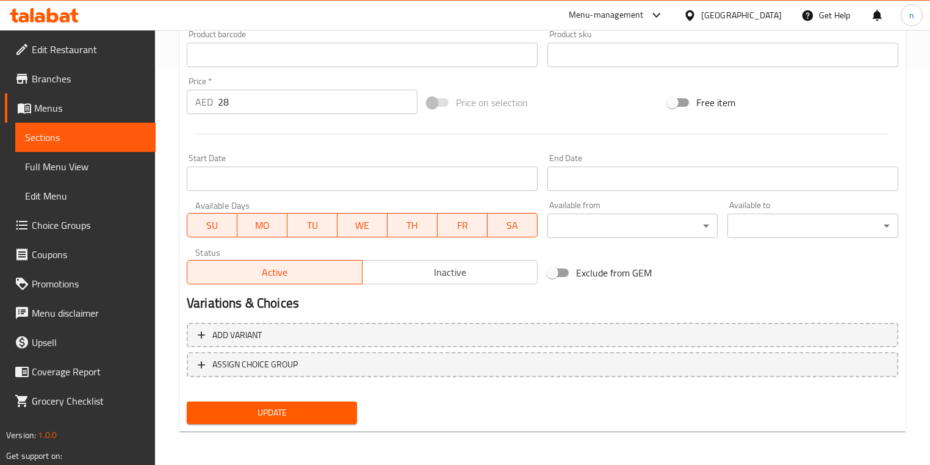
click at [228, 410] on span "Update" at bounding box center [272, 412] width 151 height 15
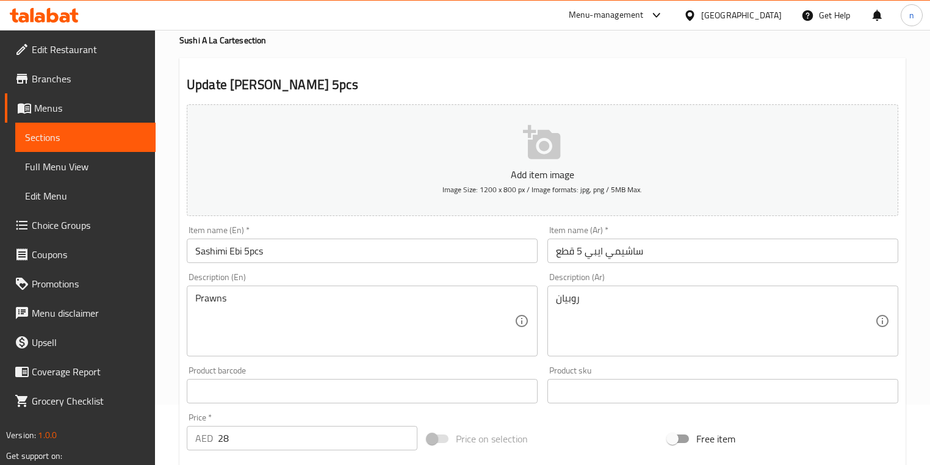
scroll to position [0, 0]
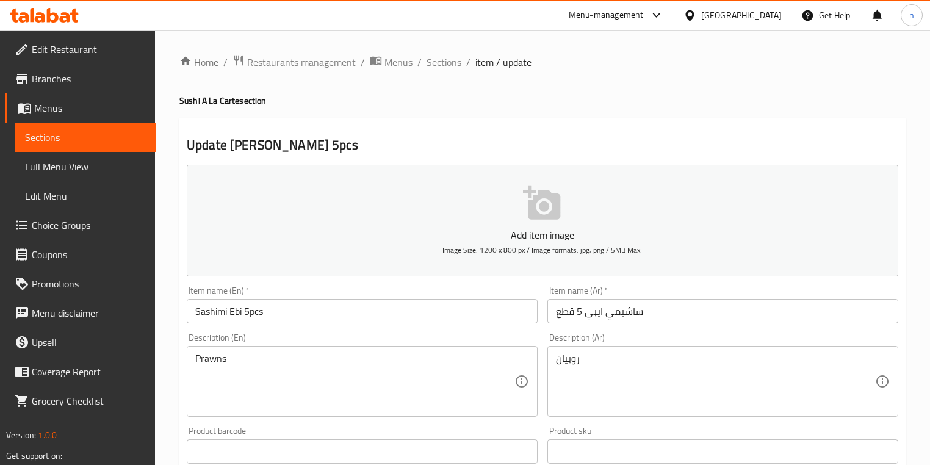
click at [457, 59] on span "Sections" at bounding box center [444, 62] width 35 height 15
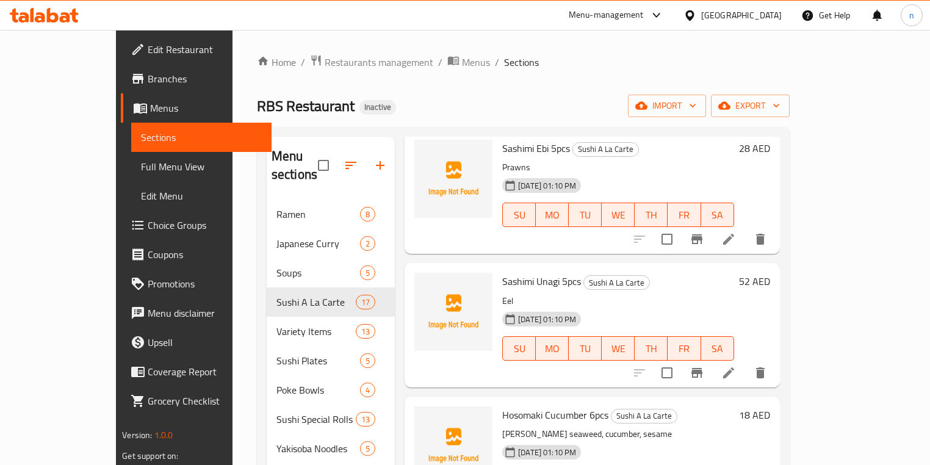
scroll to position [1123, 0]
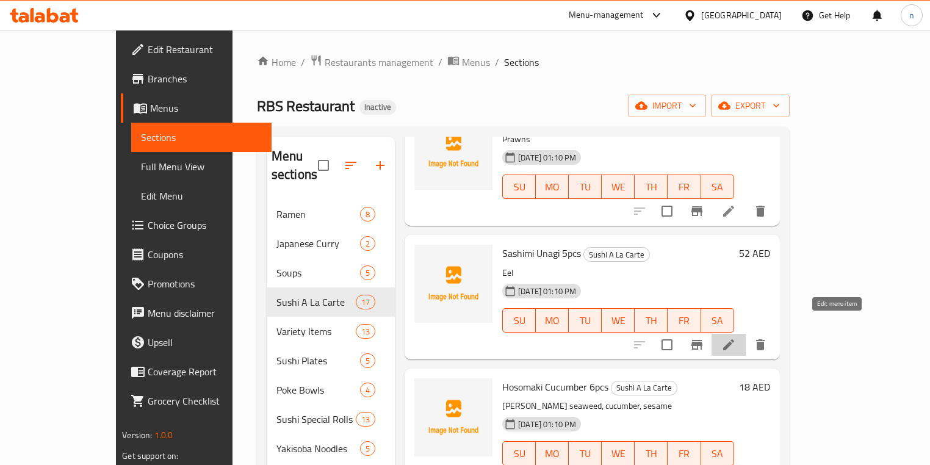
click at [736, 338] on icon at bounding box center [729, 345] width 15 height 15
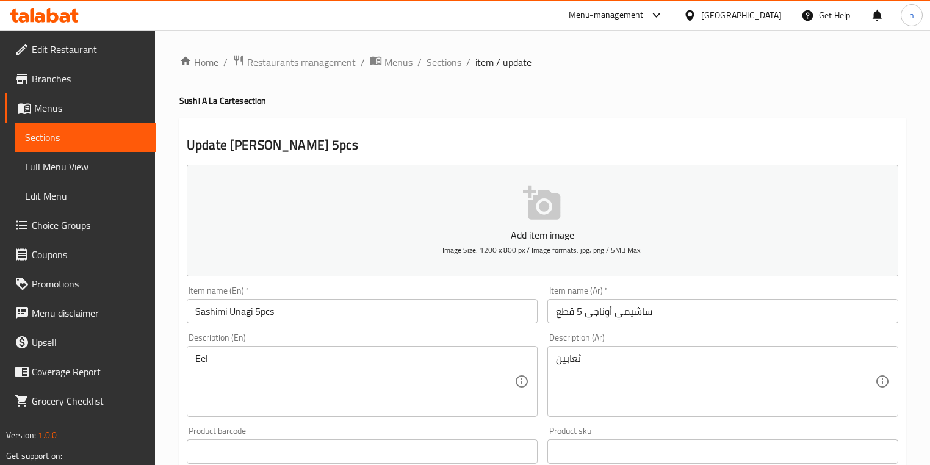
click at [168, 375] on div "Home / Restaurants management / Menus / Sections / item / update Sushi A La Car…" at bounding box center [542, 446] width 775 height 833
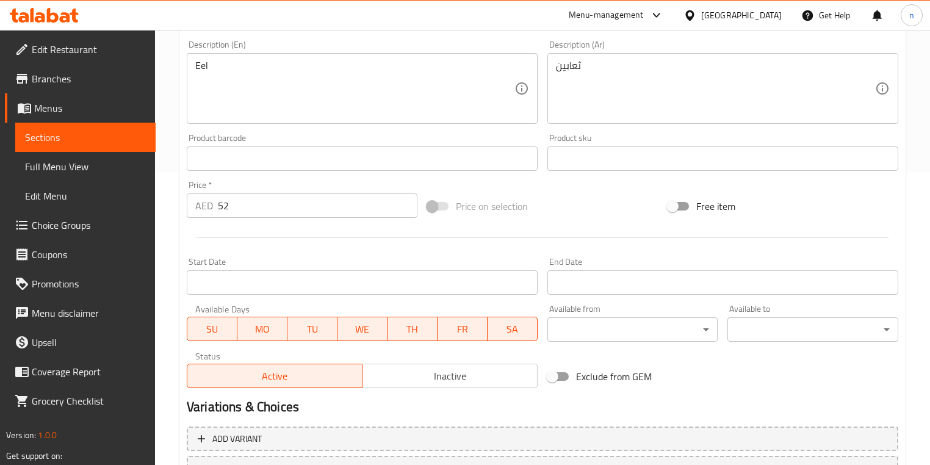
scroll to position [195, 0]
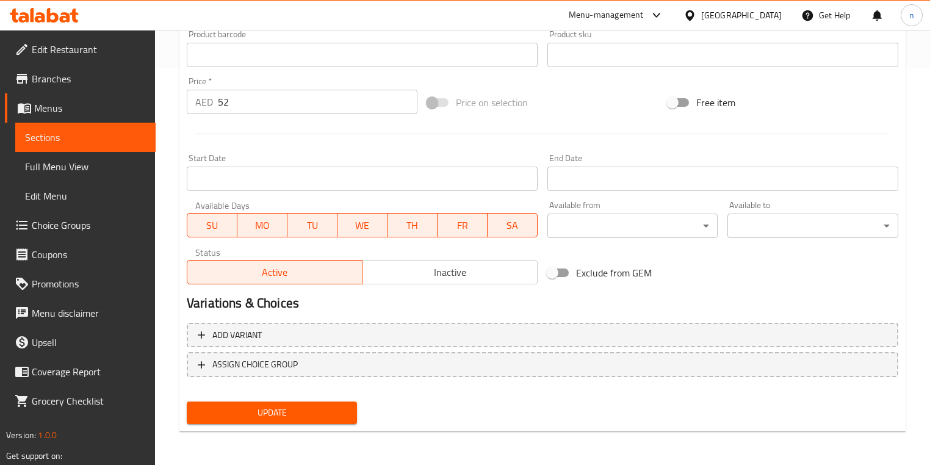
click at [259, 421] on button "Update" at bounding box center [272, 413] width 170 height 23
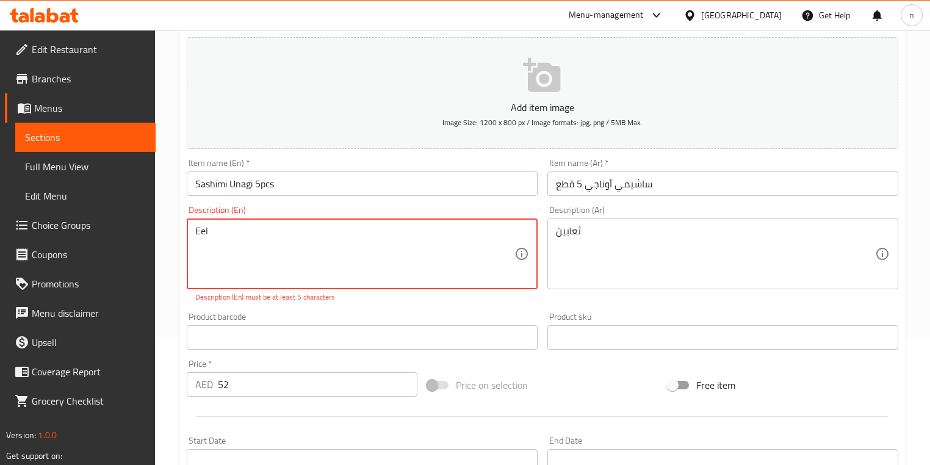
scroll to position [244, 0]
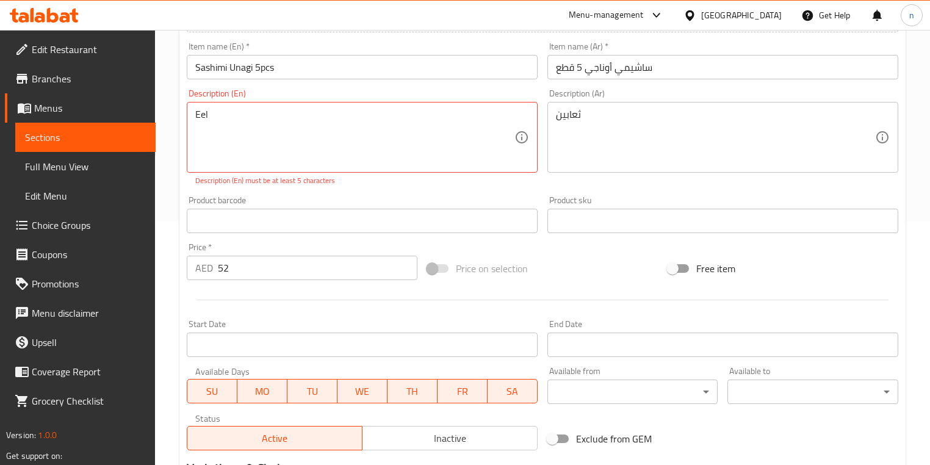
click at [172, 315] on div "Home / Restaurants management / Menus / Sections / item / update Sushi A La Car…" at bounding box center [542, 209] width 775 height 846
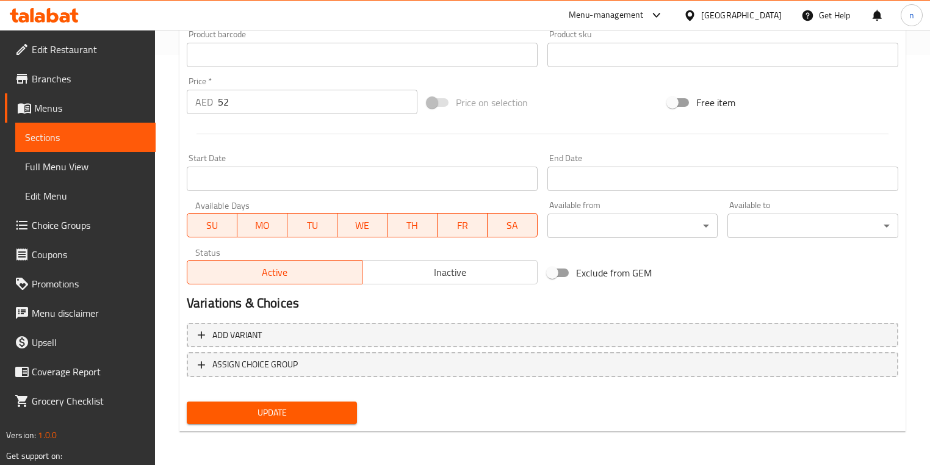
click at [274, 416] on span "Update" at bounding box center [272, 412] width 151 height 15
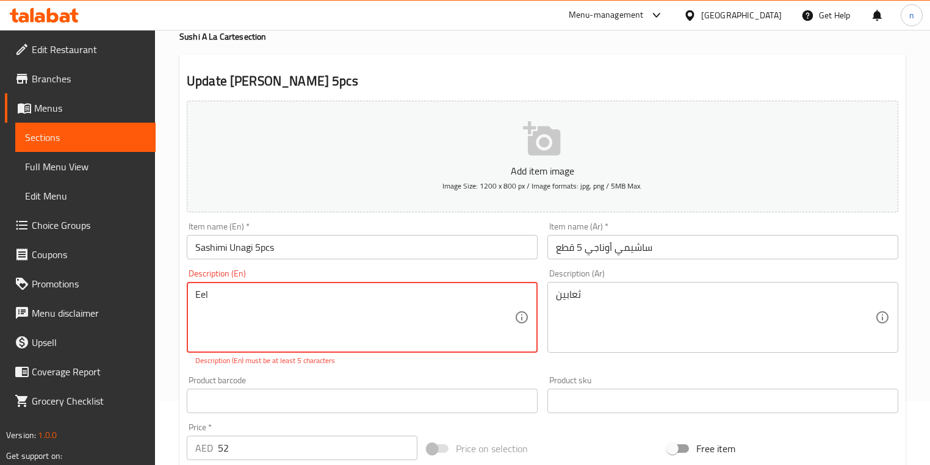
scroll to position [0, 0]
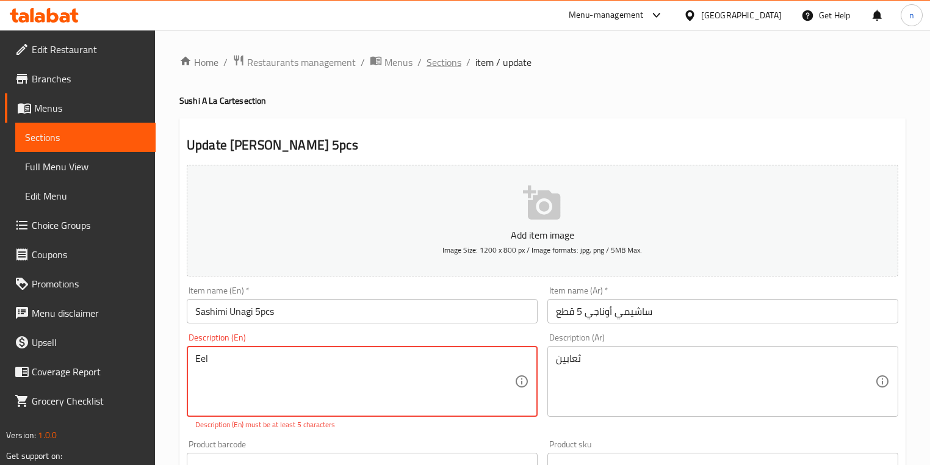
click at [446, 64] on span "Sections" at bounding box center [444, 62] width 35 height 15
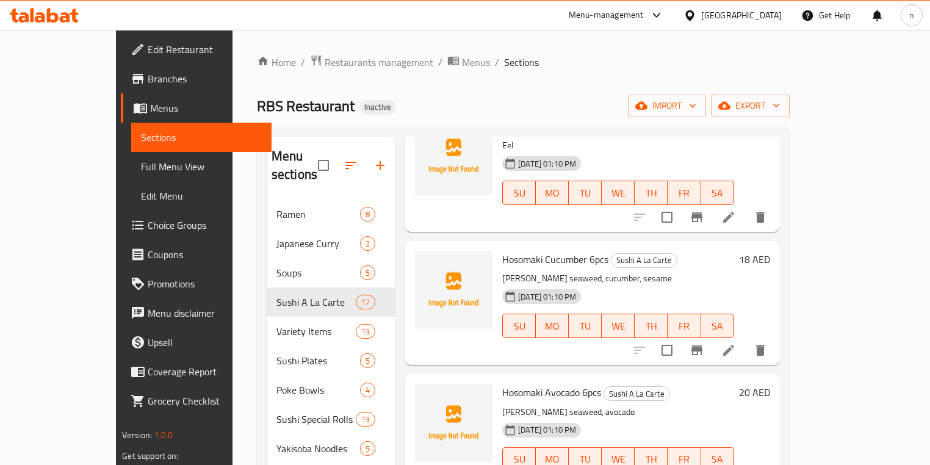
scroll to position [1270, 0]
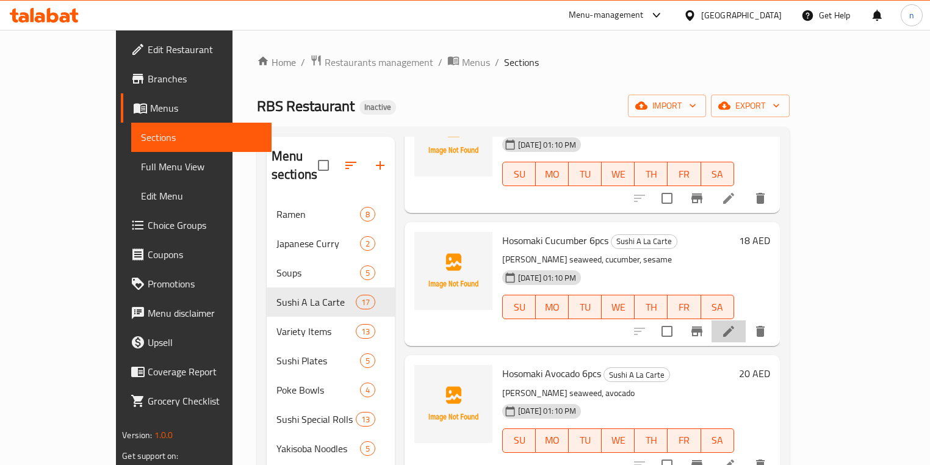
click at [746, 321] on li at bounding box center [729, 332] width 34 height 22
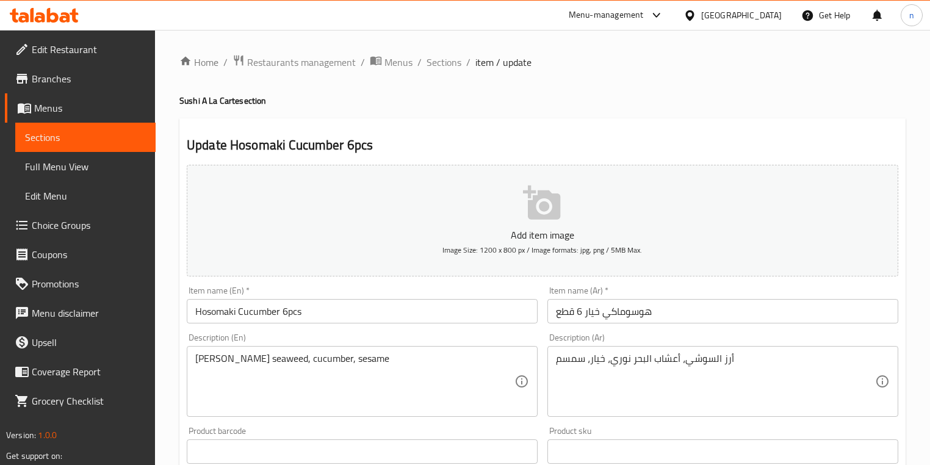
click at [160, 385] on div "Home / Restaurants management / Menus / Sections / item / update Sushi A La Car…" at bounding box center [542, 446] width 775 height 833
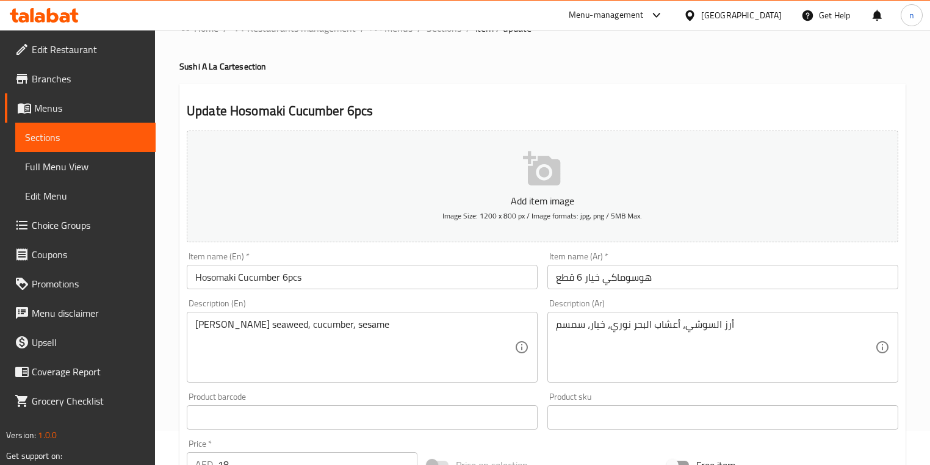
scroll to position [49, 0]
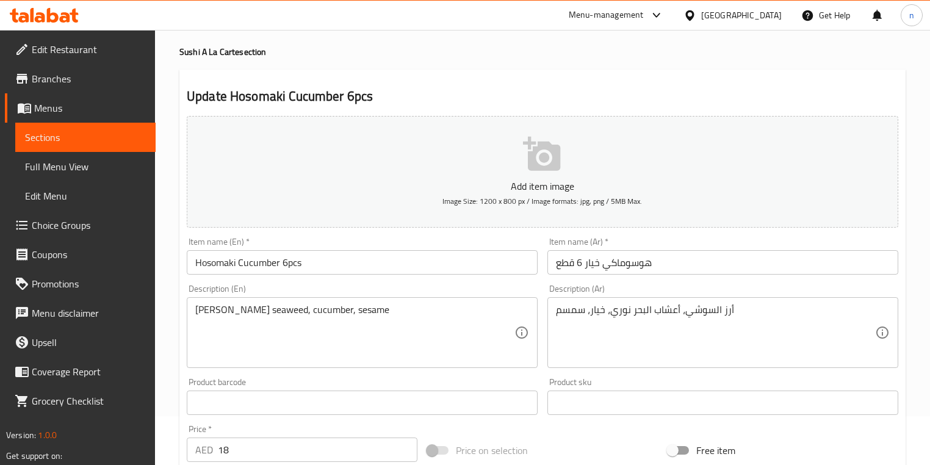
click at [164, 325] on div "Home / Restaurants management / Menus / Sections / item / update Sushi A La Car…" at bounding box center [542, 397] width 775 height 833
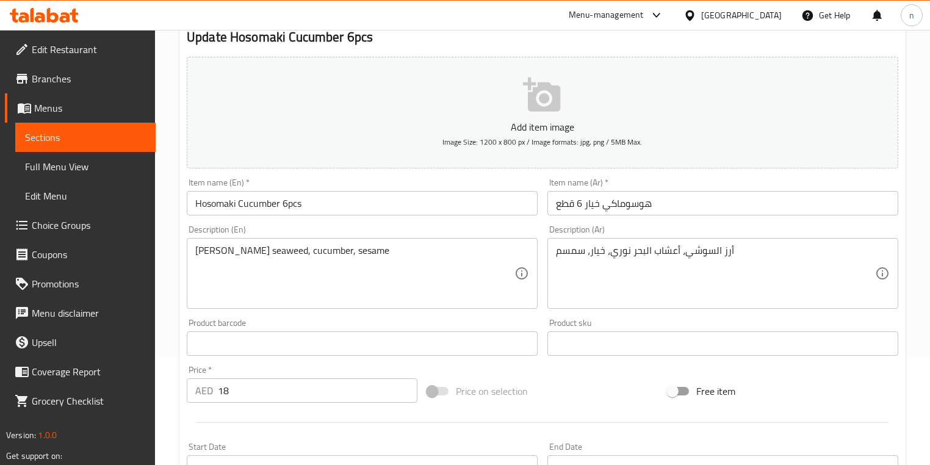
scroll to position [195, 0]
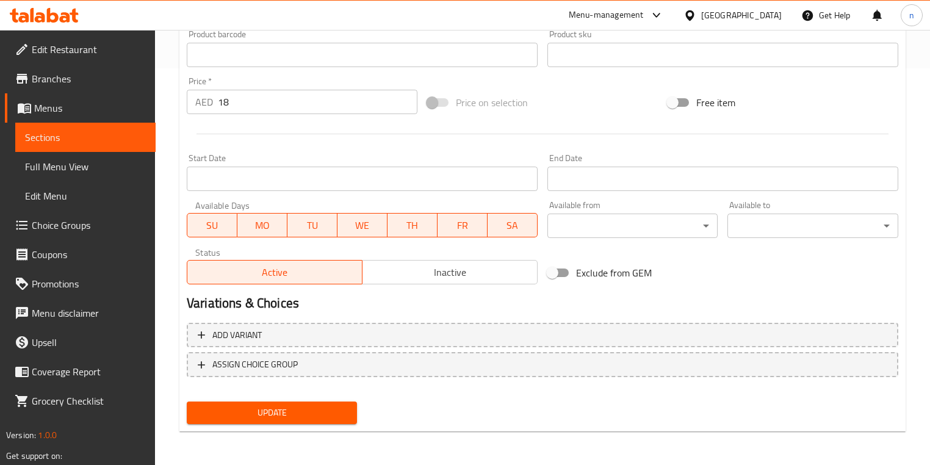
click at [294, 405] on span "Update" at bounding box center [272, 412] width 151 height 15
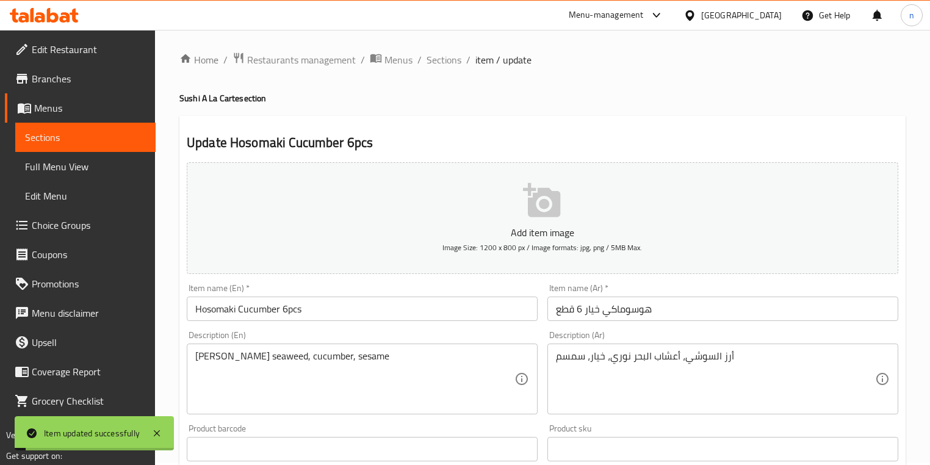
scroll to position [0, 0]
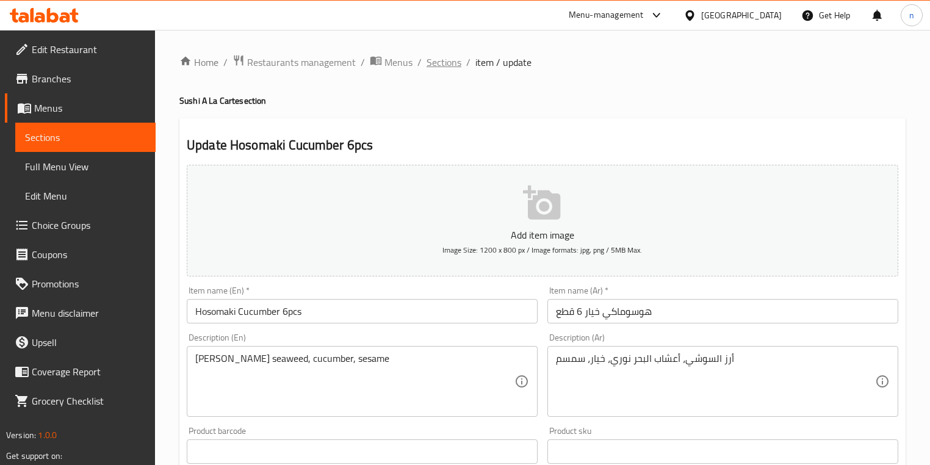
click at [451, 62] on span "Sections" at bounding box center [444, 62] width 35 height 15
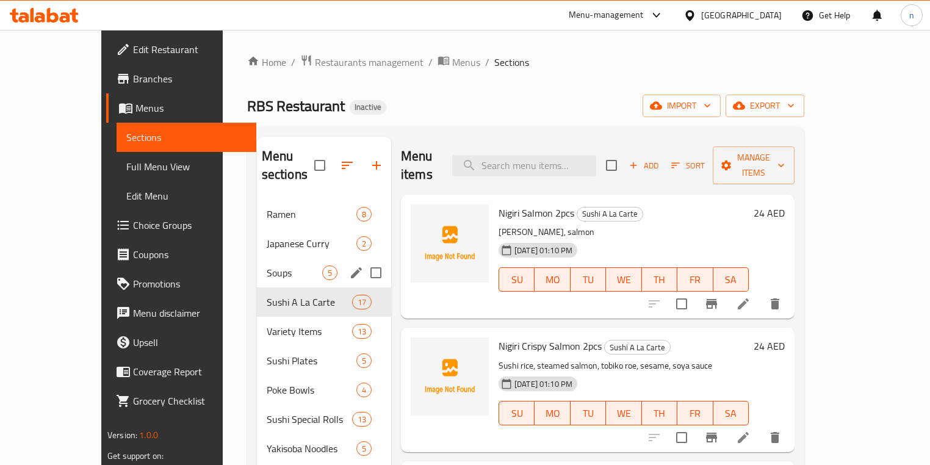
scroll to position [49, 0]
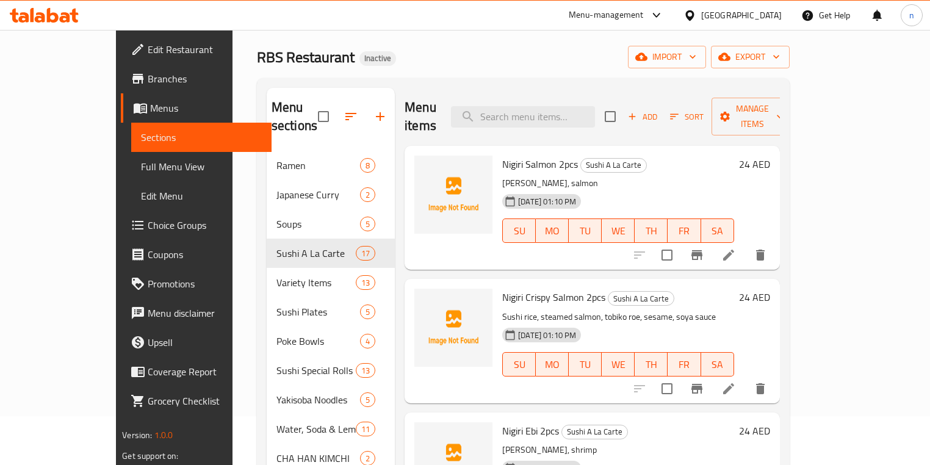
click at [361, 76] on div "Home / Restaurants management / Menus / Sections RBS Restaurant Inactive import…" at bounding box center [523, 363] width 533 height 717
click at [233, 169] on div "Home / Restaurants management / Menus / Sections RBS Restaurant Inactive import…" at bounding box center [524, 364] width 582 height 766
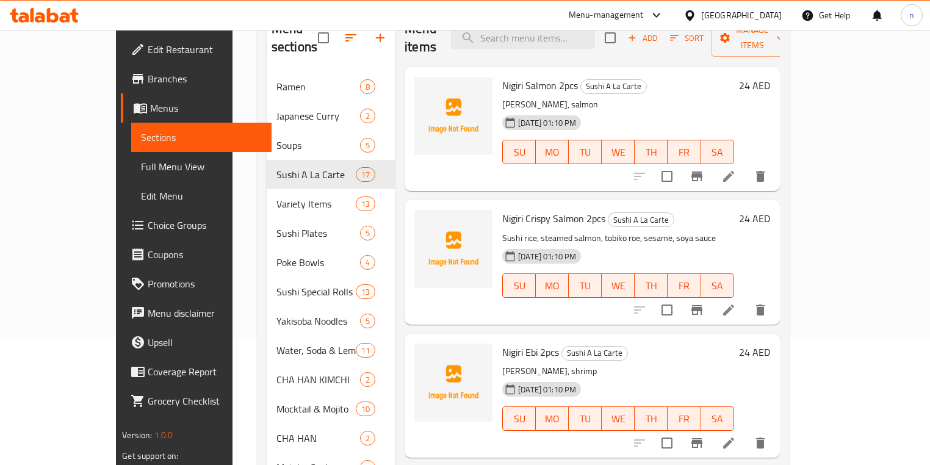
scroll to position [147, 0]
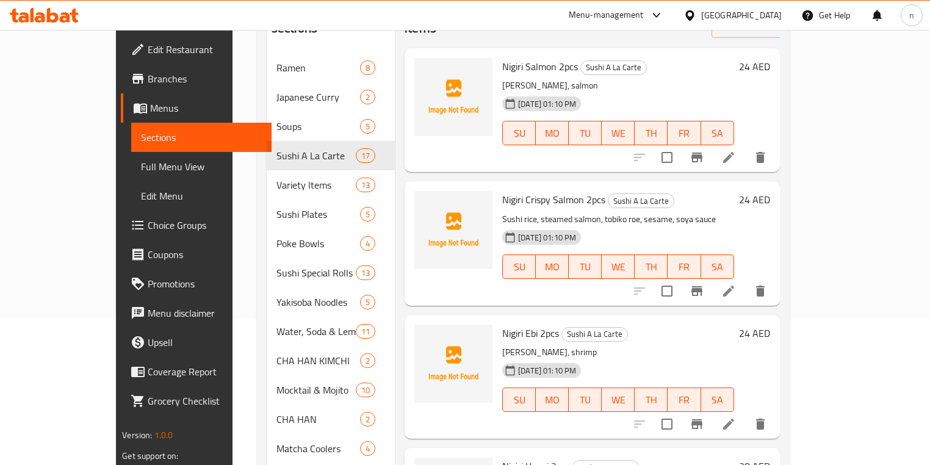
click at [233, 248] on div "Home / Restaurants management / Menus / Sections RBS Restaurant Inactive import…" at bounding box center [524, 266] width 582 height 766
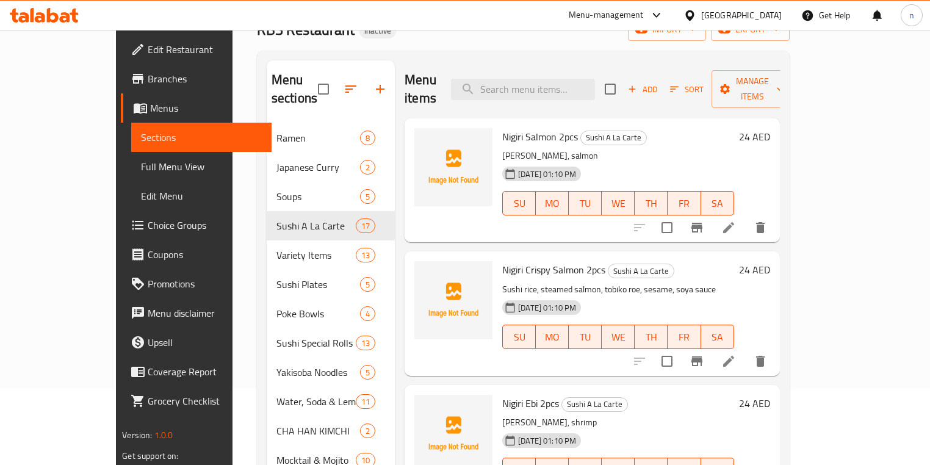
scroll to position [0, 0]
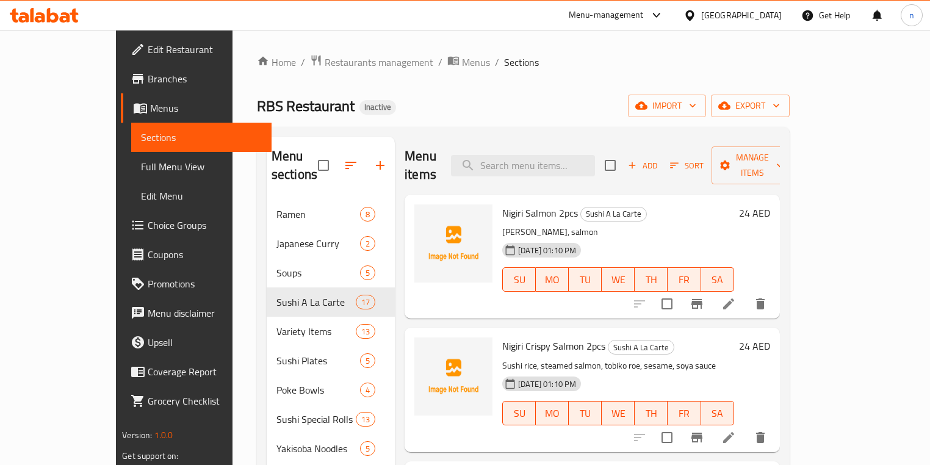
click at [421, 107] on div "RBS Restaurant Inactive import export" at bounding box center [523, 106] width 533 height 23
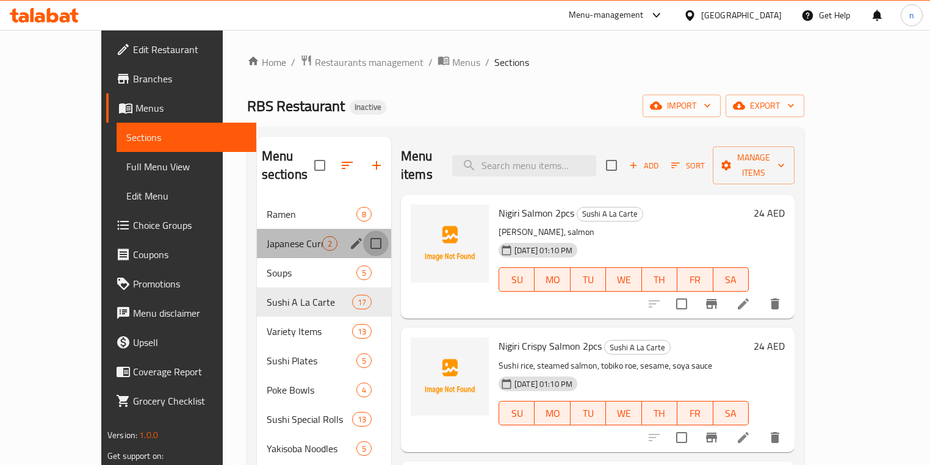
click at [363, 231] on input "Menu sections" at bounding box center [376, 244] width 26 height 26
checkbox input "true"
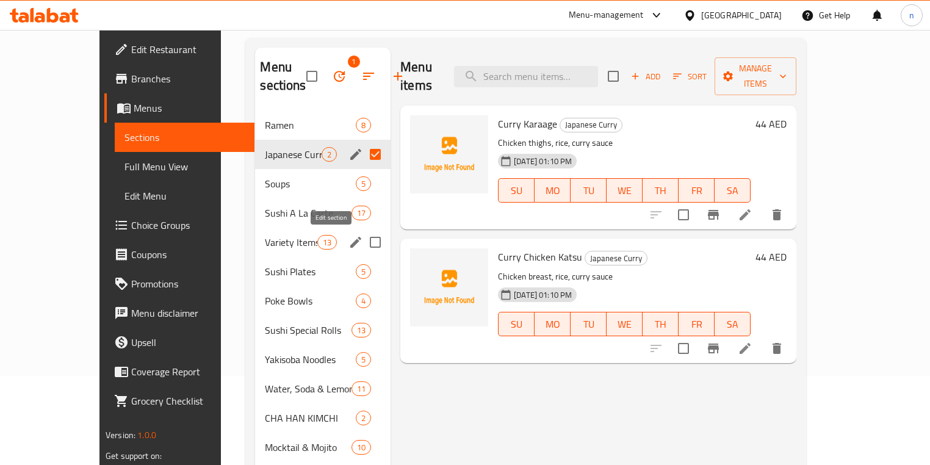
scroll to position [98, 0]
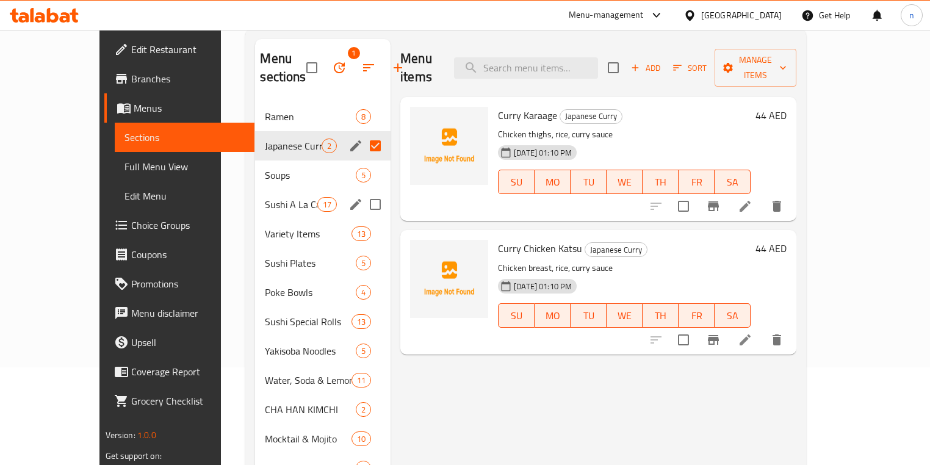
click at [363, 210] on input "Menu sections" at bounding box center [376, 205] width 26 height 26
checkbox input "true"
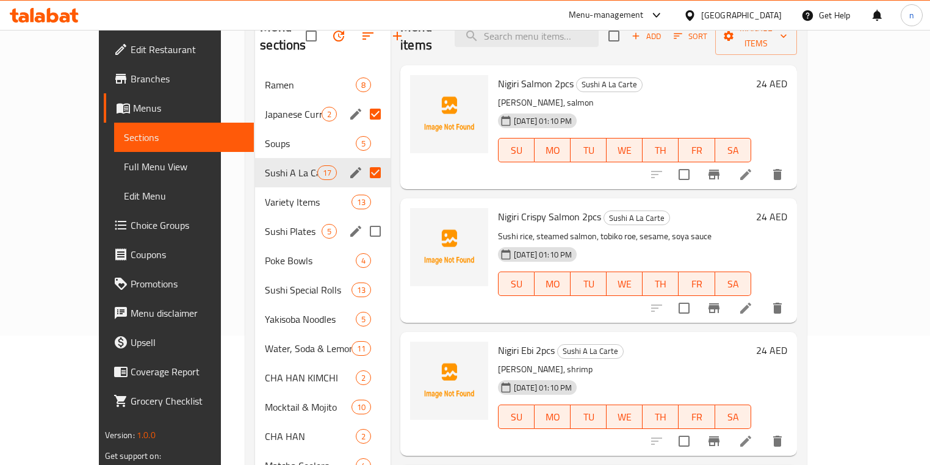
scroll to position [147, 0]
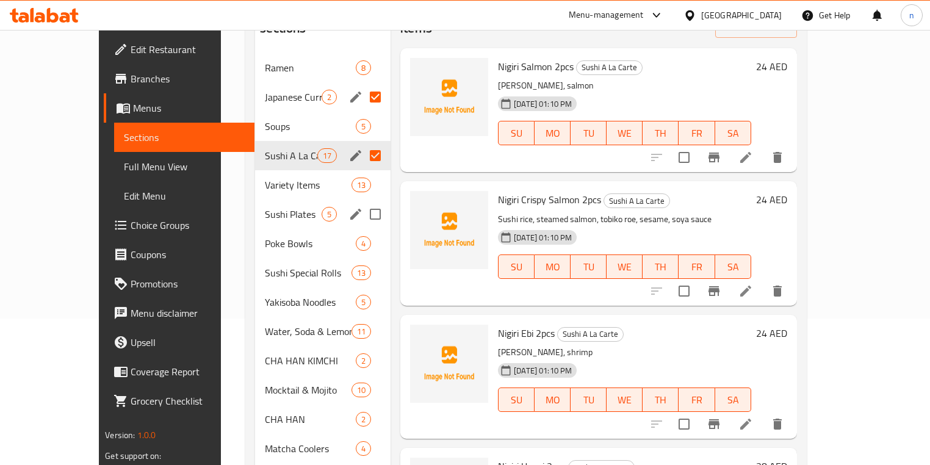
click at [363, 217] on input "Menu sections" at bounding box center [376, 214] width 26 height 26
checkbox input "true"
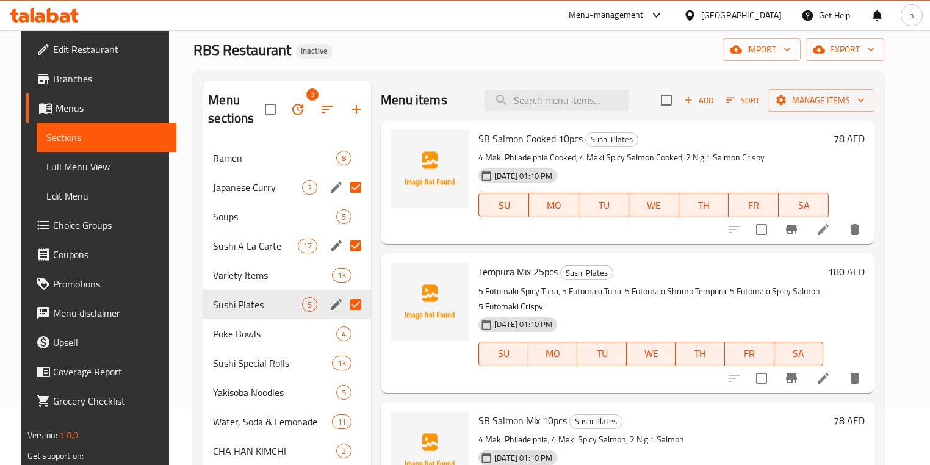
scroll to position [49, 0]
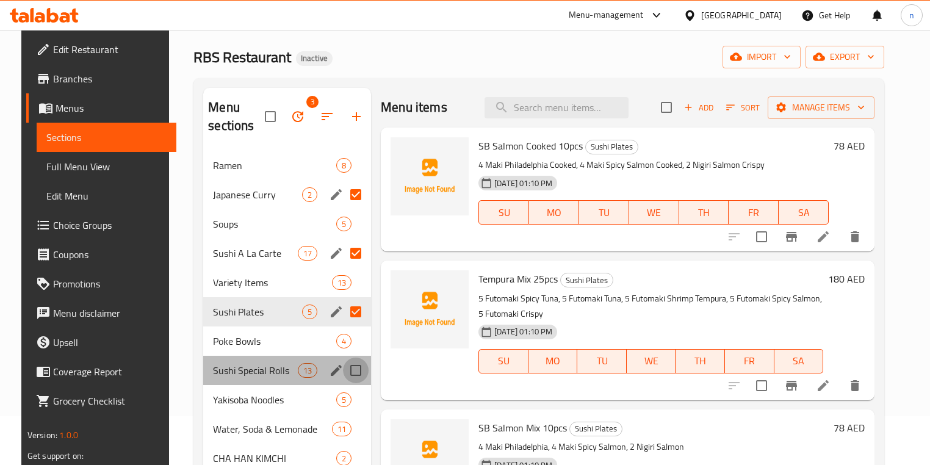
click at [352, 374] on input "Menu sections" at bounding box center [356, 371] width 26 height 26
checkbox input "true"
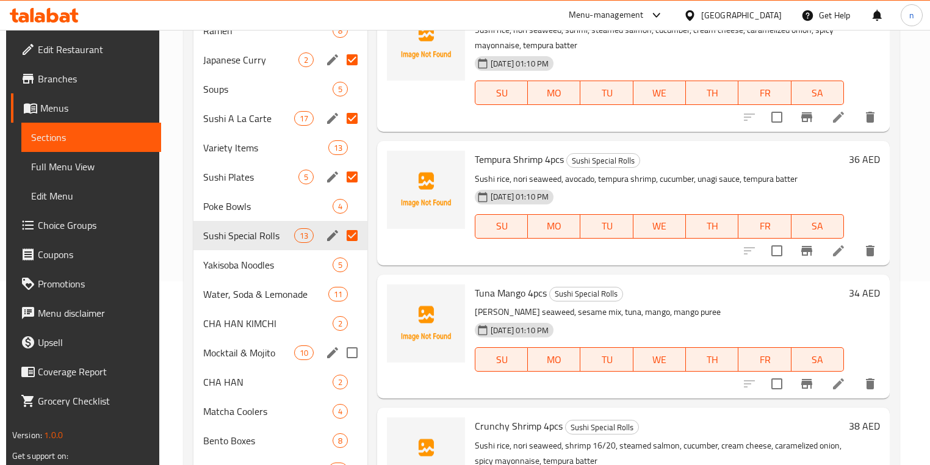
scroll to position [195, 0]
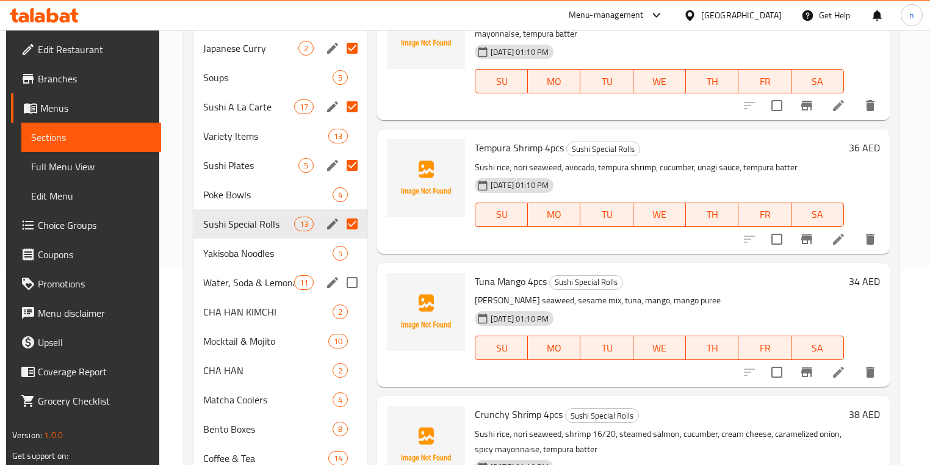
click at [350, 285] on input "Menu sections" at bounding box center [352, 283] width 26 height 26
checkbox input "true"
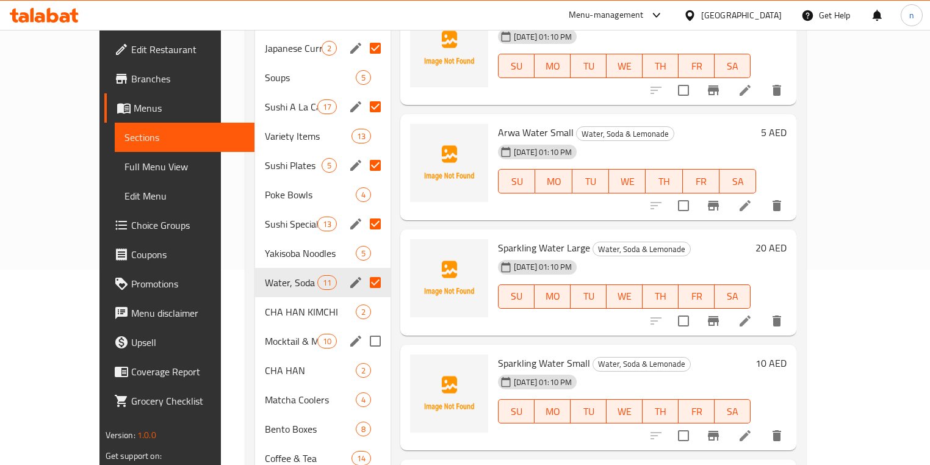
click at [363, 342] on input "Menu sections" at bounding box center [376, 341] width 26 height 26
checkbox input "true"
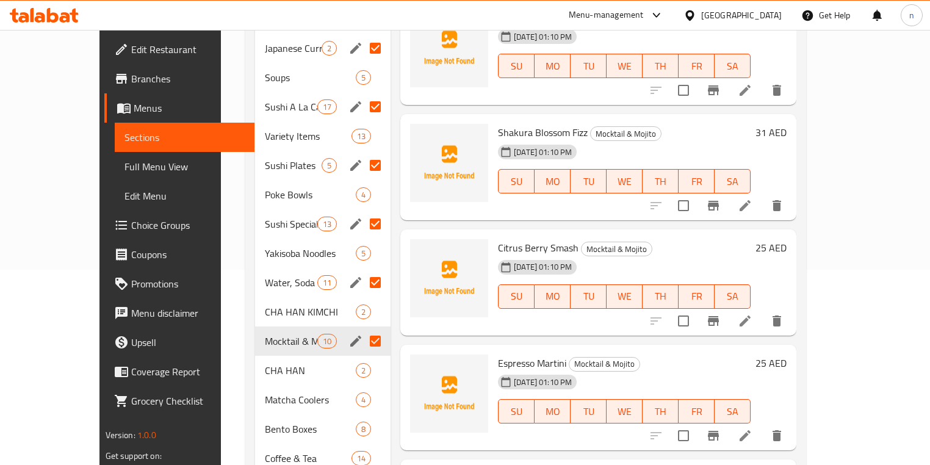
scroll to position [330, 0]
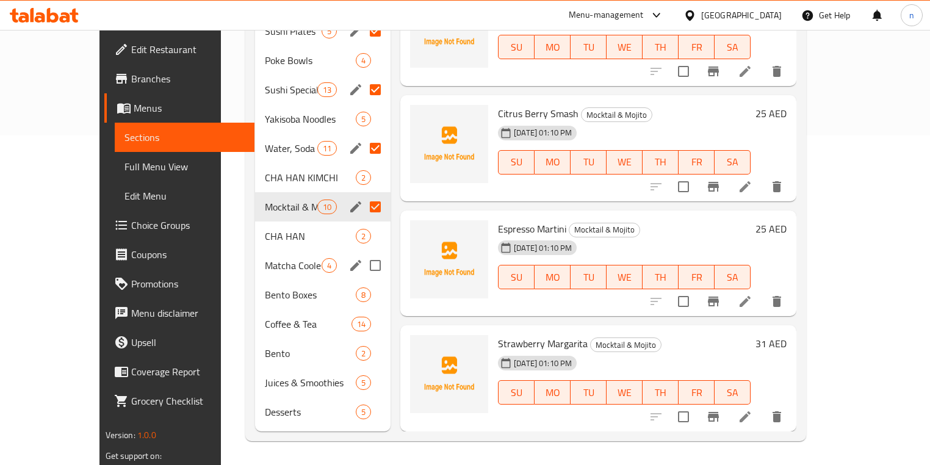
click at [363, 269] on input "Menu sections" at bounding box center [376, 266] width 26 height 26
checkbox input "true"
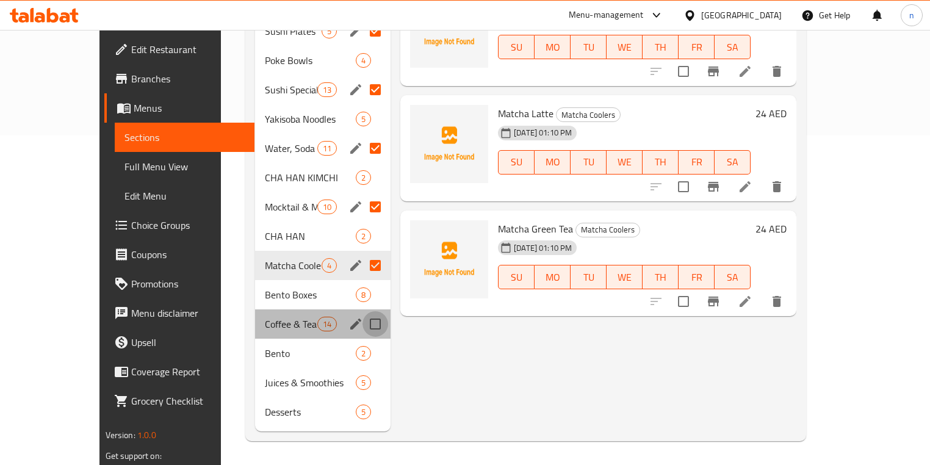
click at [363, 327] on input "Menu sections" at bounding box center [376, 324] width 26 height 26
checkbox input "true"
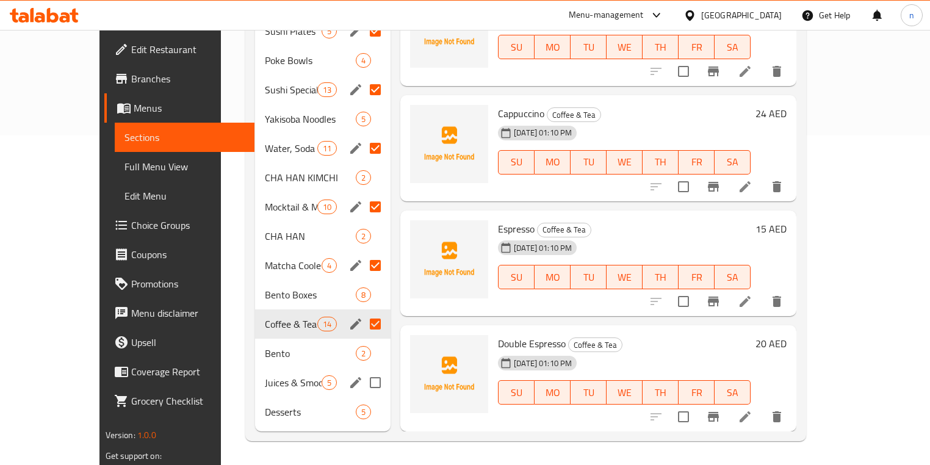
click at [363, 383] on input "Menu sections" at bounding box center [376, 383] width 26 height 26
checkbox input "true"
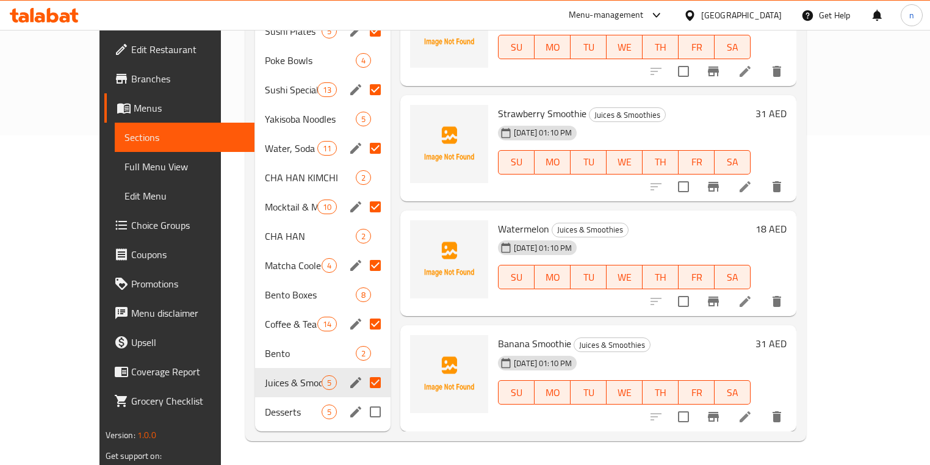
click at [363, 406] on input "Menu sections" at bounding box center [376, 412] width 26 height 26
checkbox input "true"
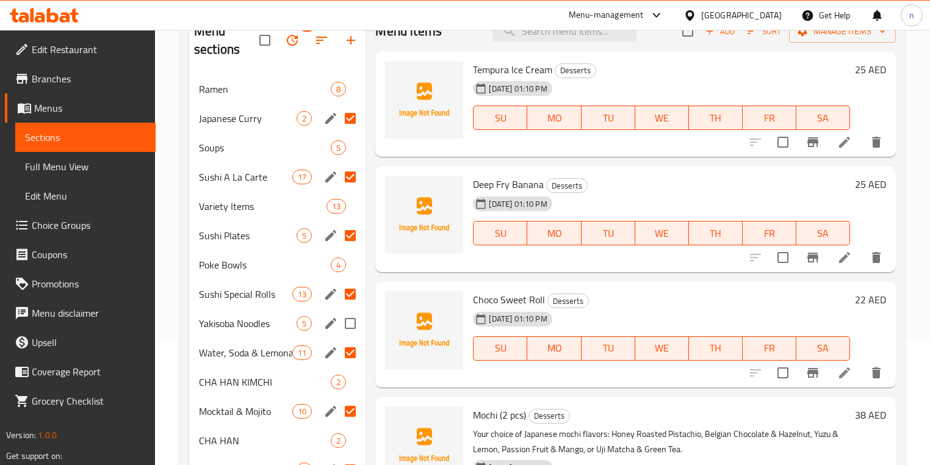
scroll to position [37, 0]
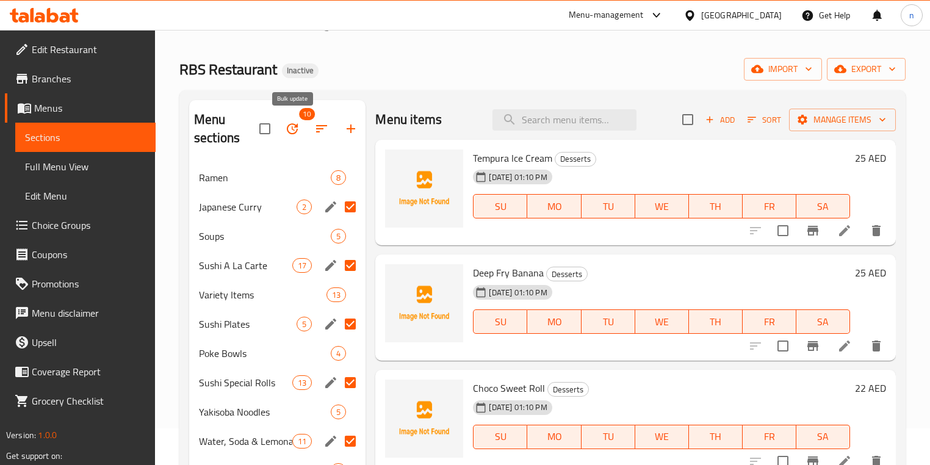
click at [298, 126] on icon "button" at bounding box center [292, 128] width 15 height 15
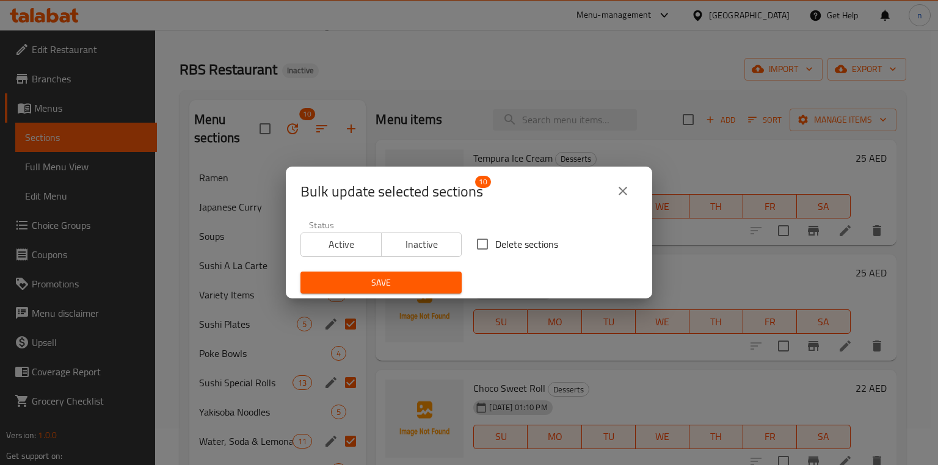
click at [498, 243] on span "Delete sections" at bounding box center [526, 244] width 63 height 15
click at [495, 243] on input "Delete sections" at bounding box center [482, 244] width 26 height 26
checkbox input "true"
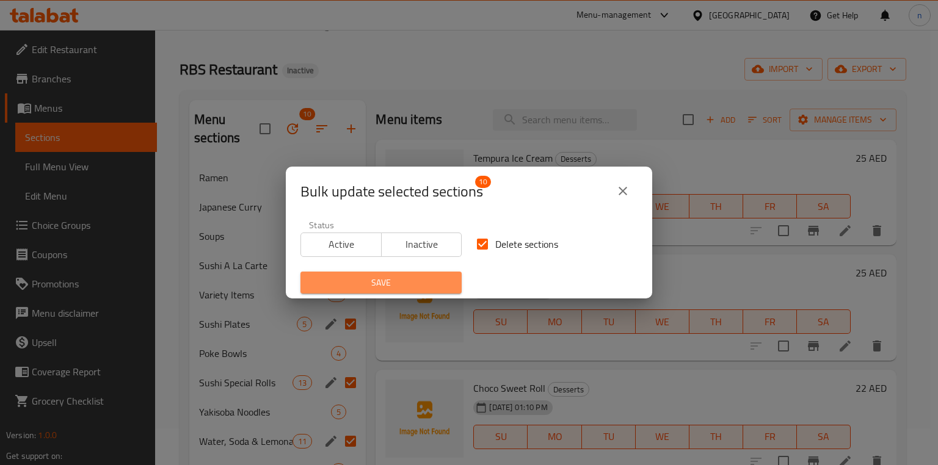
click at [437, 280] on span "Save" at bounding box center [381, 282] width 142 height 15
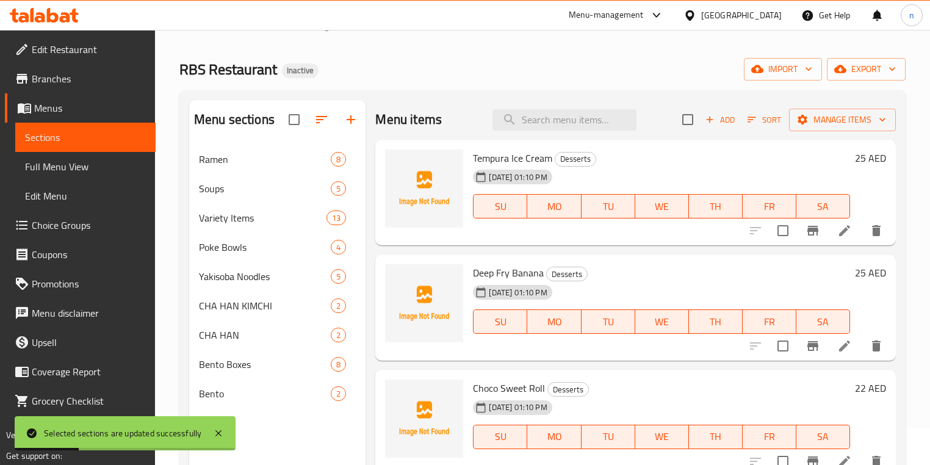
click at [175, 352] on div "Home / Restaurants management / Menus / Sections RBS Restaurant Inactive import…" at bounding box center [542, 296] width 775 height 606
click at [269, 394] on span "Bento" at bounding box center [248, 393] width 98 height 15
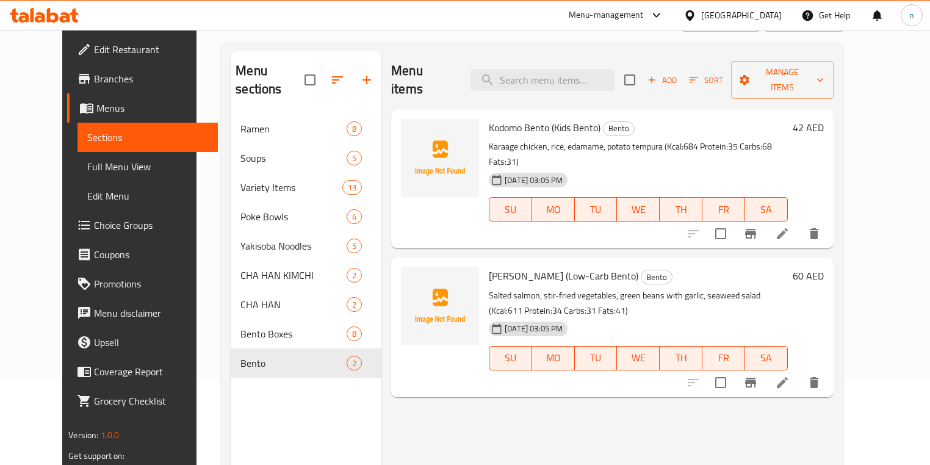
scroll to position [171, 0]
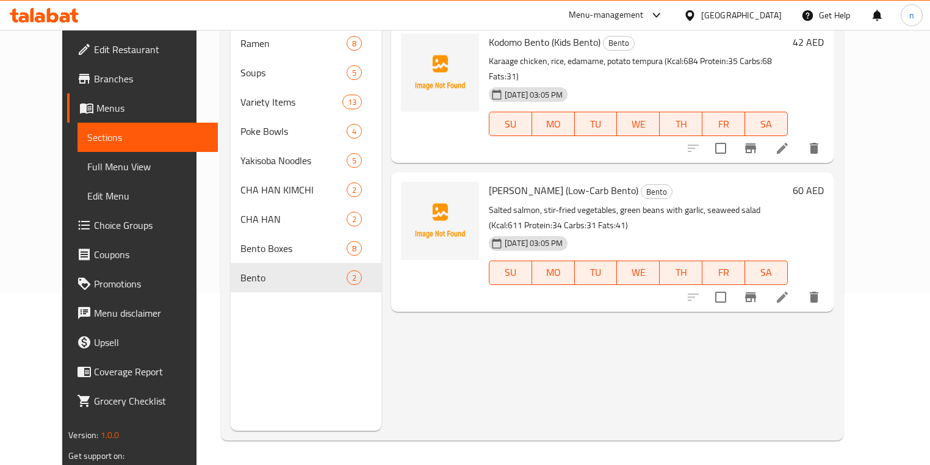
click at [790, 290] on icon at bounding box center [782, 297] width 15 height 15
